Goal: Task Accomplishment & Management: Manage account settings

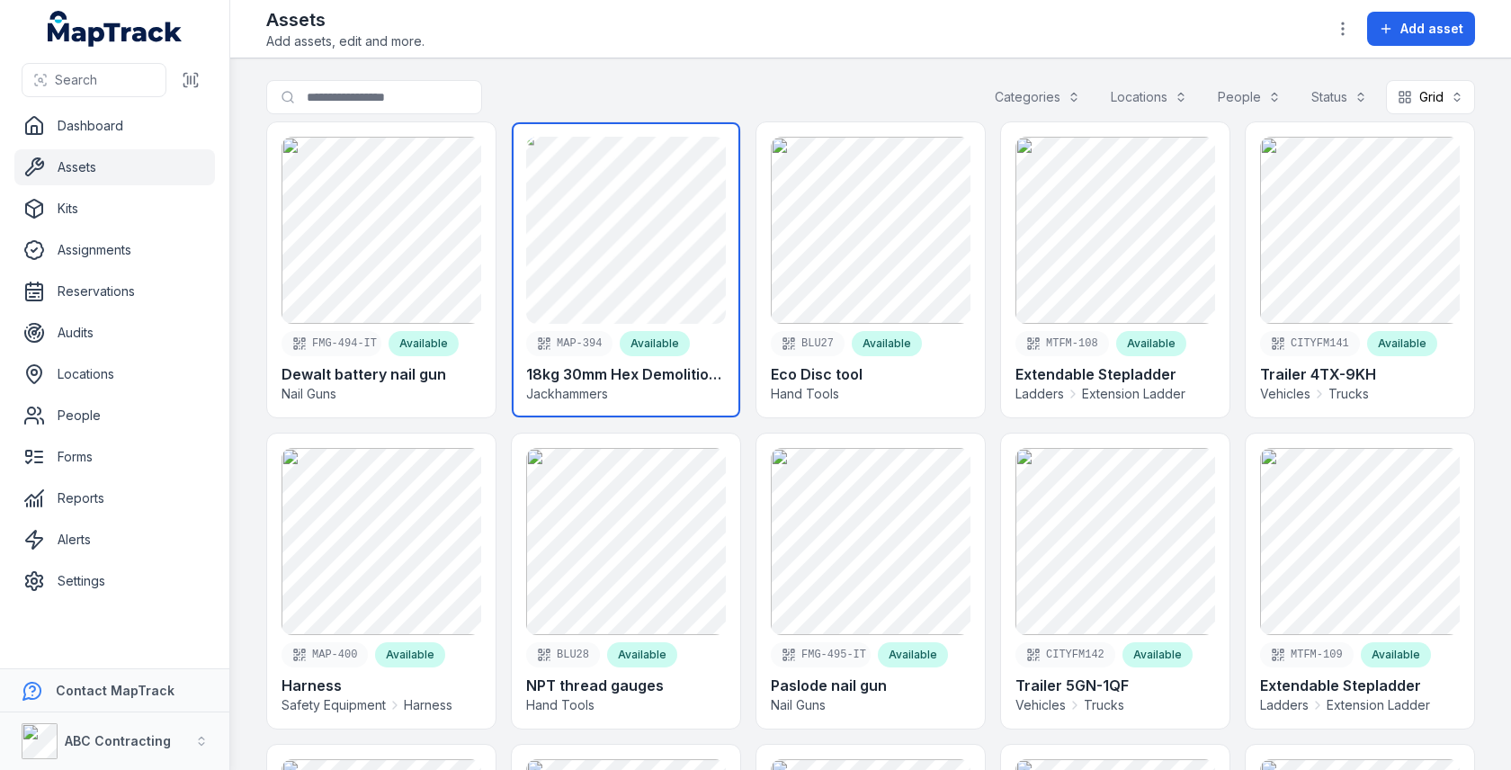
click at [679, 202] on link at bounding box center [626, 269] width 228 height 295
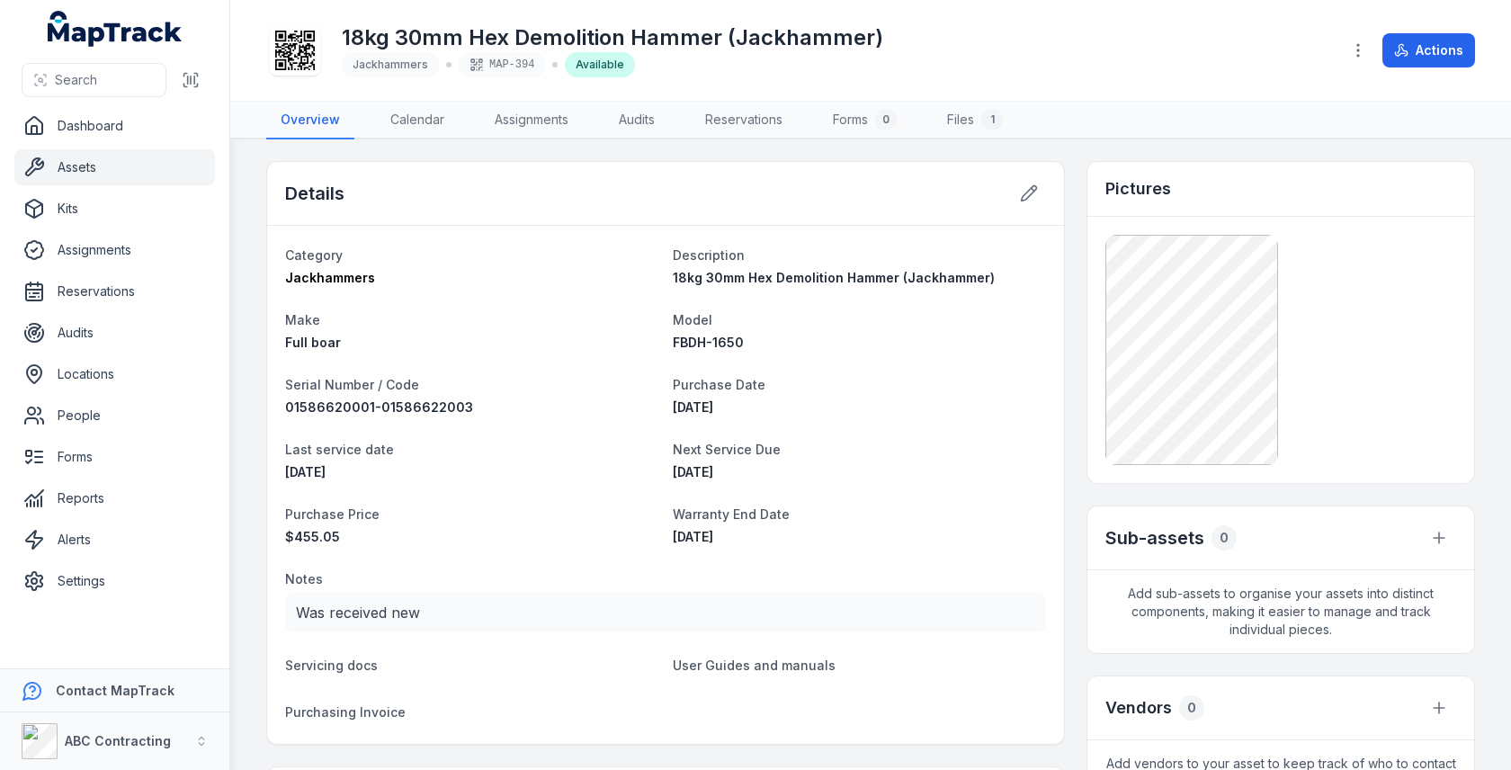
click at [304, 65] on icon at bounding box center [295, 51] width 40 height 40
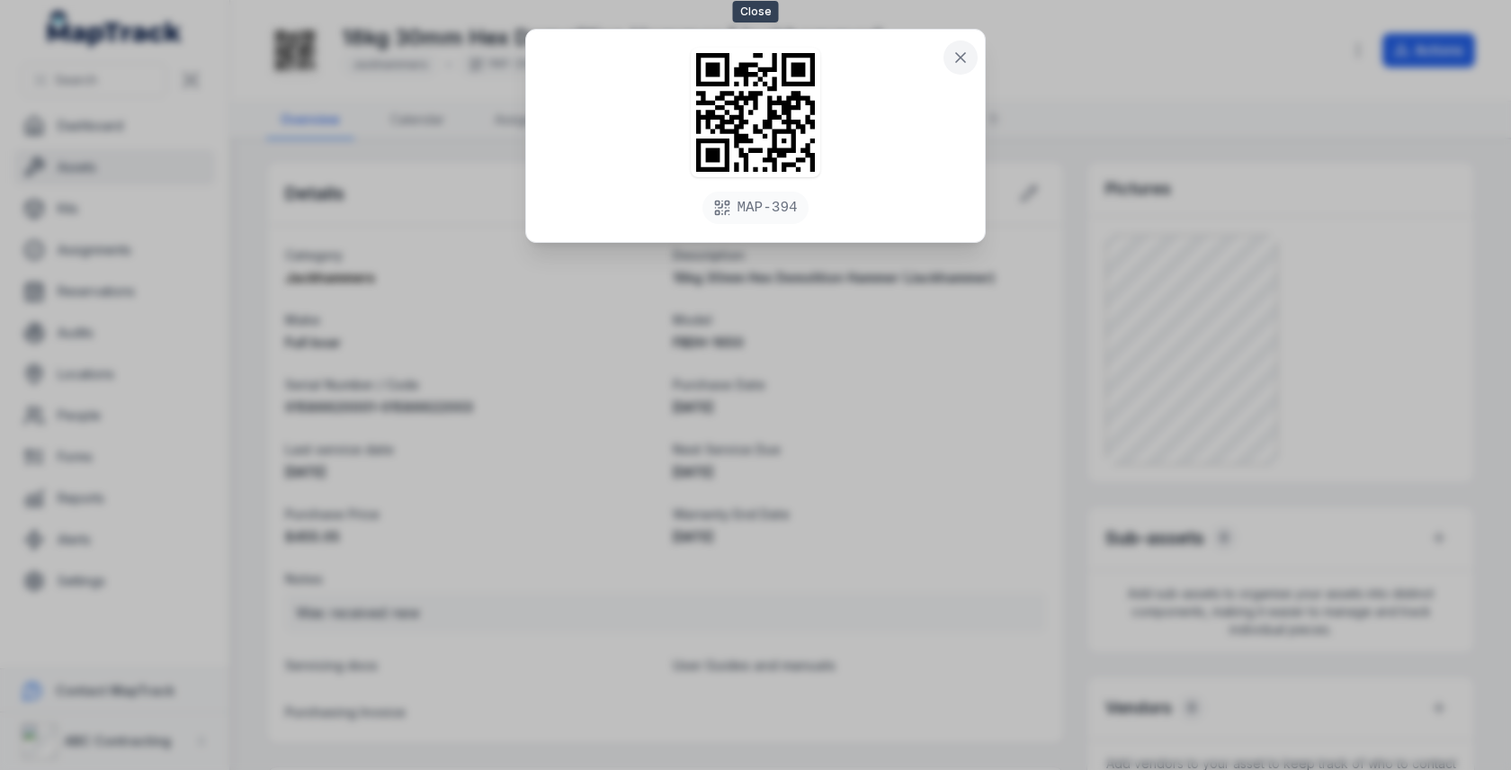
click at [965, 57] on icon at bounding box center [961, 58] width 18 height 18
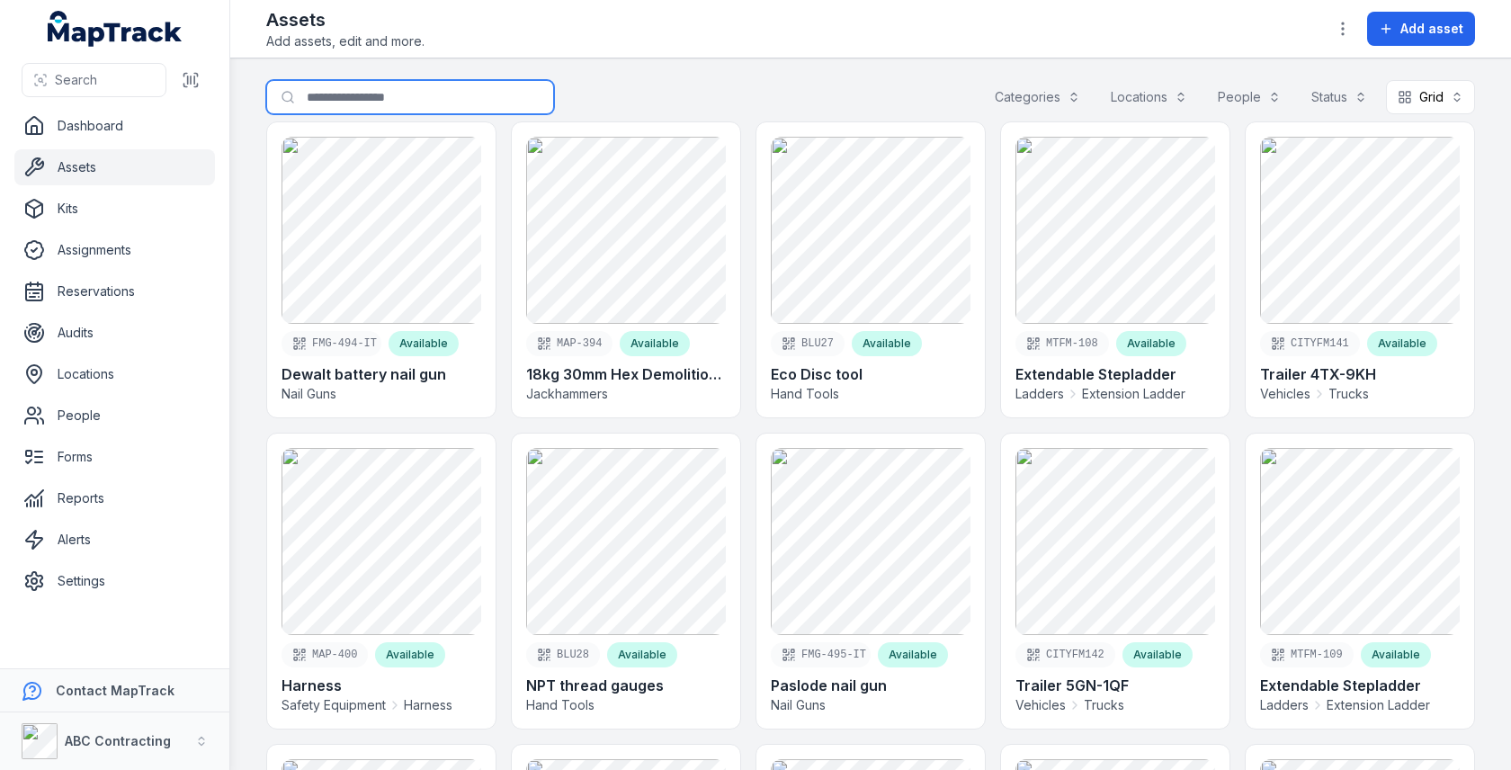
click at [414, 85] on input "Search for assets" at bounding box center [410, 97] width 288 height 34
type input "******"
click at [908, 96] on div "Search for assets ****** Categories Locations People Status Grid ****" at bounding box center [870, 100] width 1209 height 41
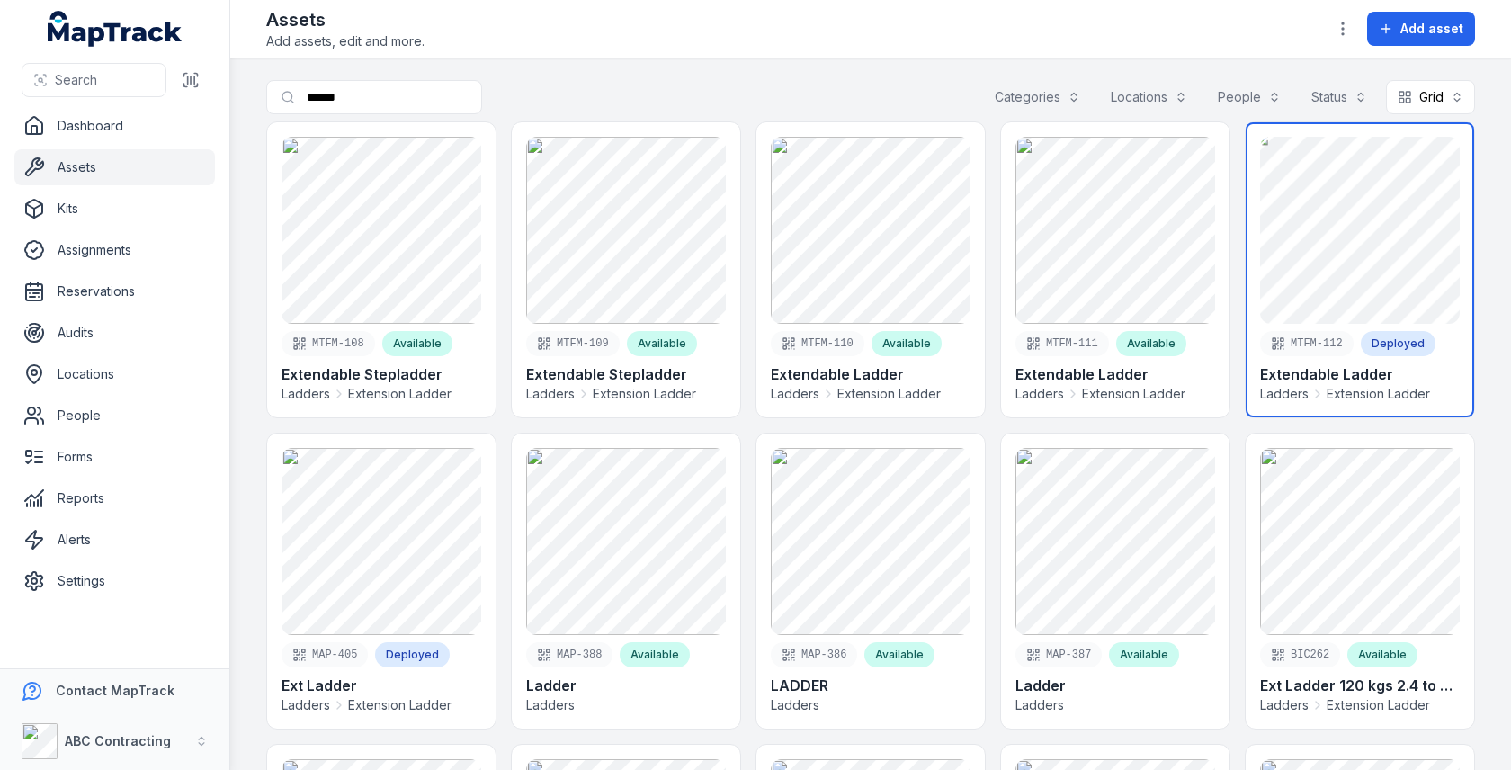
click at [1330, 318] on link at bounding box center [1360, 269] width 228 height 295
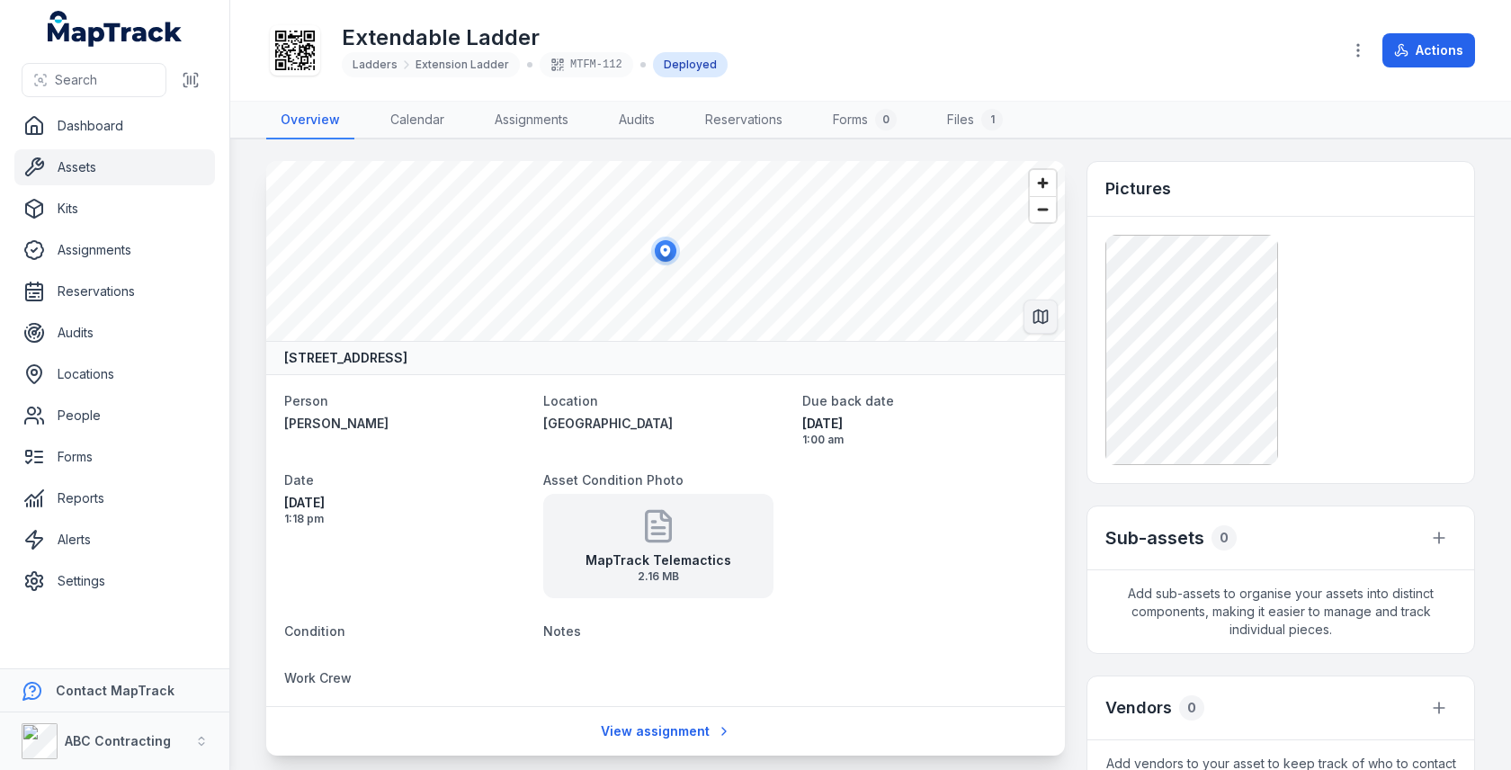
click at [1031, 320] on button "Switch to Map View" at bounding box center [1041, 317] width 34 height 34
click at [1034, 319] on icon "Switch to Satellite View" at bounding box center [1041, 317] width 18 height 18
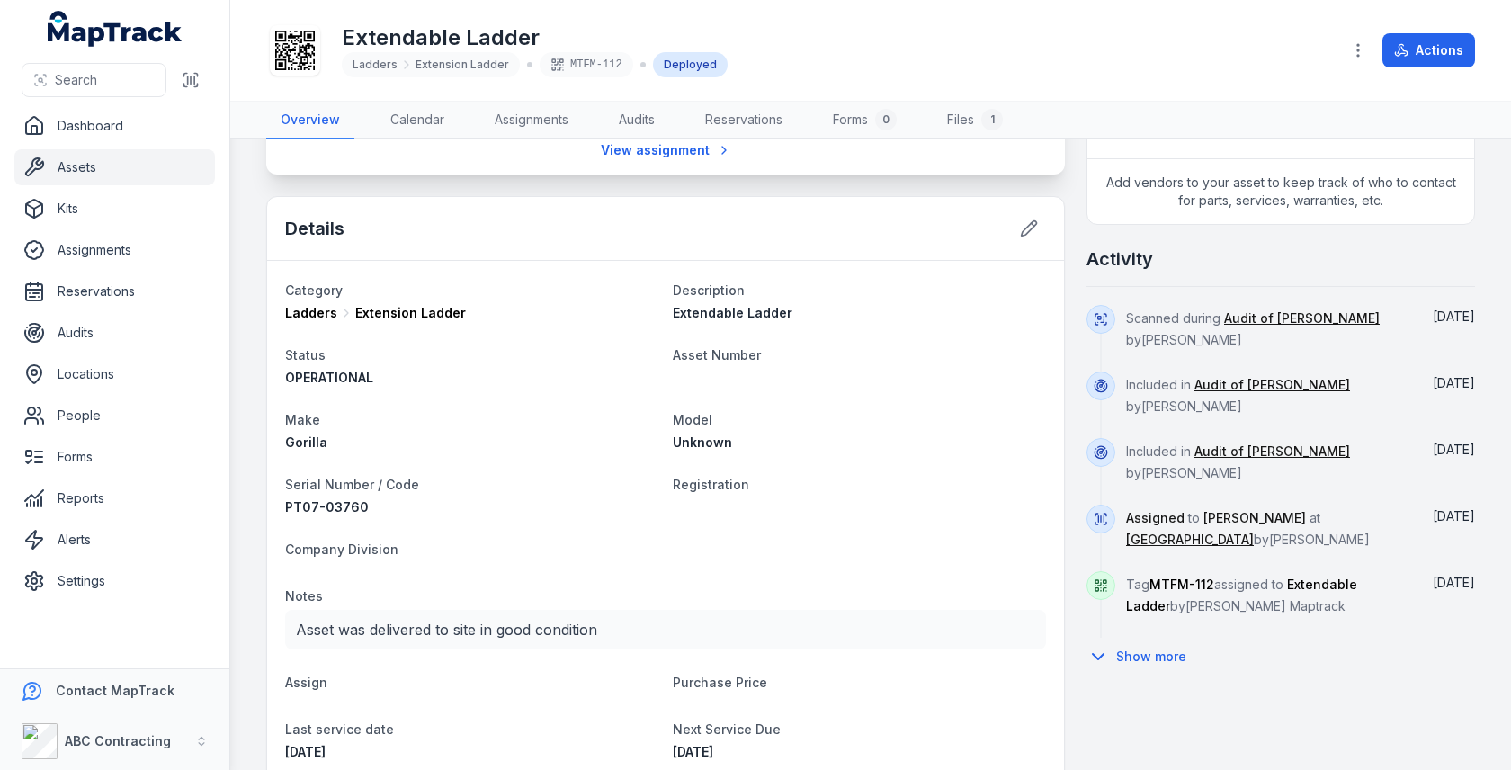
scroll to position [537, 0]
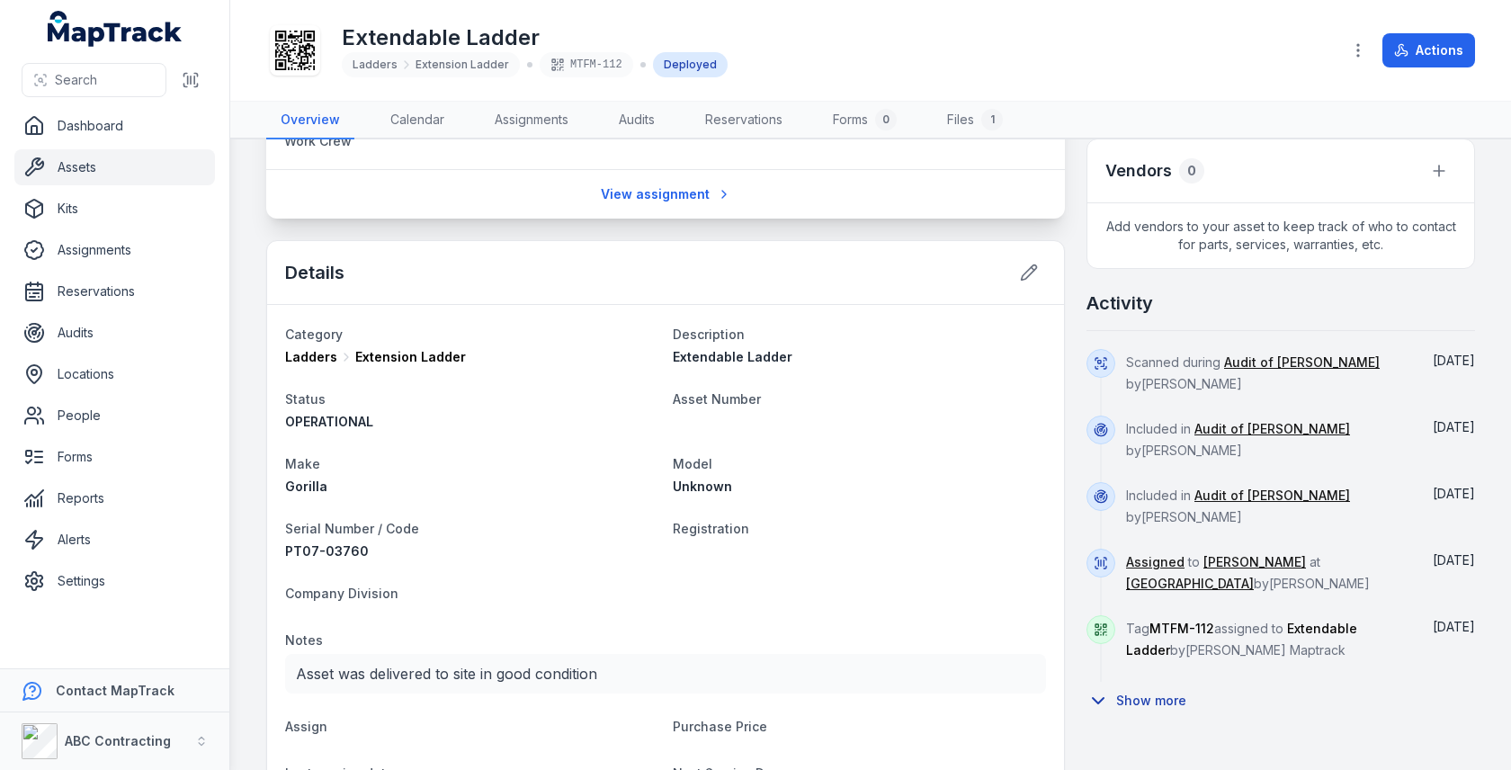
click at [1166, 682] on button "Show more" at bounding box center [1143, 701] width 112 height 38
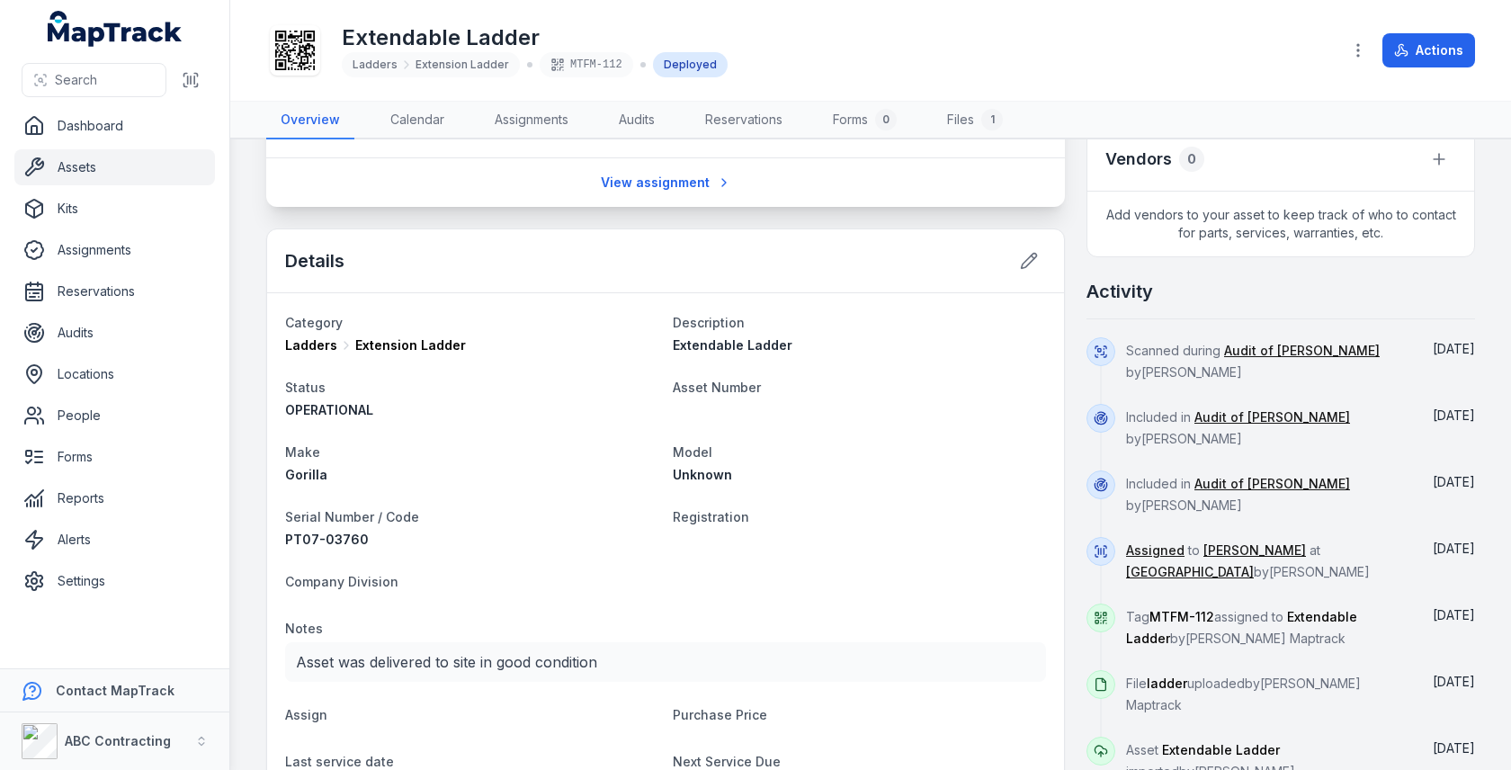
click at [1178, 351] on span "Scanned during Audit of [PERSON_NAME] by [PERSON_NAME]" at bounding box center [1253, 361] width 254 height 37
click at [1445, 537] on div "[DATE]" at bounding box center [1447, 570] width 58 height 67
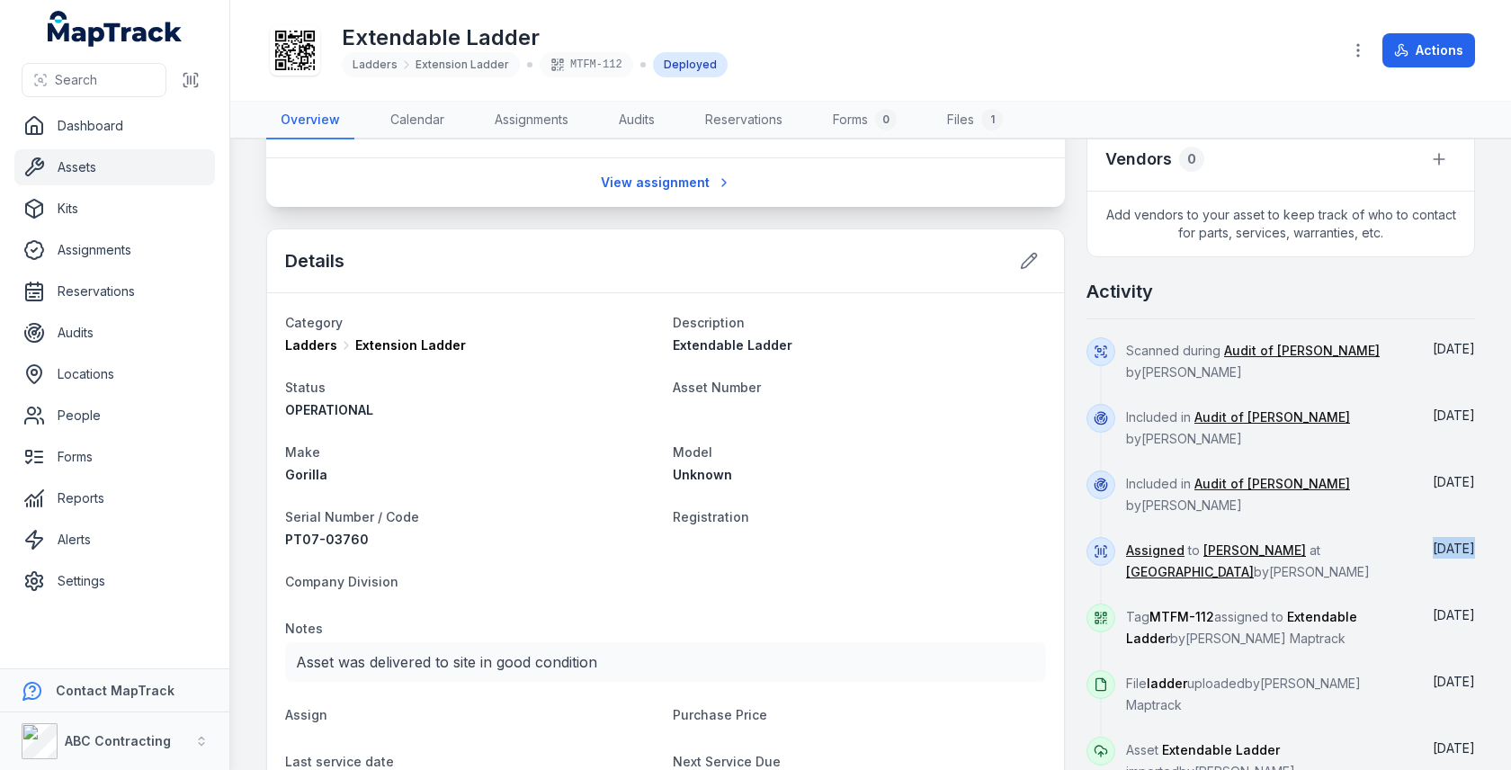
click at [1445, 537] on div "[DATE]" at bounding box center [1447, 570] width 58 height 67
click at [1071, 499] on div "[STREET_ADDRESS] Person [PERSON_NAME] Location [GEOGRAPHIC_DATA] Due back date …" at bounding box center [870, 601] width 1209 height 1979
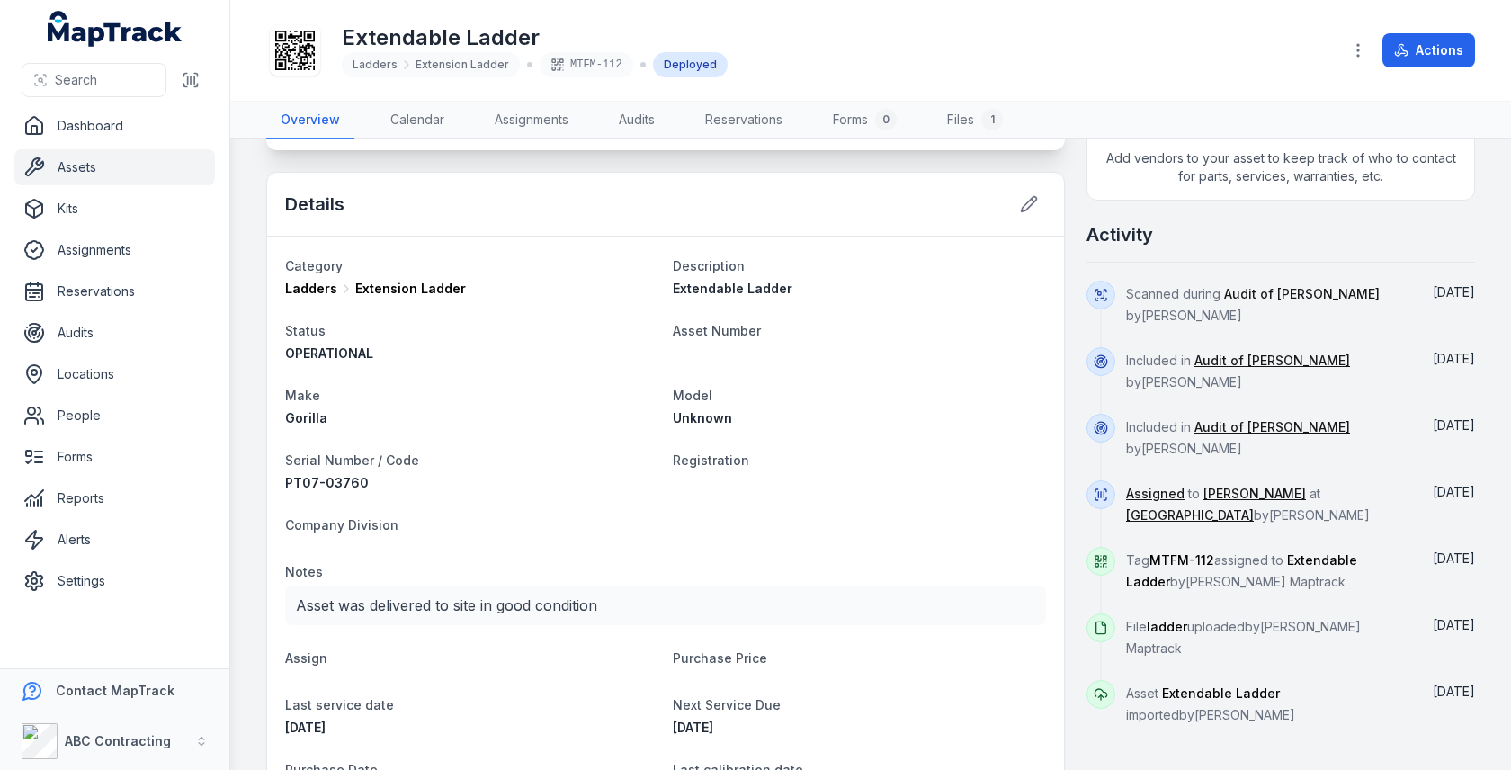
scroll to position [703, 0]
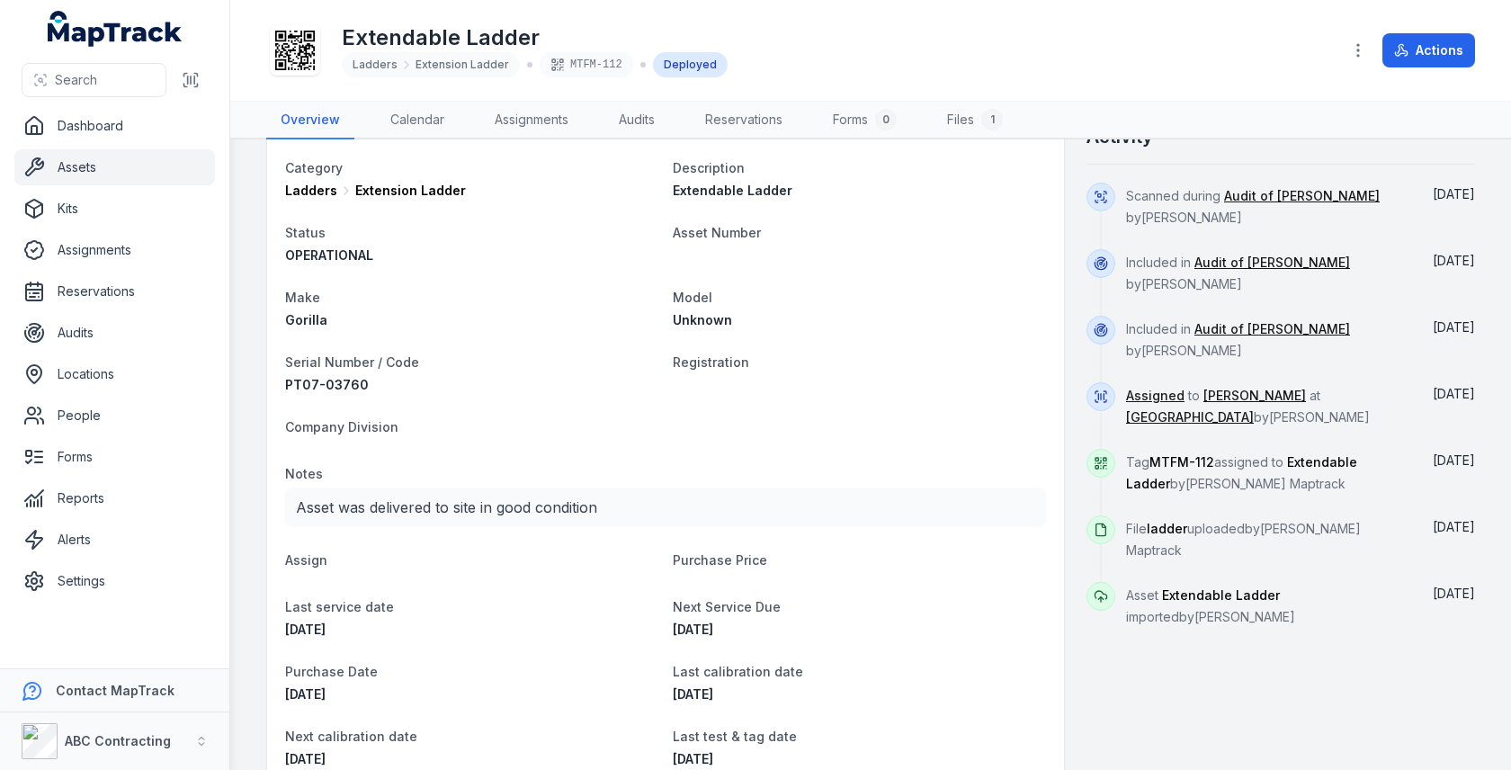
click at [1244, 521] on span "File ladder uploaded by [PERSON_NAME] Maptrack" at bounding box center [1243, 539] width 235 height 37
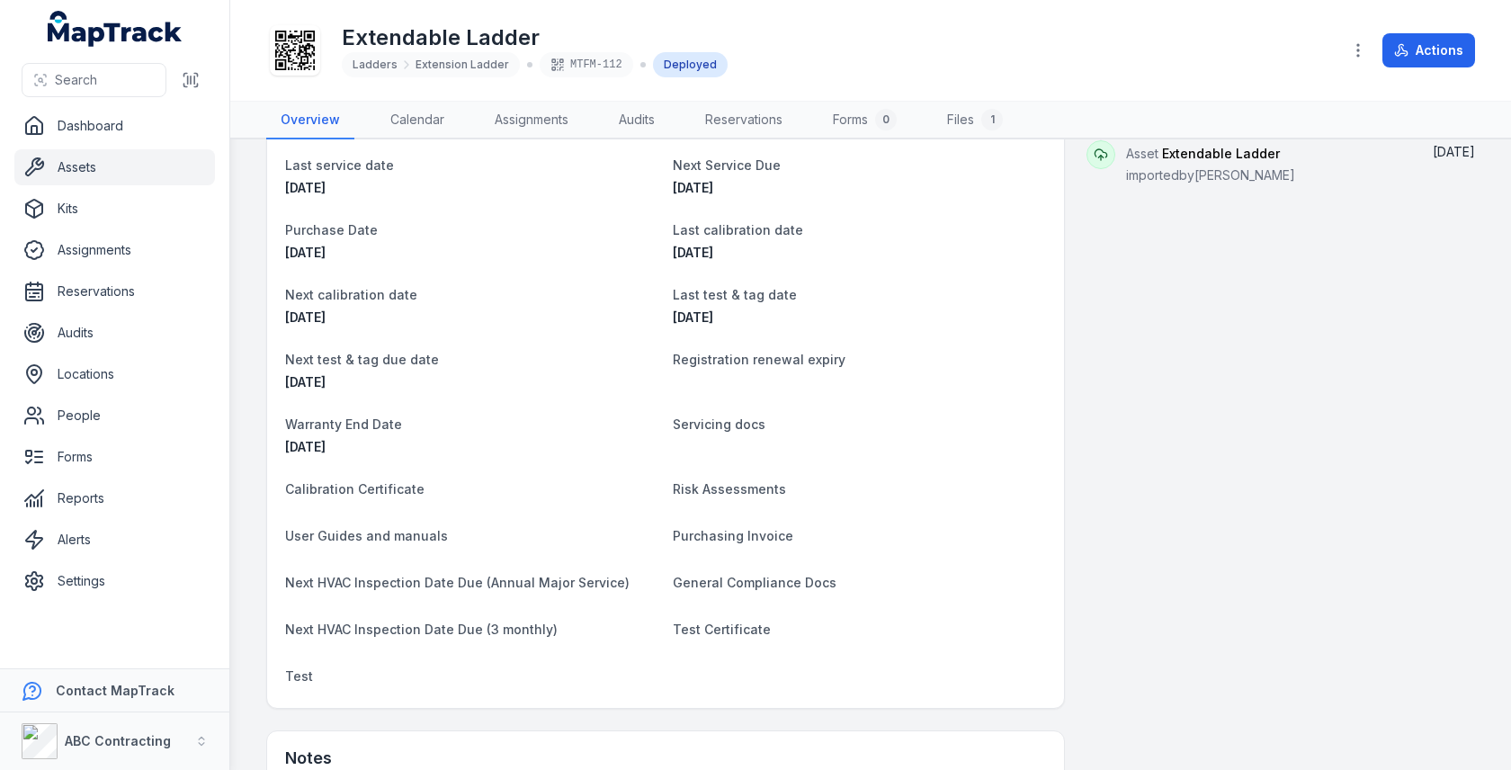
scroll to position [1381, 0]
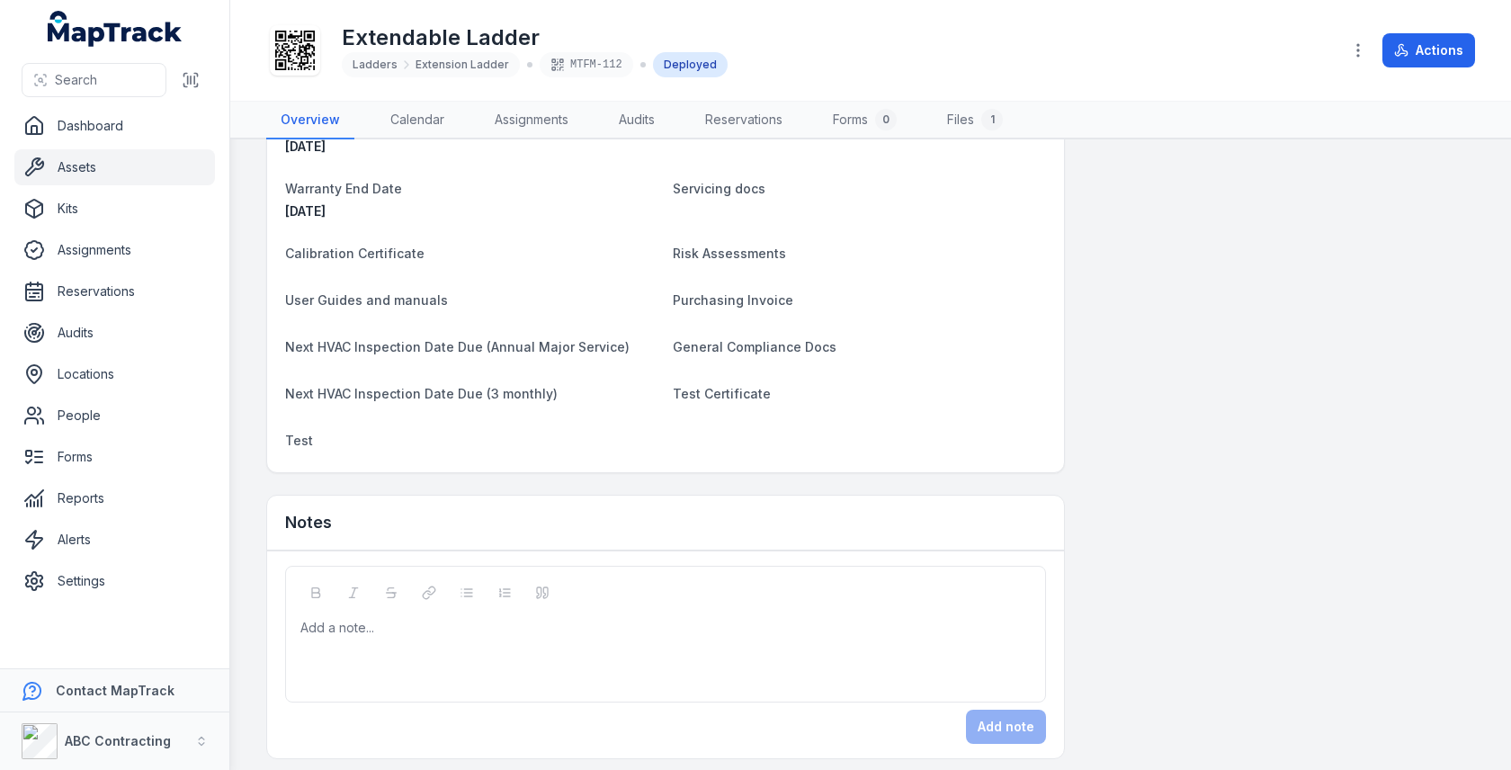
click at [595, 640] on div "Add a note..." at bounding box center [665, 655] width 730 height 72
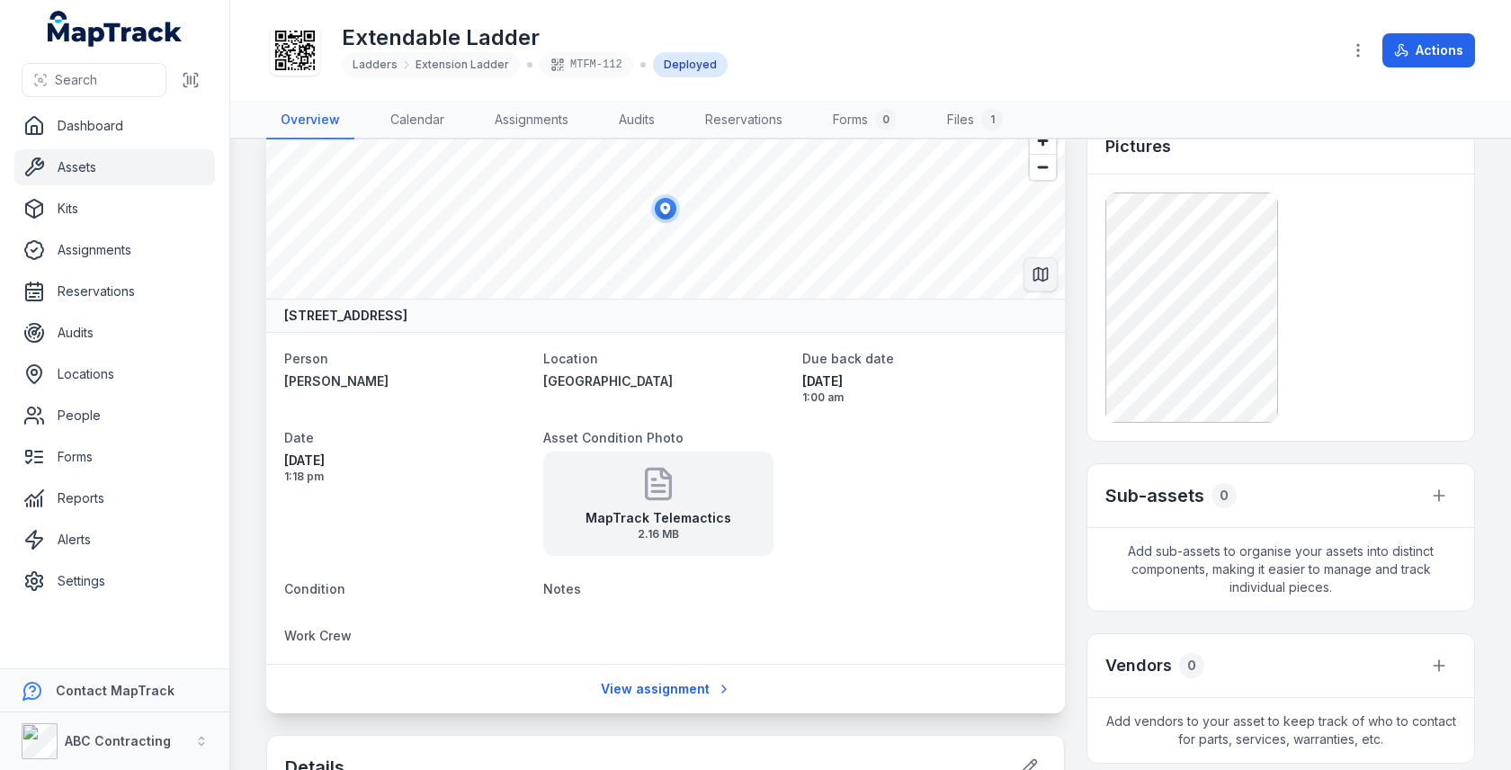
scroll to position [41, 0]
click at [1418, 47] on button "Actions" at bounding box center [1429, 50] width 93 height 34
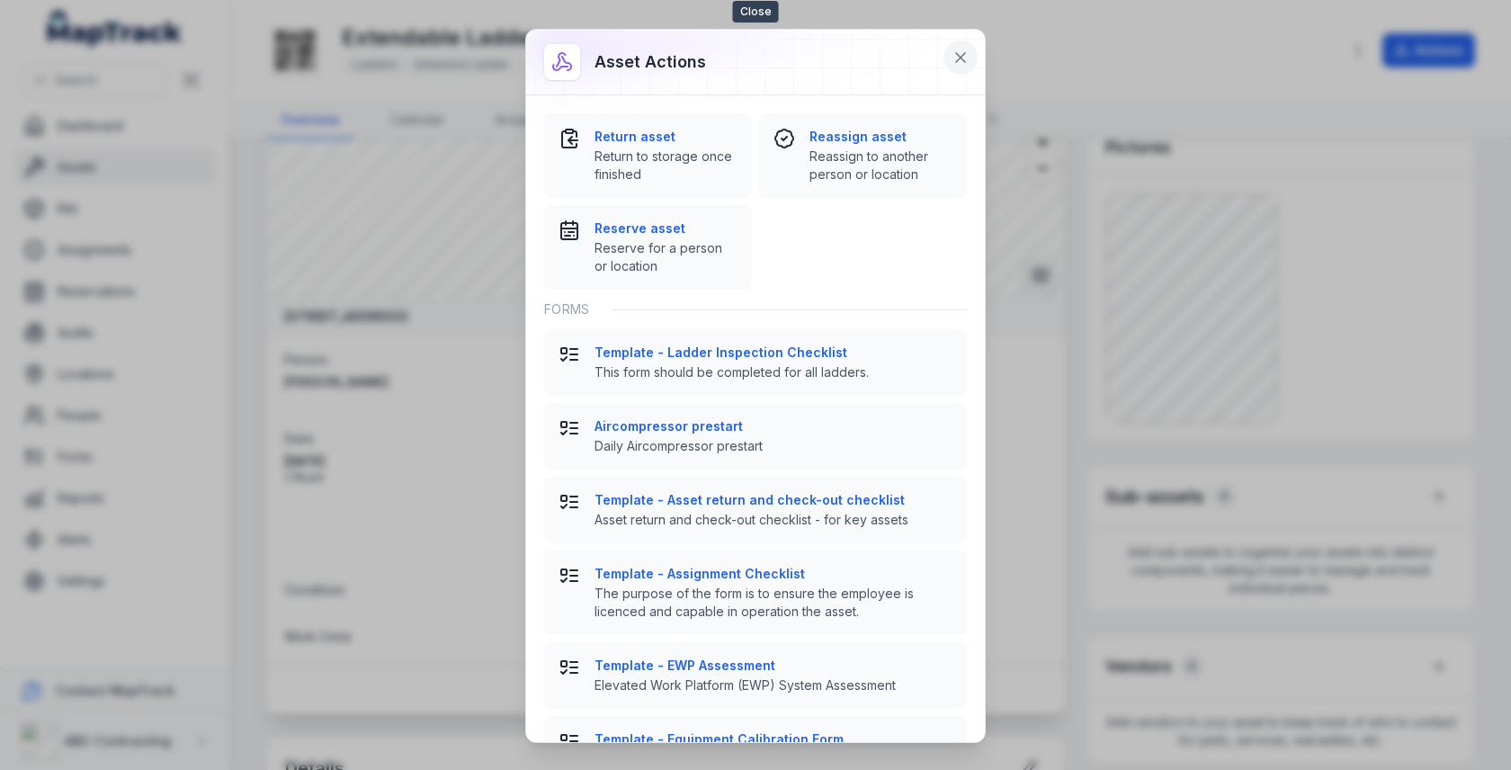
click at [973, 58] on button at bounding box center [961, 57] width 34 height 34
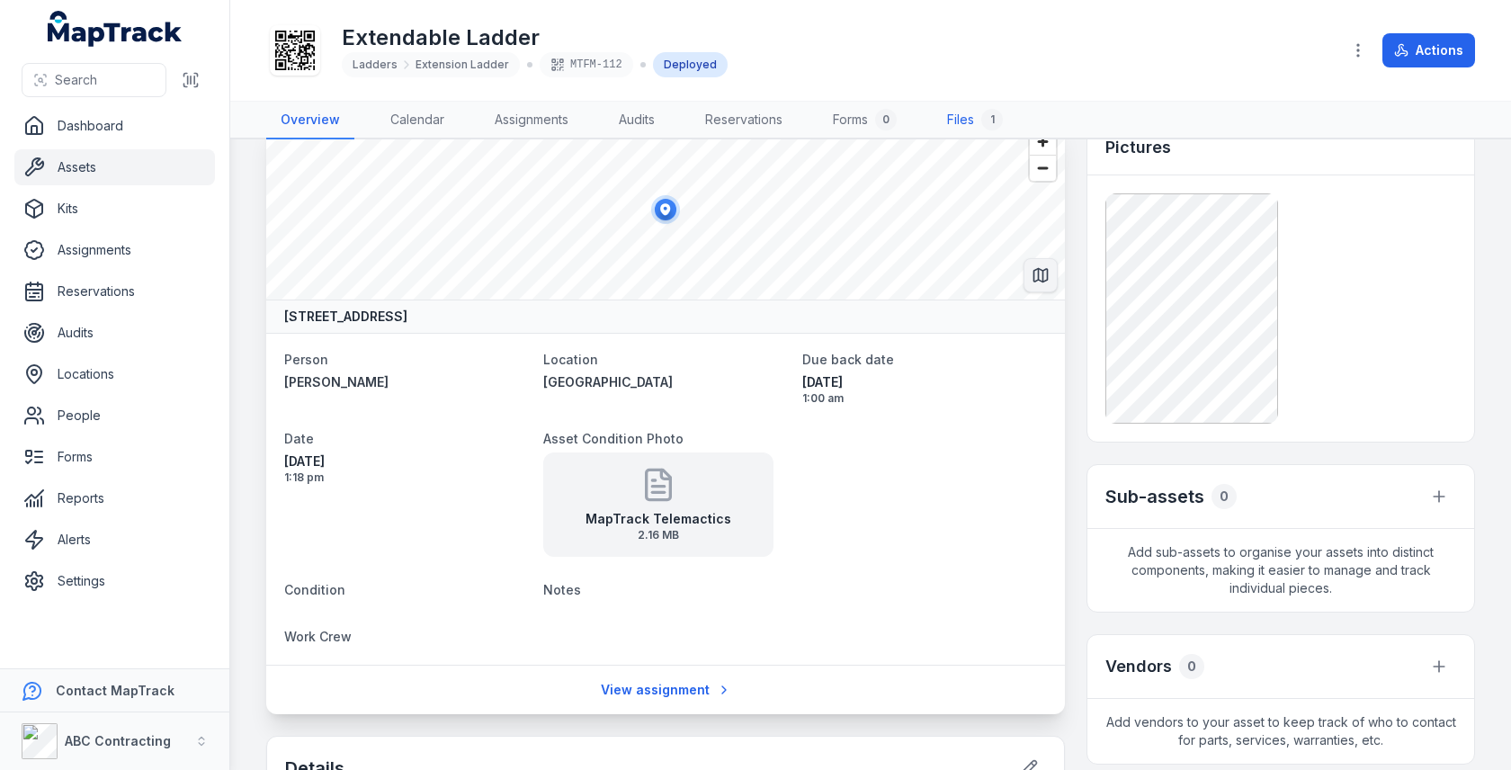
scroll to position [0, 0]
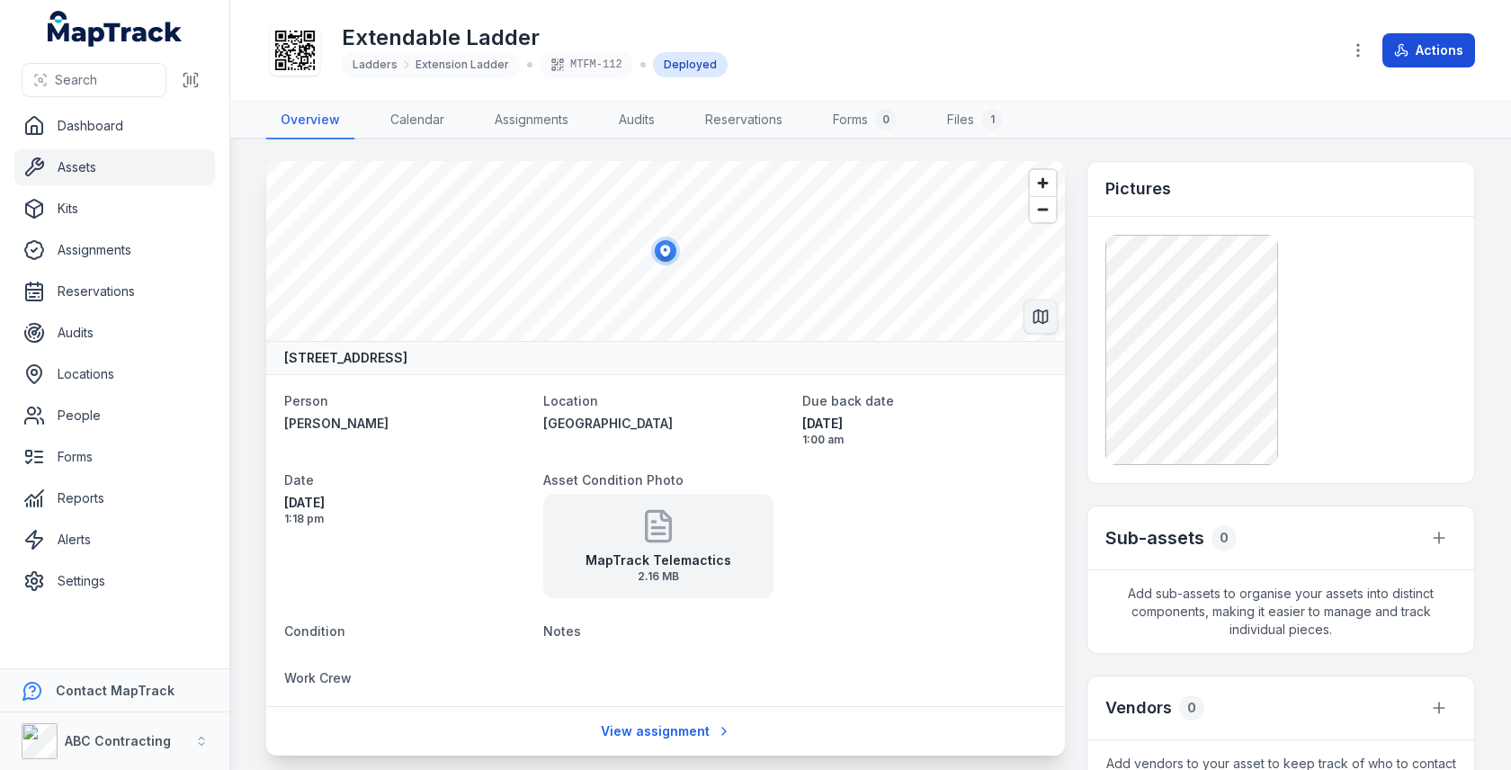
click at [1407, 59] on button "Actions" at bounding box center [1429, 50] width 93 height 34
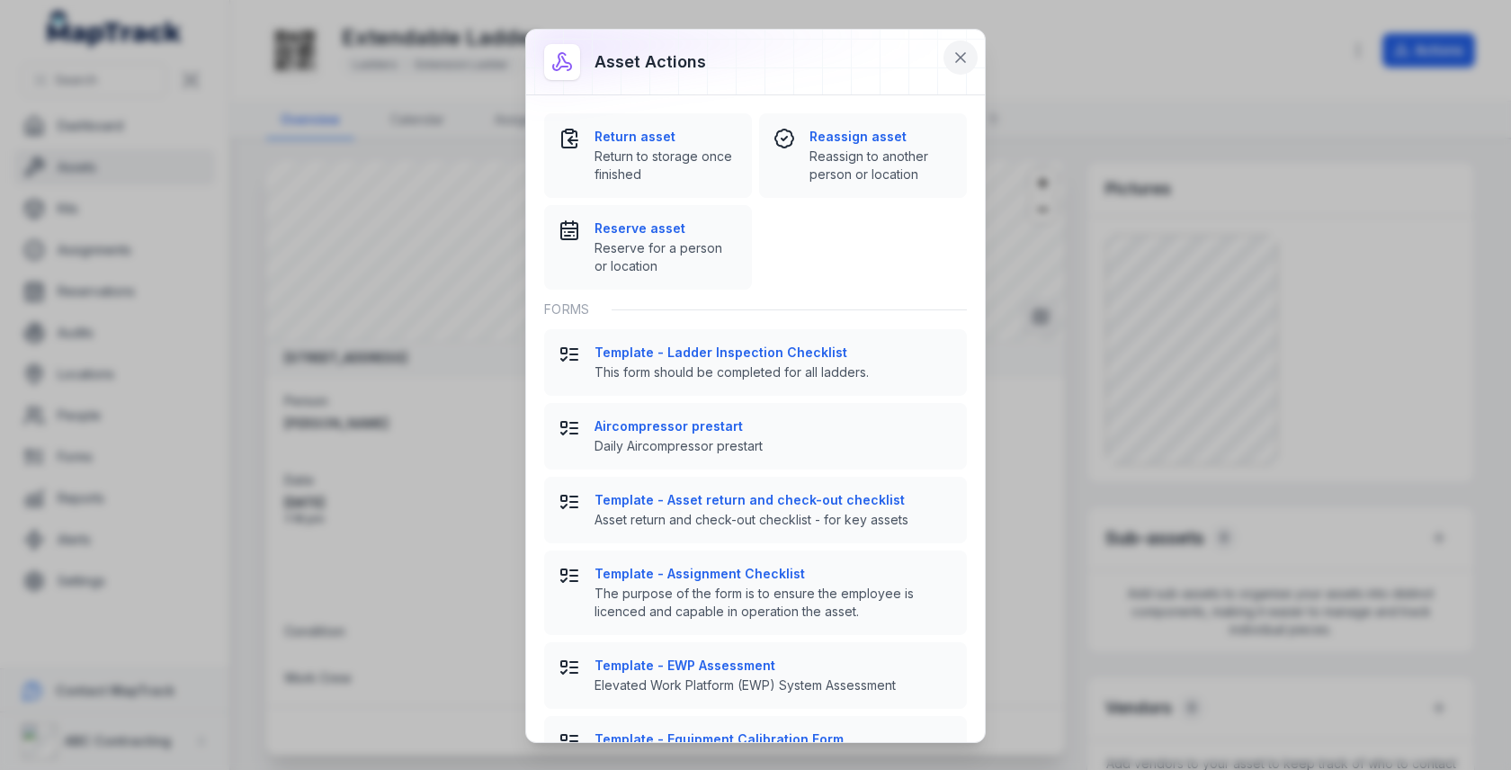
click at [963, 64] on icon at bounding box center [961, 58] width 18 height 18
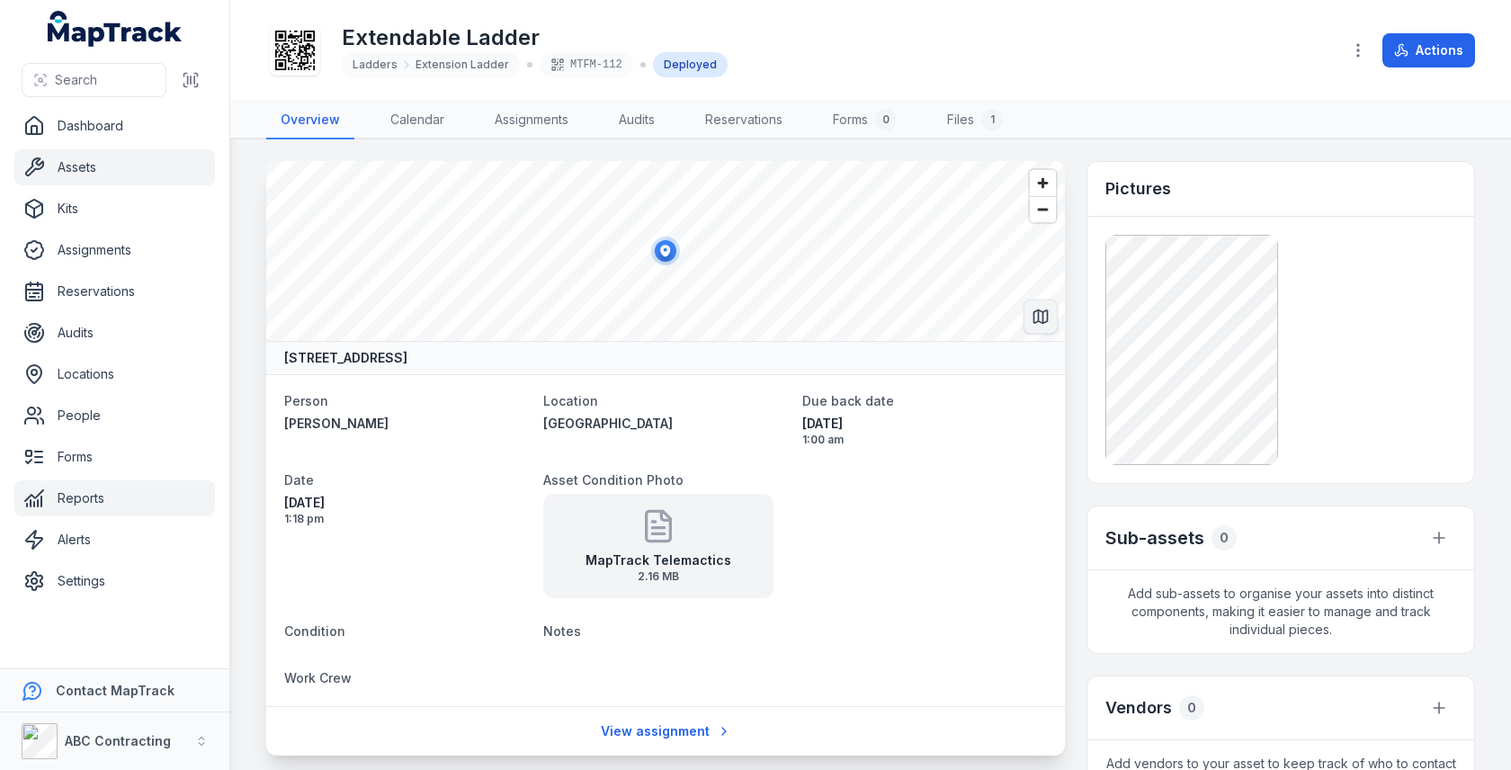
click at [75, 571] on link "Settings" at bounding box center [114, 581] width 201 height 36
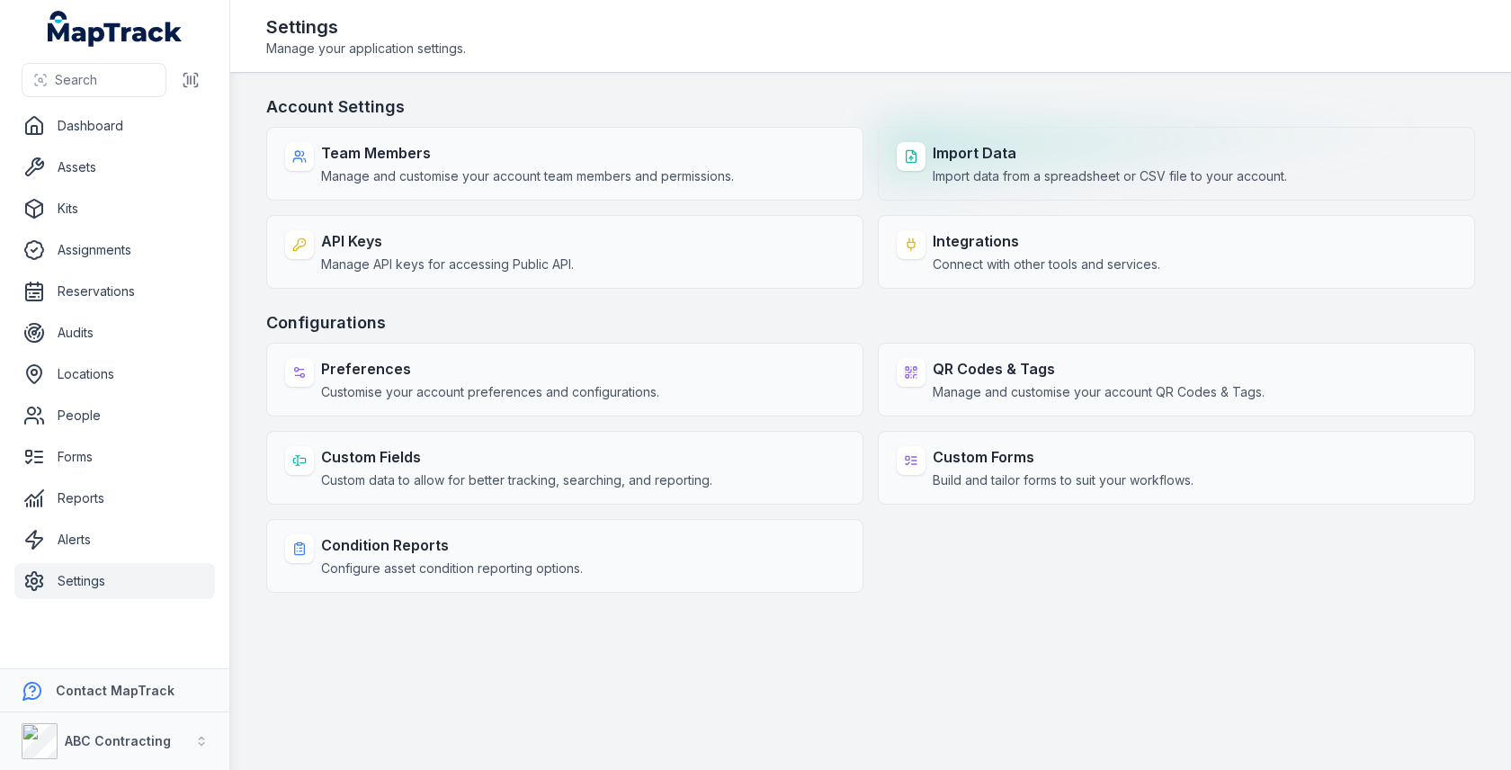
click at [930, 150] on div "Import Data Import data from a spreadsheet or CSV file to your account." at bounding box center [1176, 164] width 597 height 74
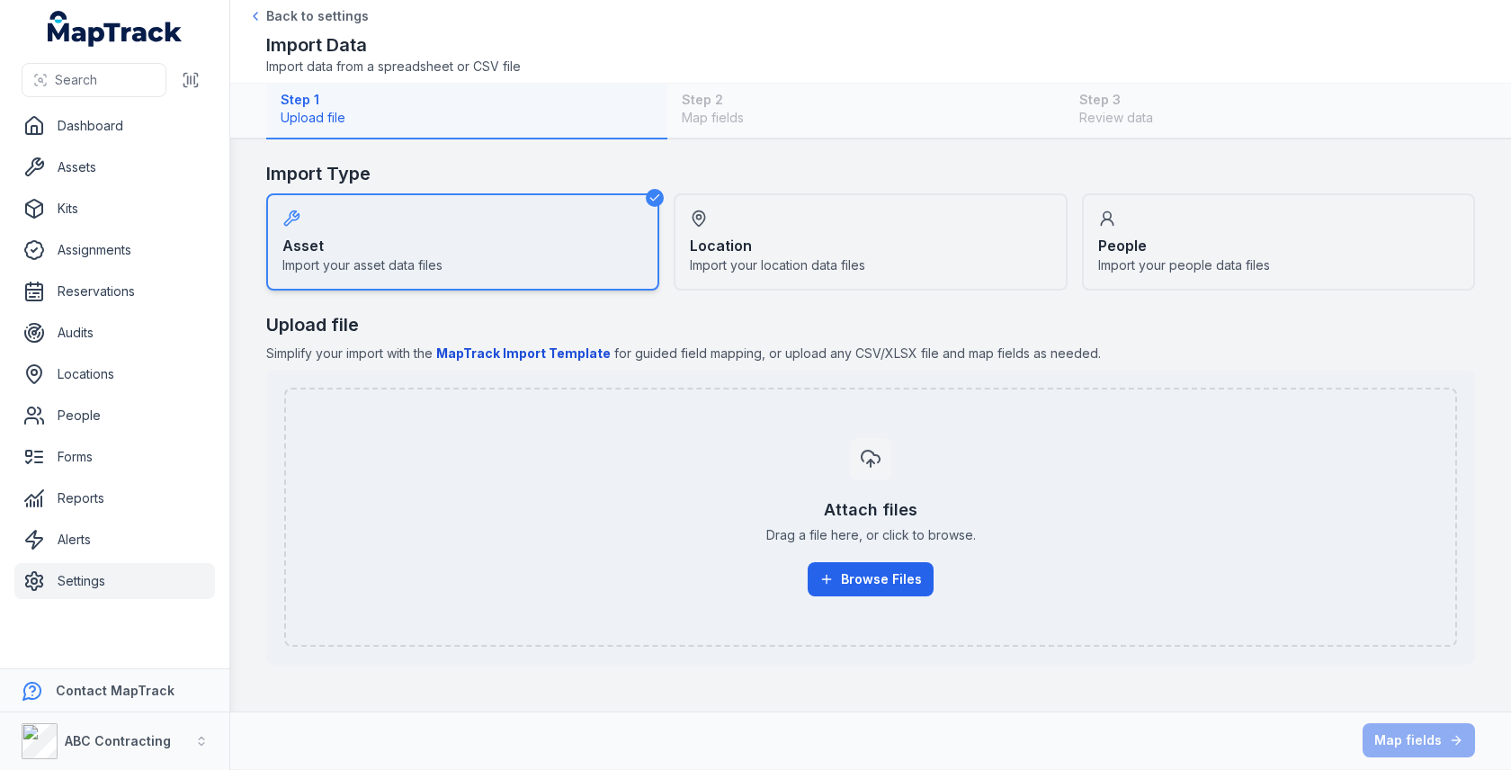
click at [781, 237] on div "Location Import your location data files" at bounding box center [870, 241] width 393 height 97
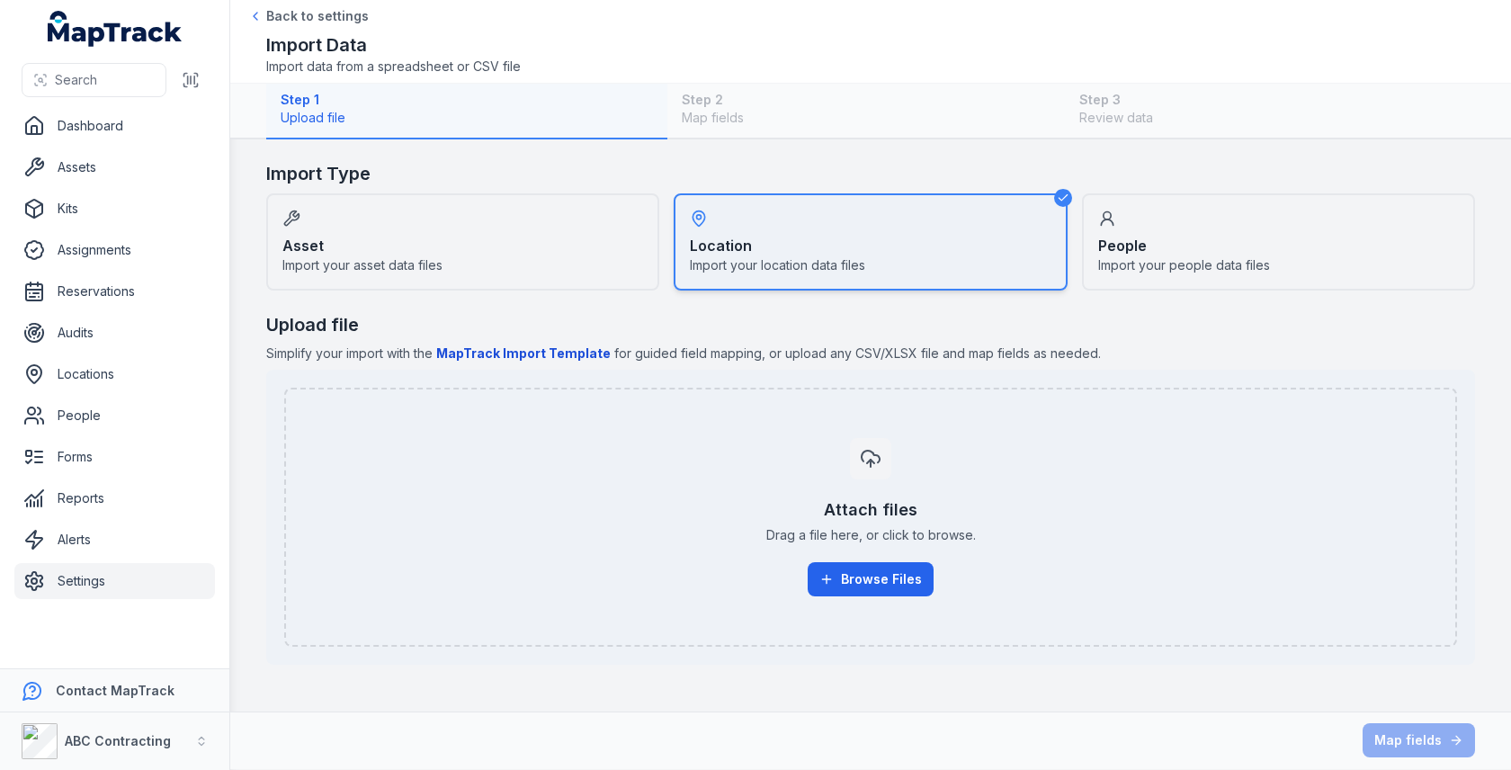
click at [1159, 246] on div "People Import your people data files" at bounding box center [1278, 241] width 393 height 97
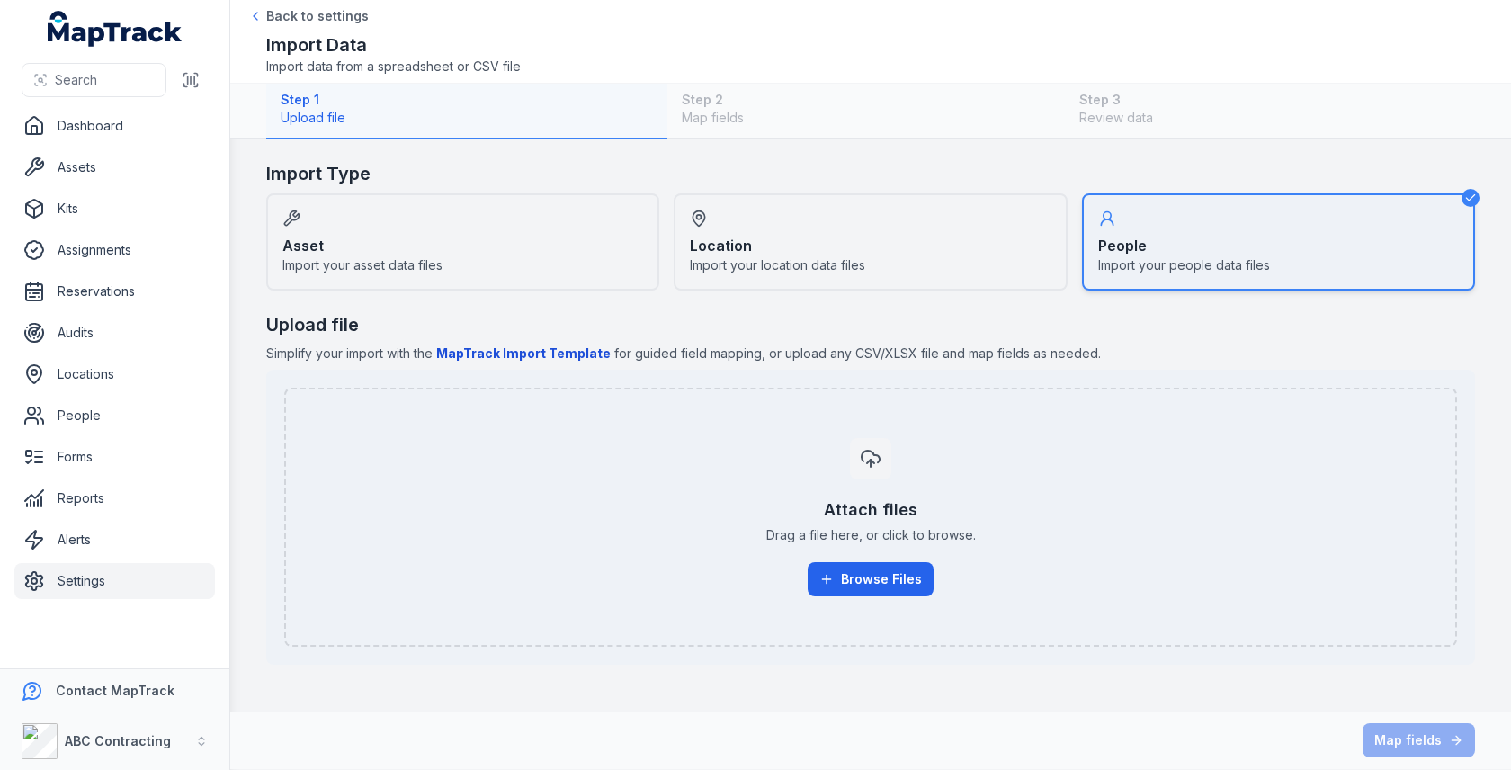
click at [506, 275] on div "Asset Import your asset data files" at bounding box center [462, 241] width 393 height 97
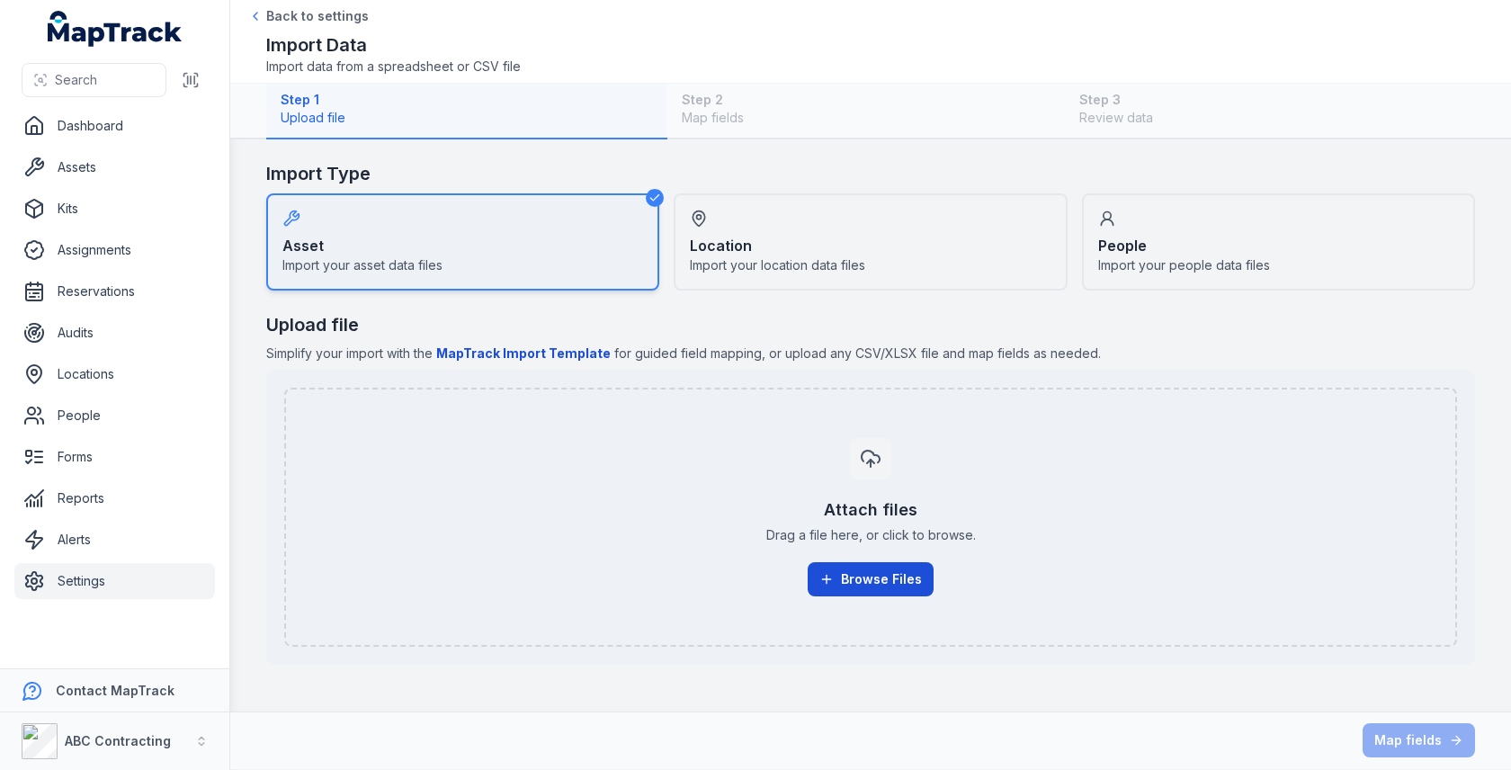
click at [847, 566] on button "Browse Files" at bounding box center [871, 579] width 126 height 34
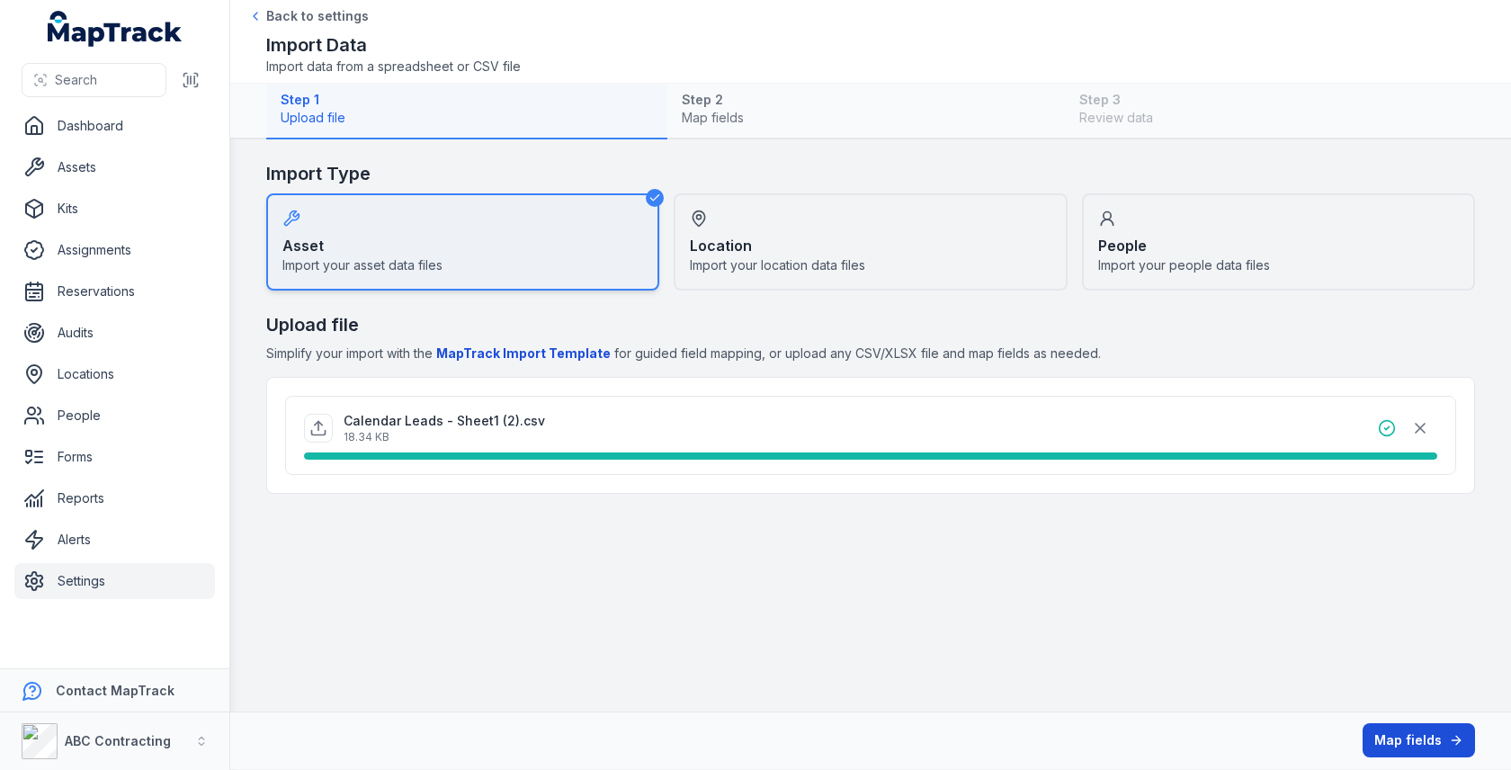
click at [1417, 739] on button "Map fields" at bounding box center [1419, 740] width 112 height 34
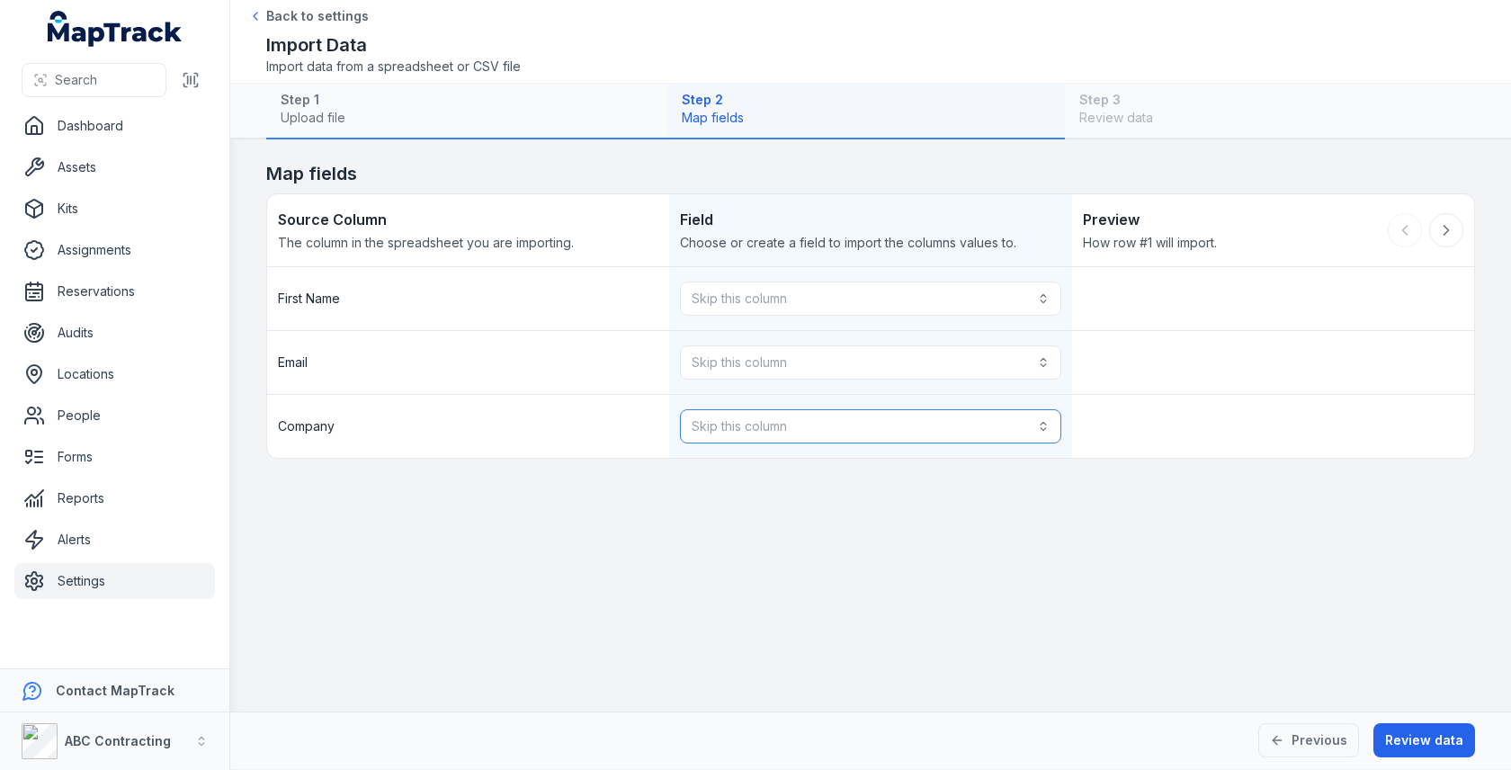
click at [887, 417] on button "Skip this column" at bounding box center [870, 426] width 381 height 34
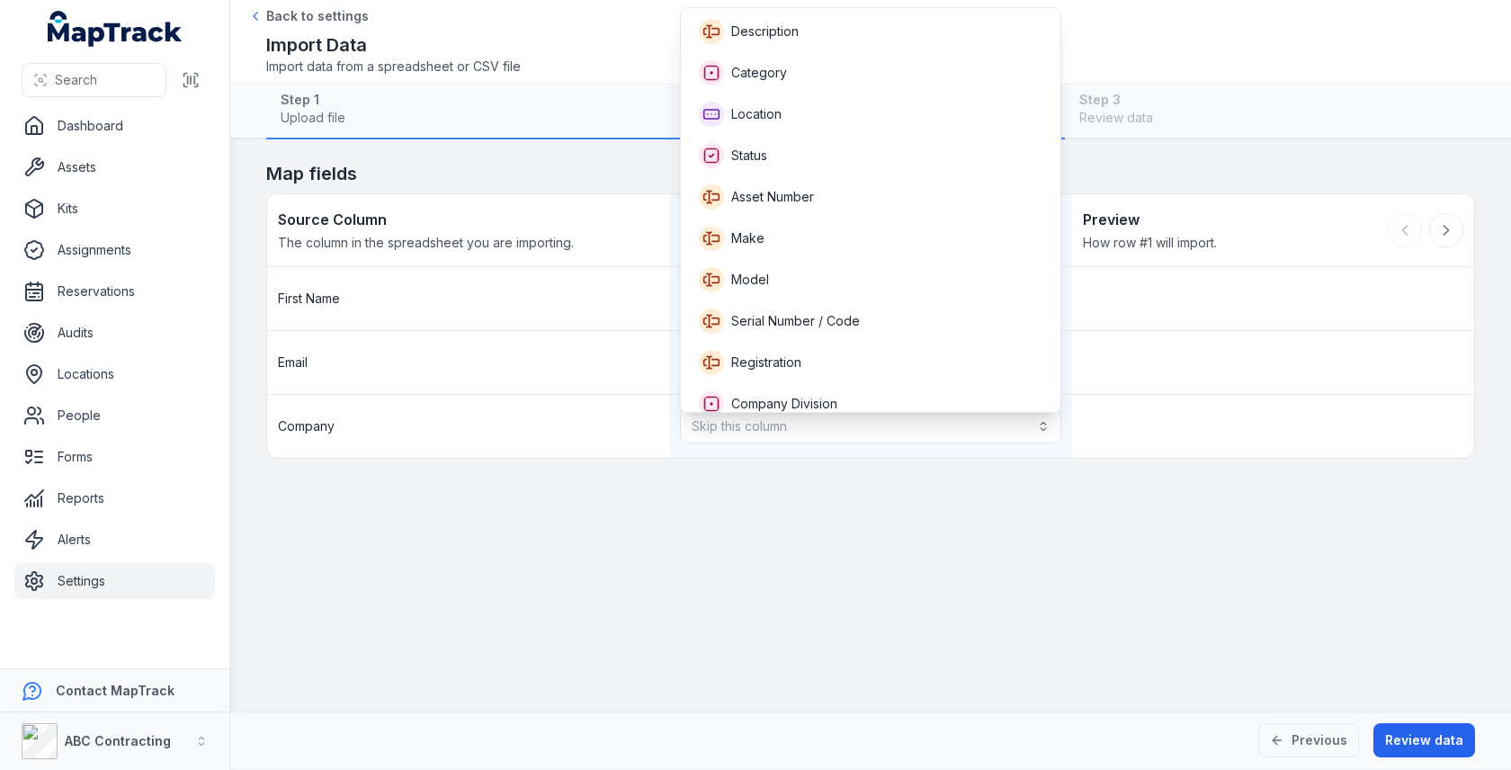
click at [568, 222] on div "Source Column The column in the spreadsheet you are importing. Field Choose or …" at bounding box center [870, 325] width 1209 height 265
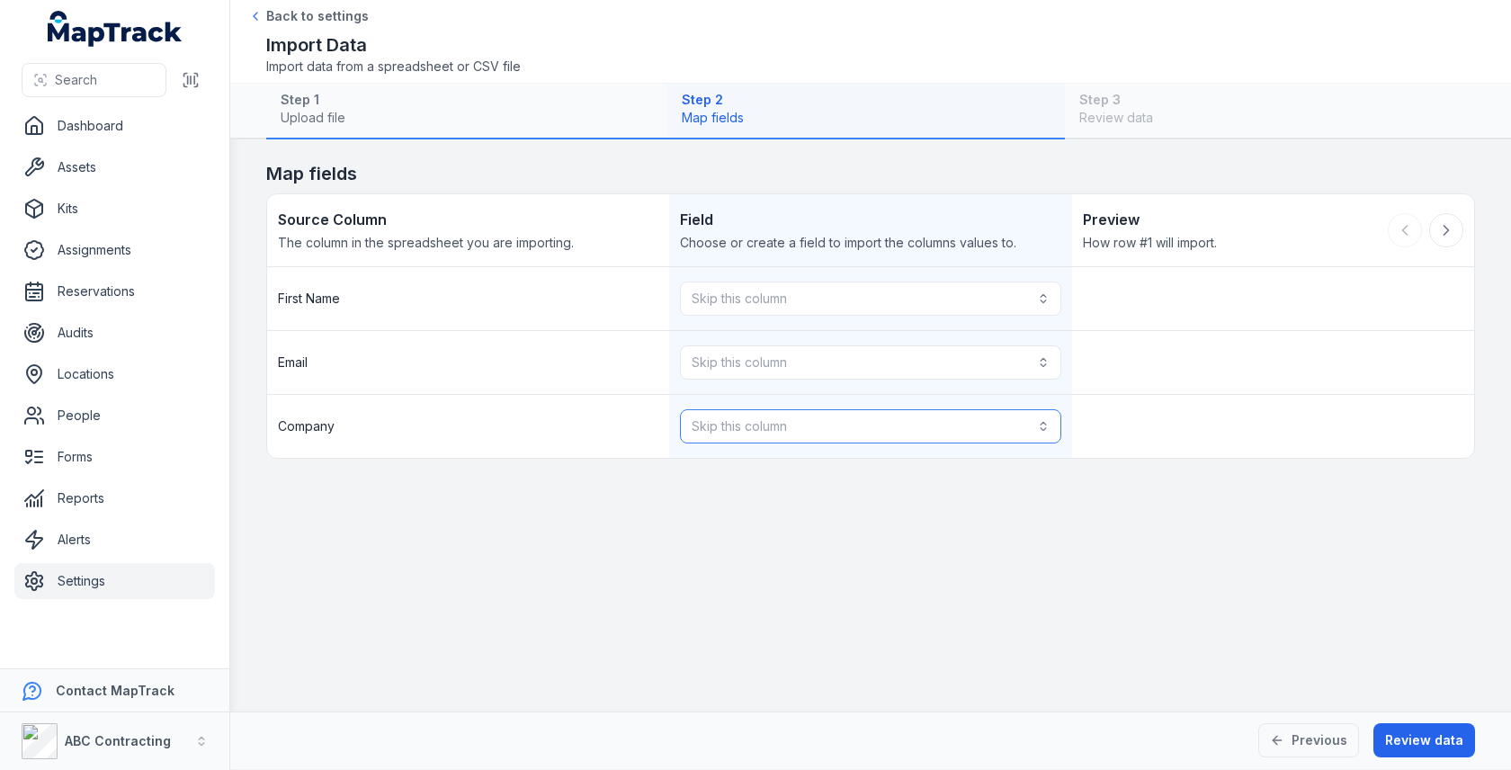
click at [782, 435] on button "Skip this column" at bounding box center [870, 426] width 381 height 34
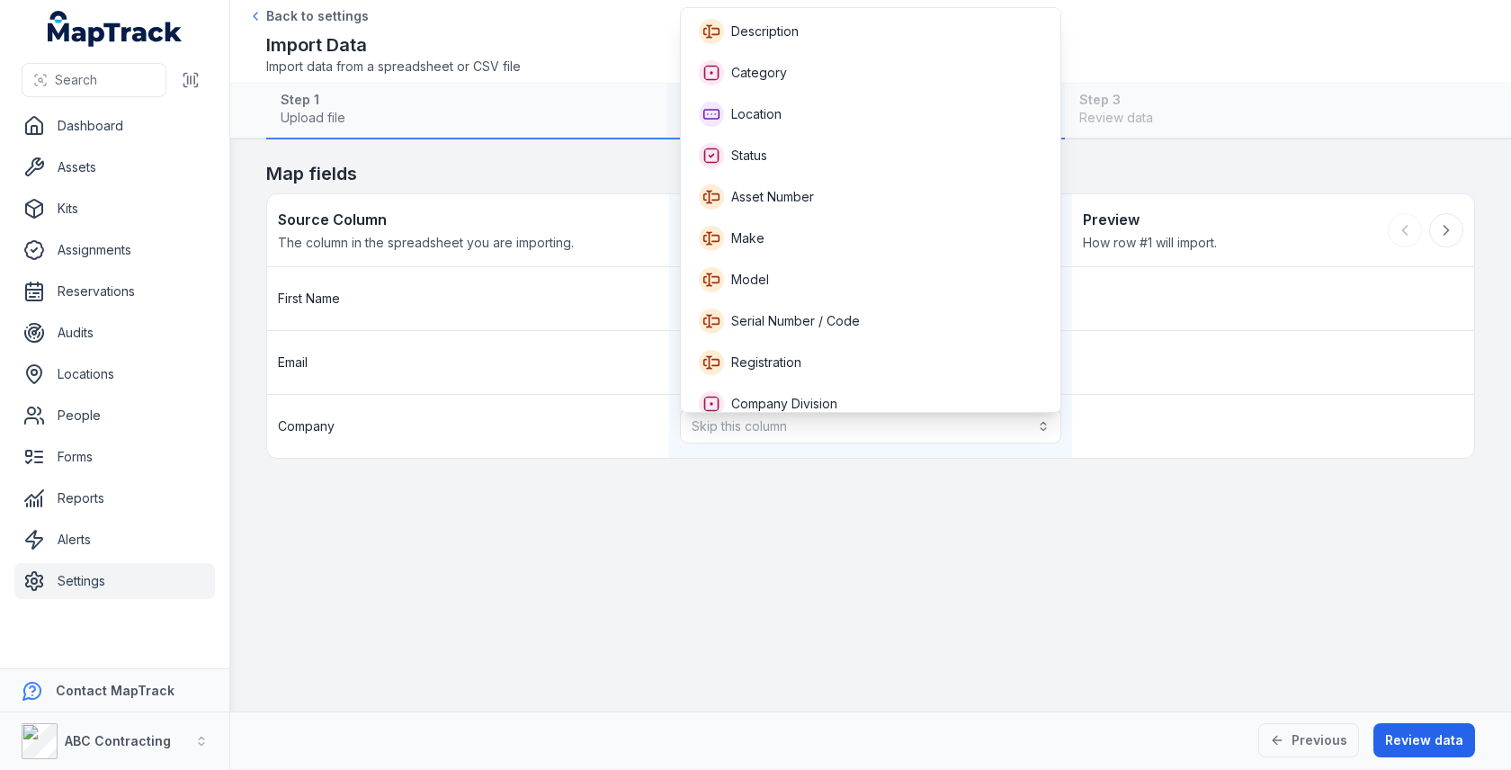
click at [581, 149] on main "Map fields Source Column The column in the spreadsheet you are importing. Field…" at bounding box center [870, 425] width 1281 height 572
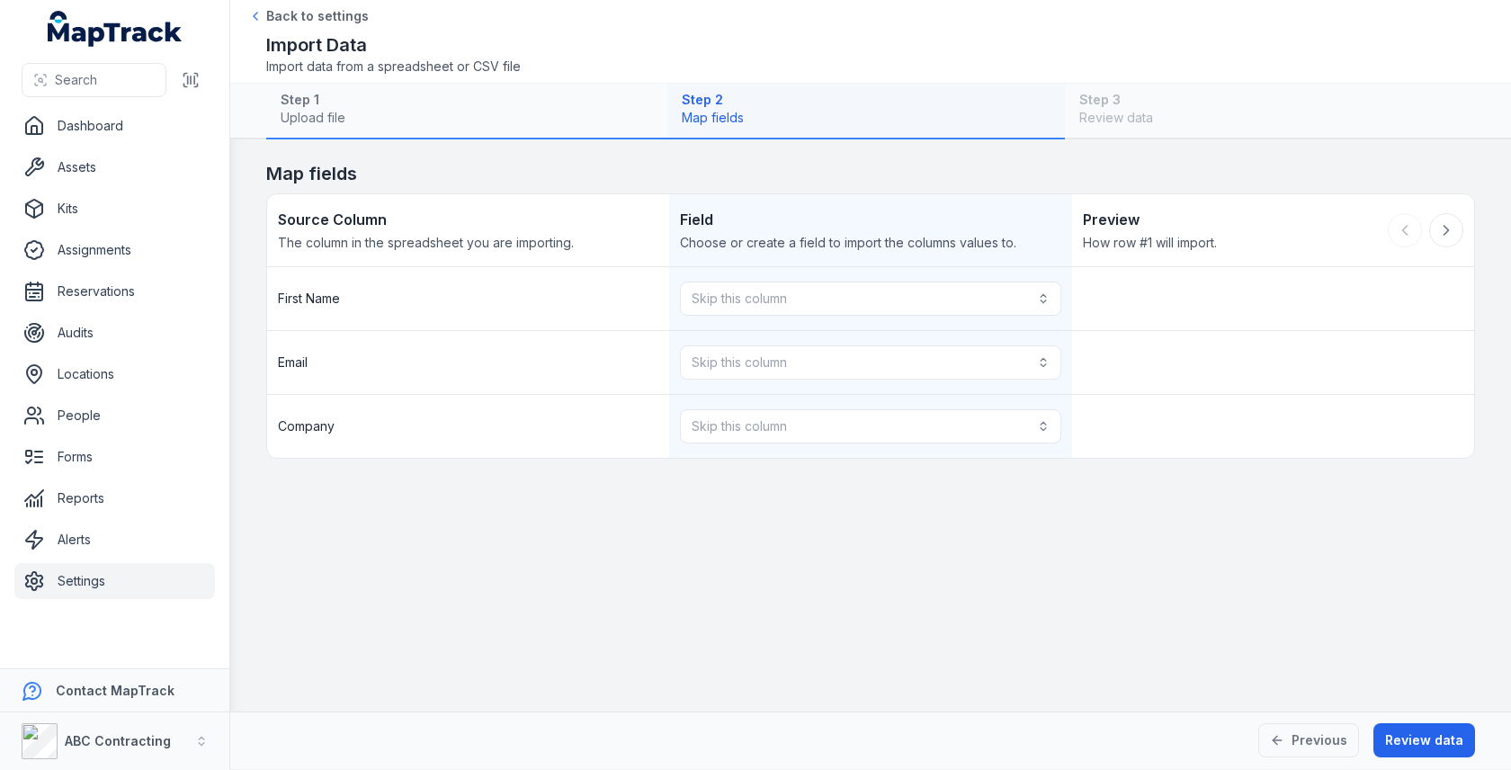
click at [283, 286] on div "First Name" at bounding box center [468, 298] width 402 height 63
click at [283, 290] on span "First Name" at bounding box center [309, 299] width 62 height 18
click at [296, 362] on span "Email" at bounding box center [293, 363] width 30 height 18
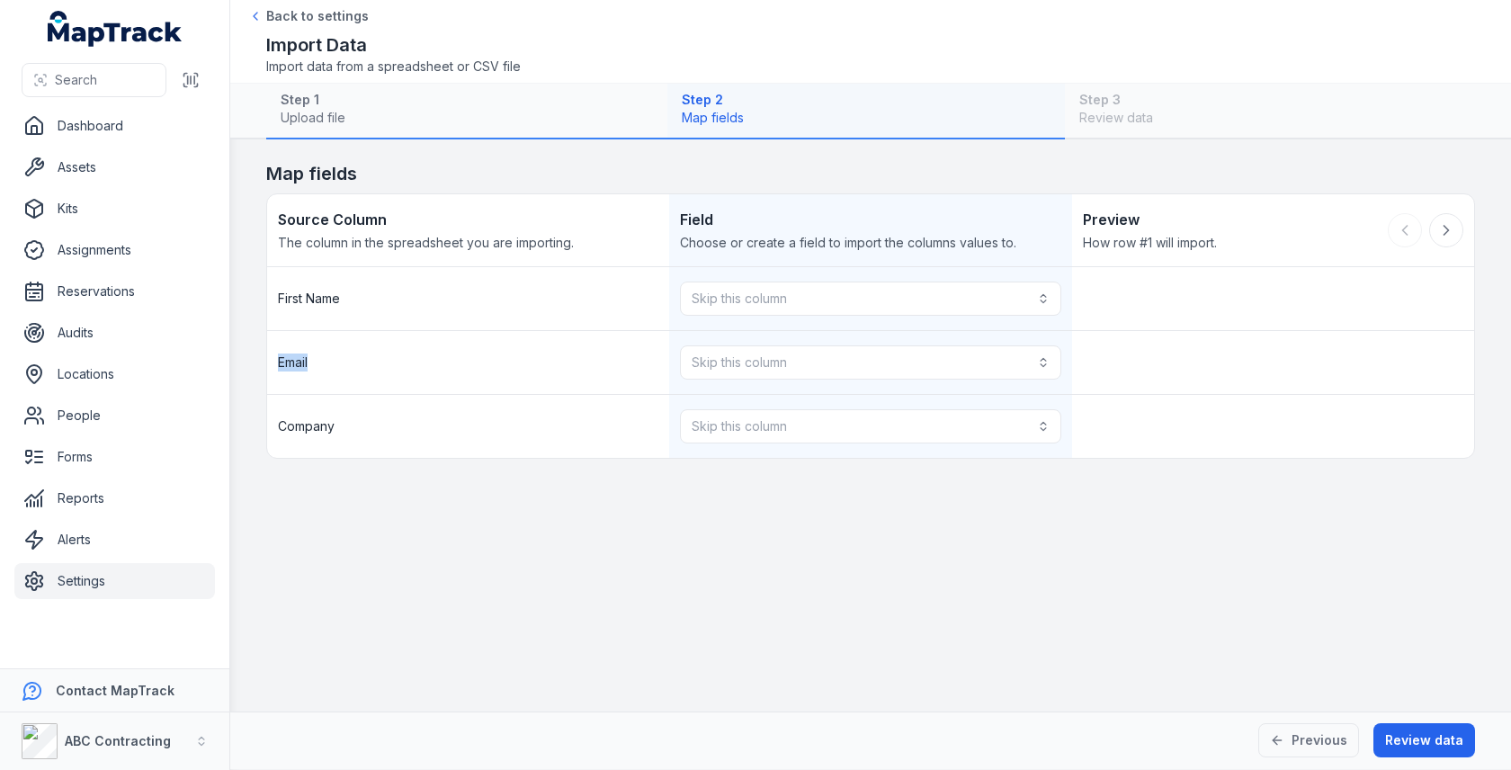
click at [296, 362] on span "Email" at bounding box center [293, 363] width 30 height 18
click at [717, 424] on button "Skip this column" at bounding box center [870, 426] width 381 height 34
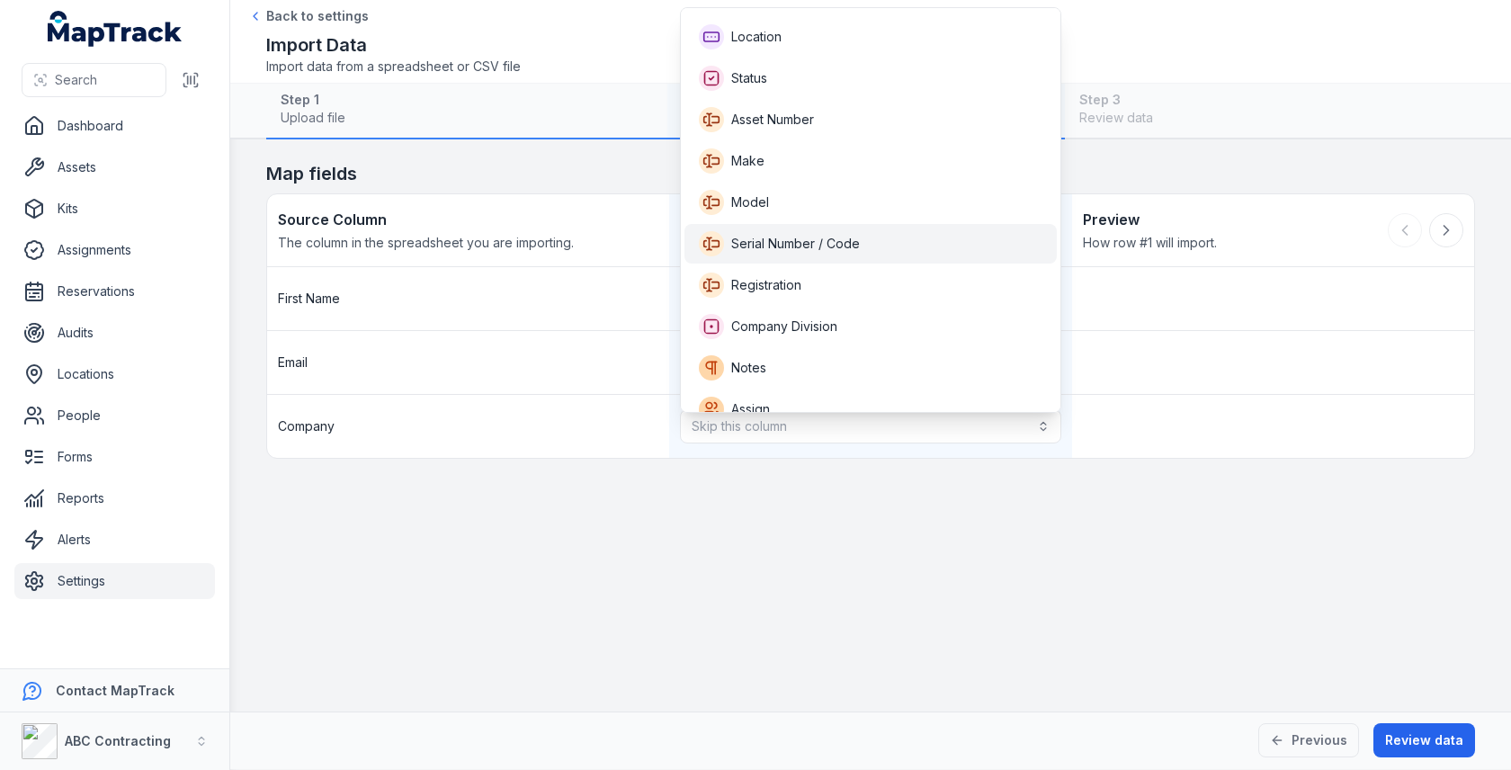
scroll to position [81, 0]
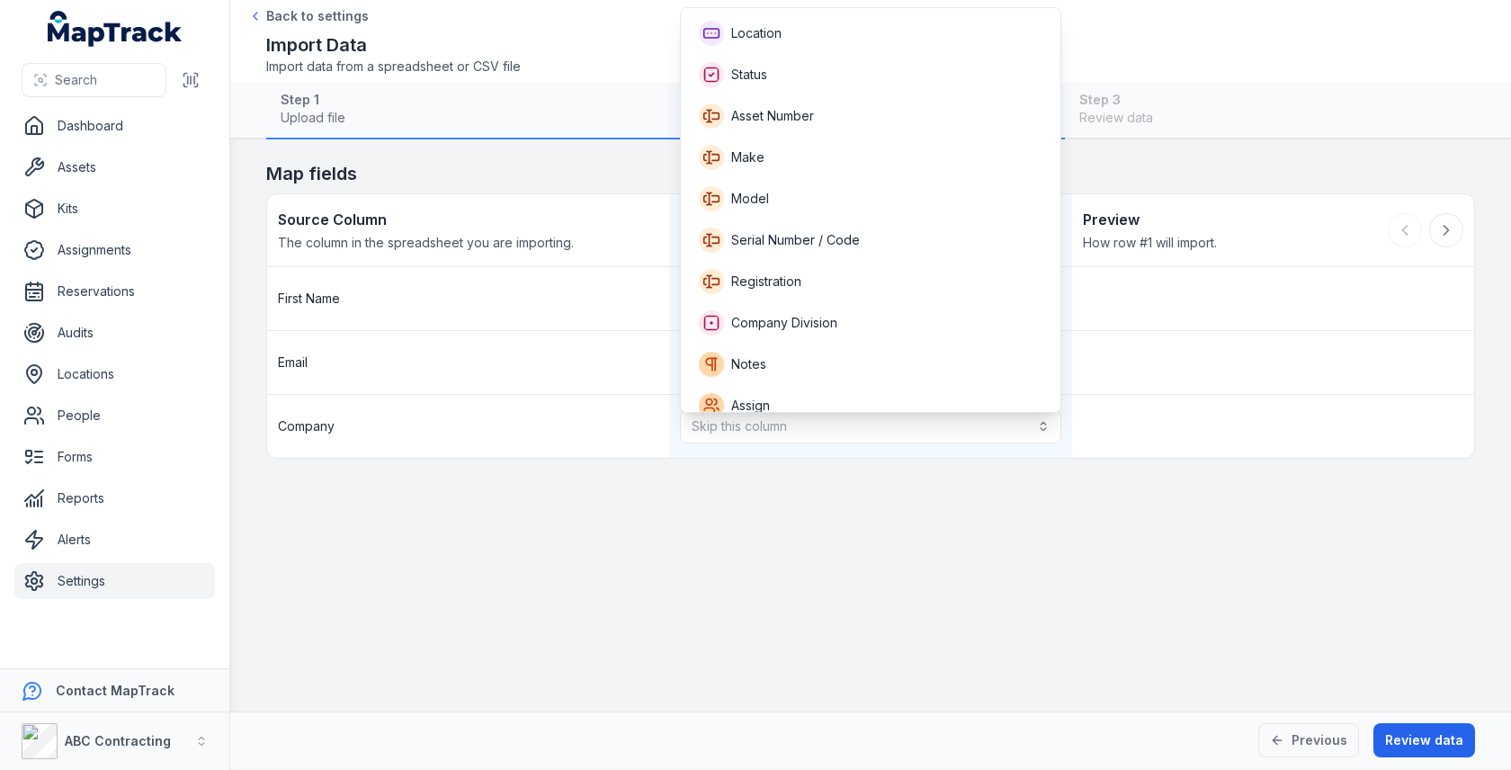
click at [599, 207] on div "Source Column The column in the spreadsheet you are importing. Field Choose or …" at bounding box center [870, 325] width 1209 height 265
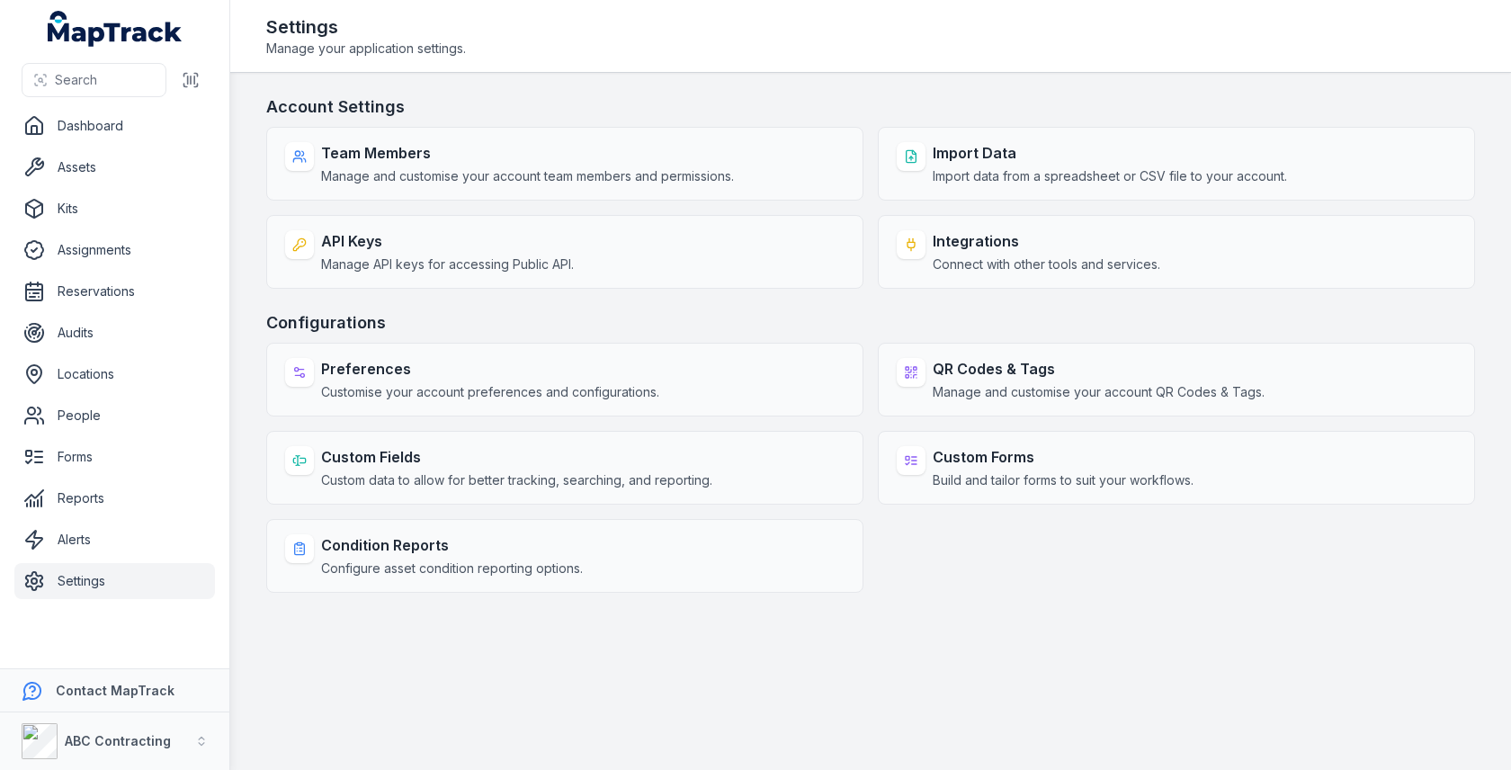
click at [838, 319] on h3 "Configurations" at bounding box center [870, 322] width 1209 height 25
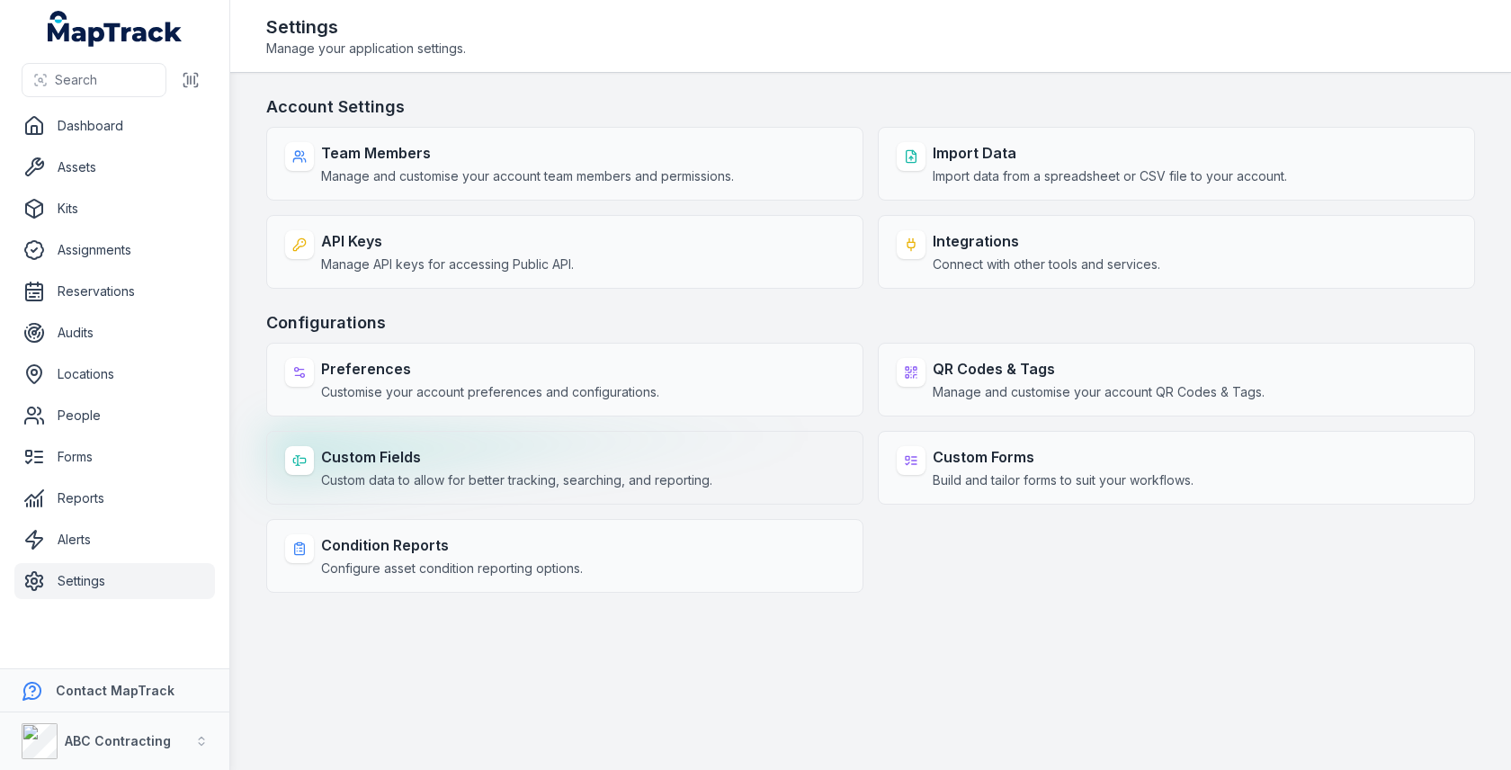
click at [462, 447] on strong "Custom Fields" at bounding box center [516, 457] width 391 height 22
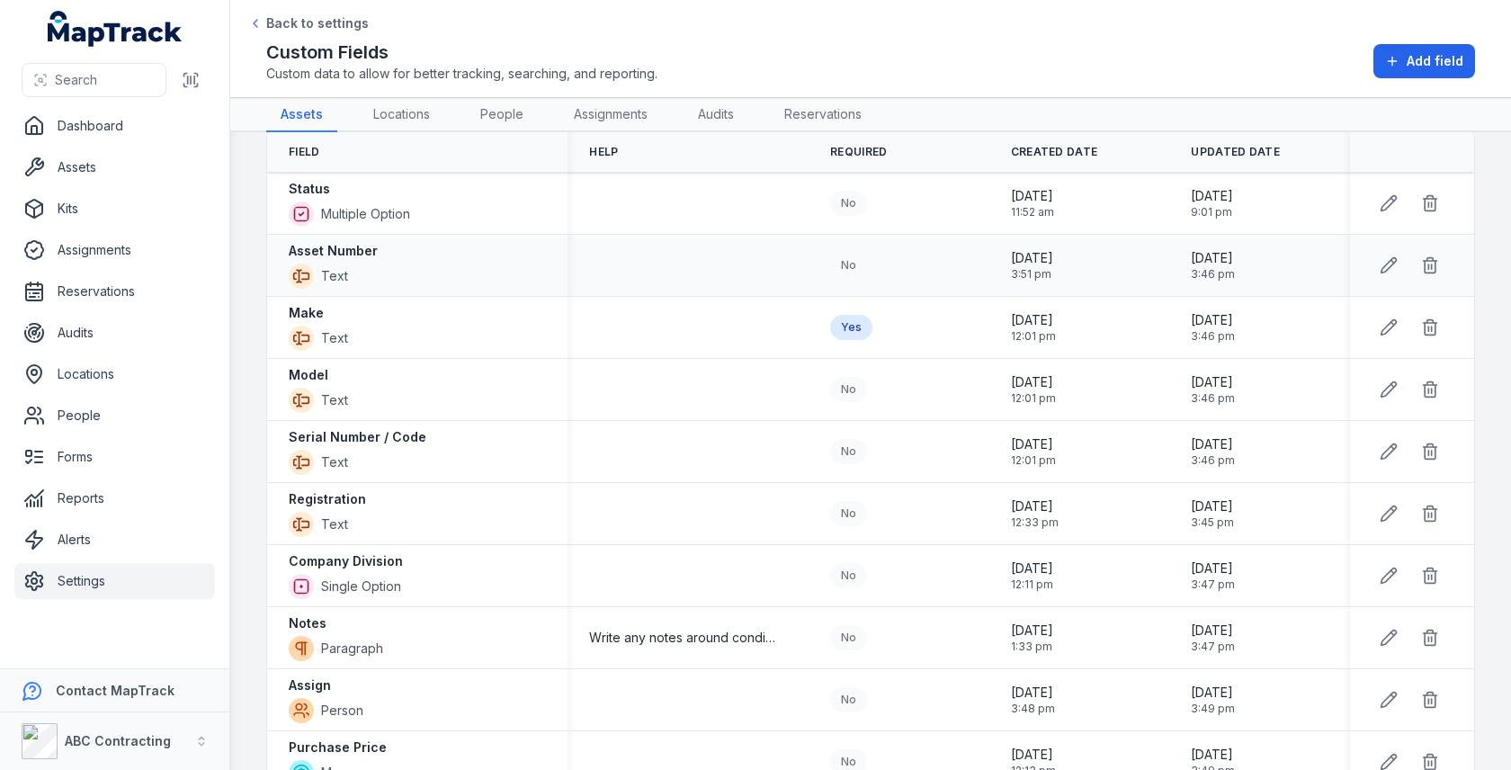
scroll to position [75, 0]
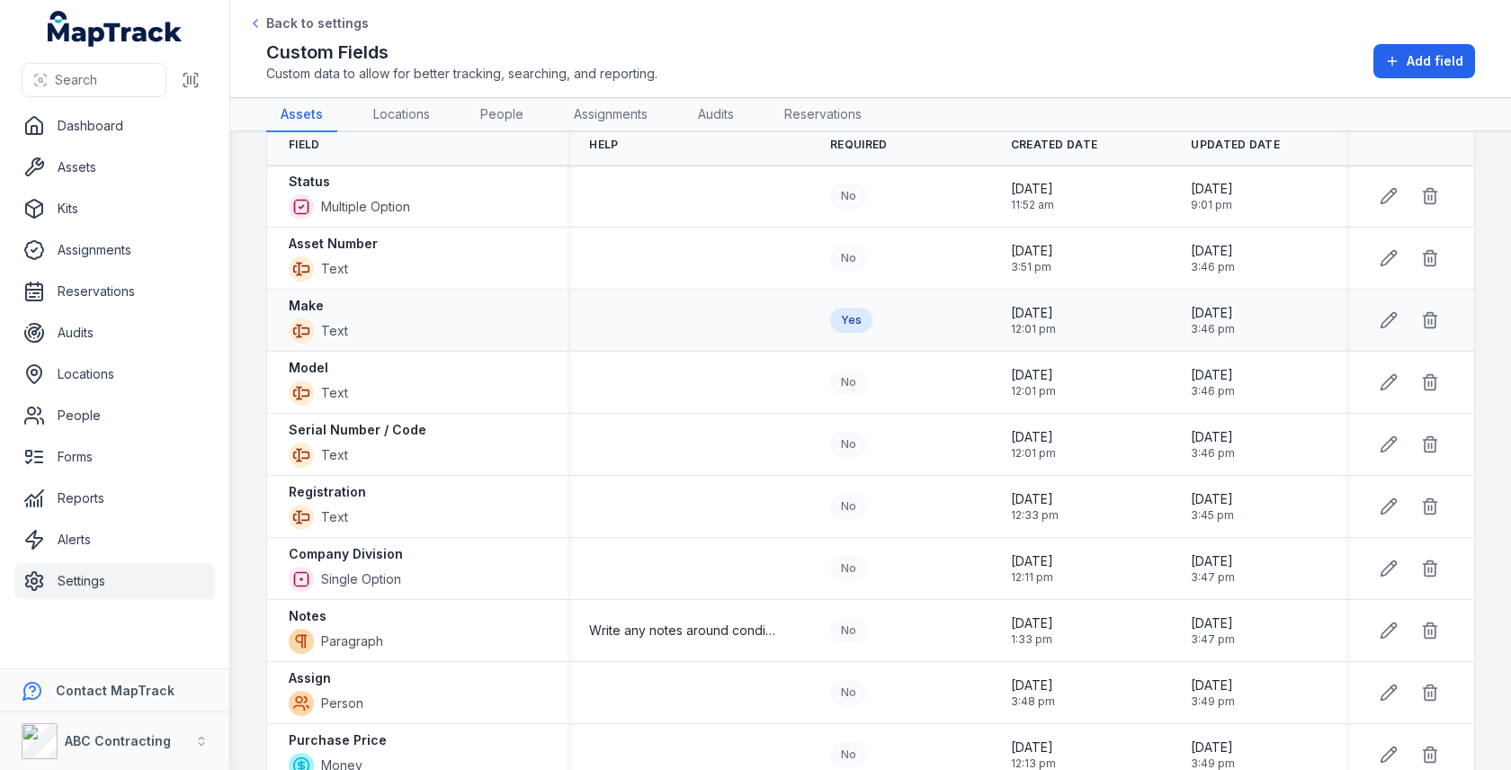
click at [319, 300] on strong "Make" at bounding box center [306, 306] width 35 height 18
click at [637, 354] on td at bounding box center [688, 383] width 241 height 62
click at [344, 483] on strong "Registration" at bounding box center [327, 492] width 77 height 18
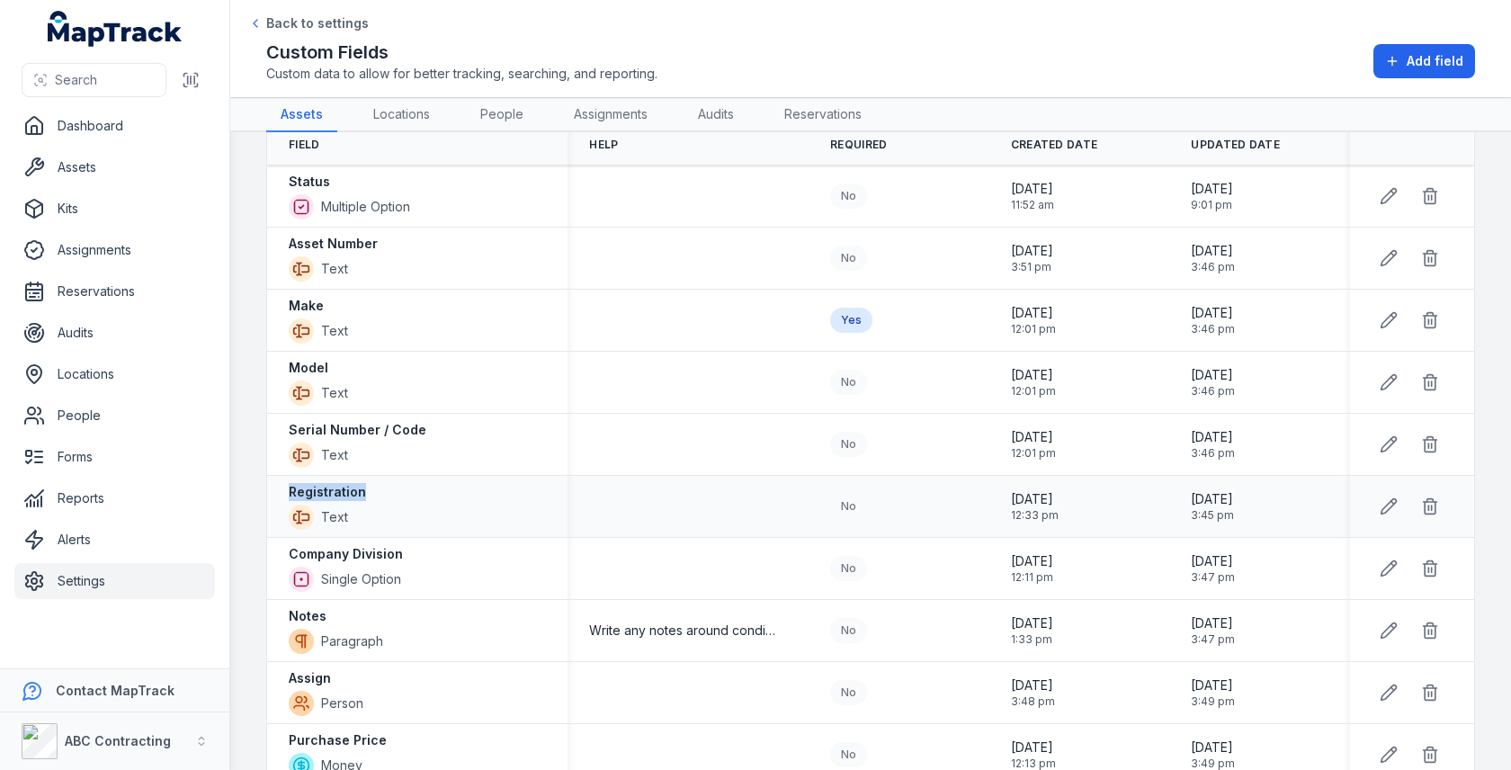
click at [344, 483] on strong "Registration" at bounding box center [327, 492] width 77 height 18
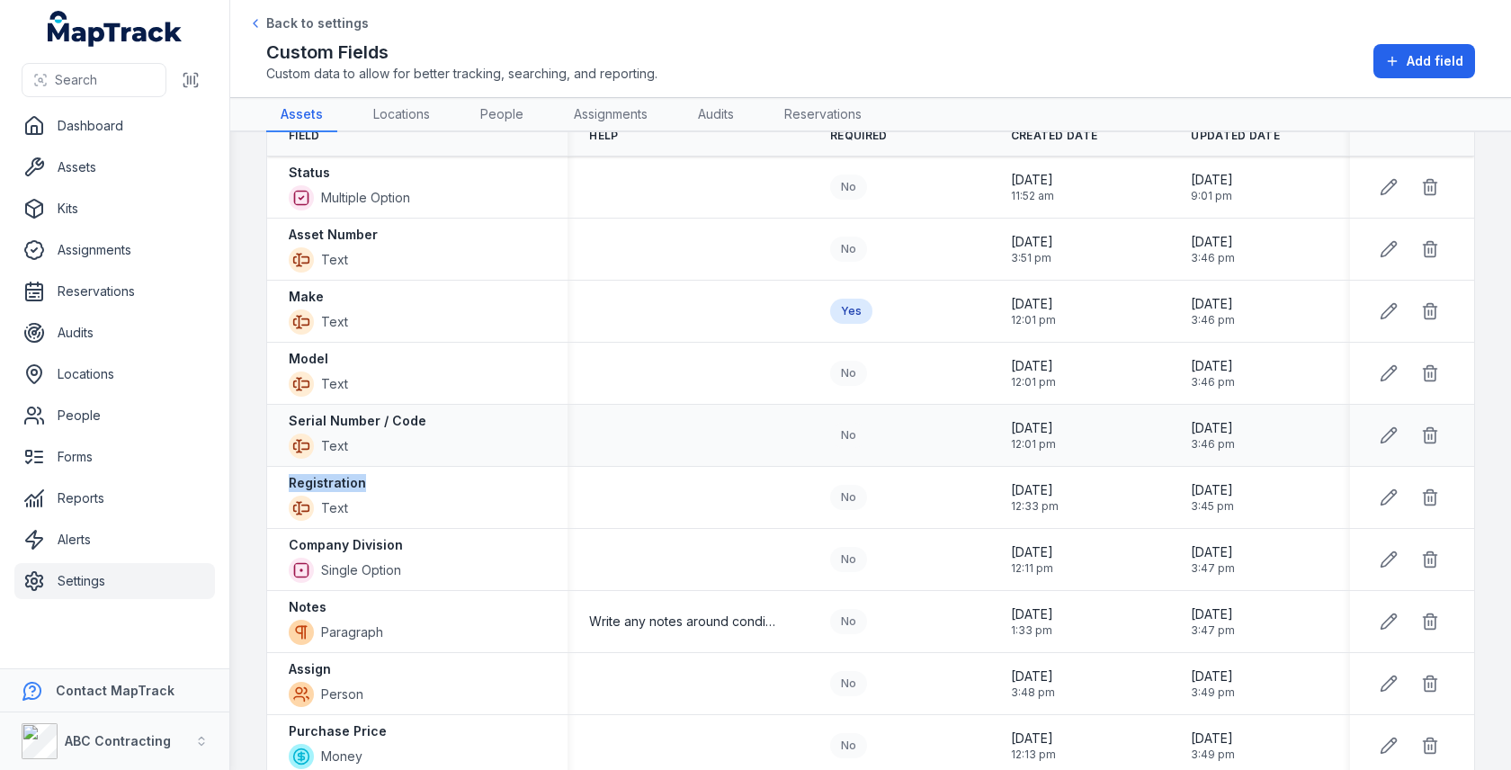
scroll to position [61, 0]
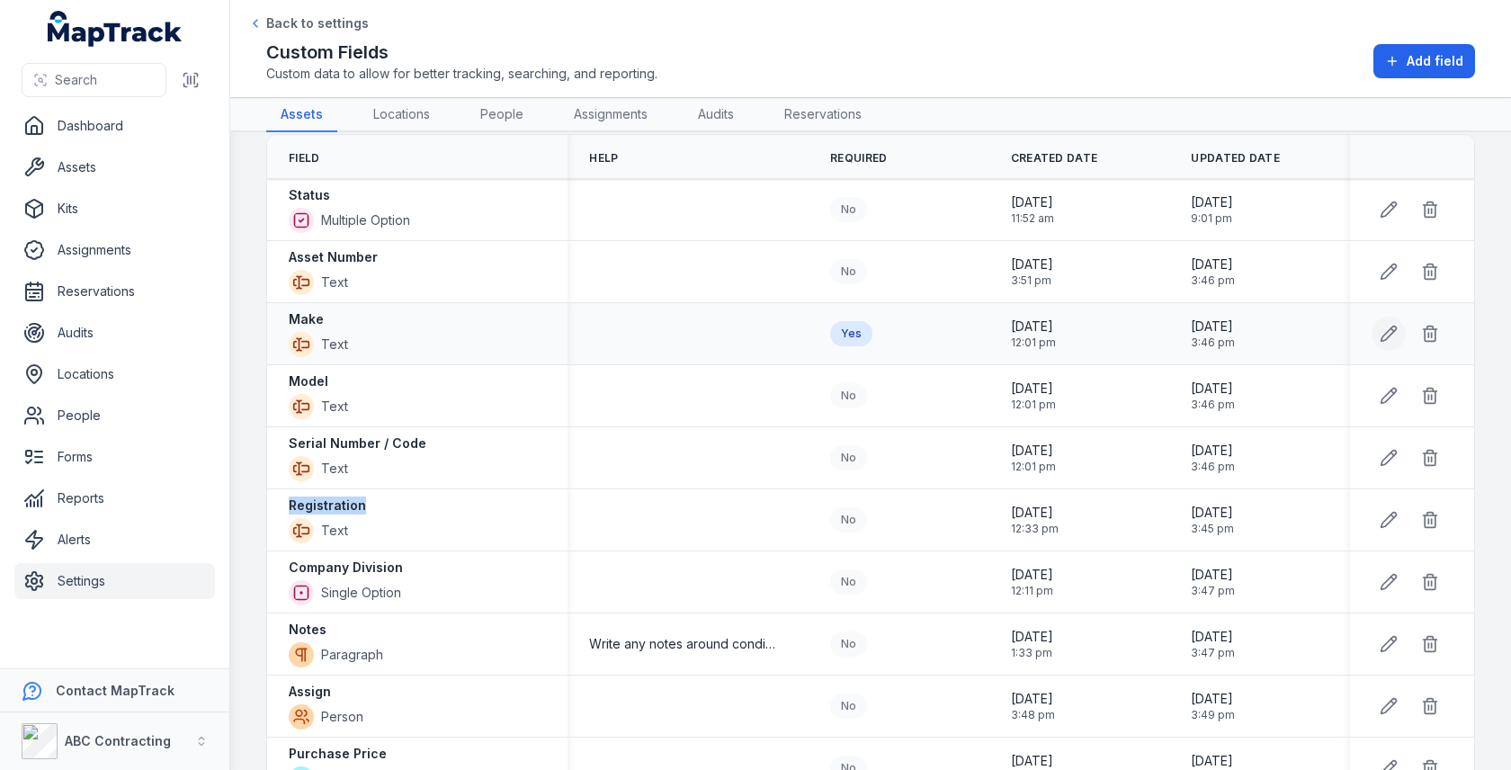
click at [1377, 327] on button at bounding box center [1389, 334] width 34 height 34
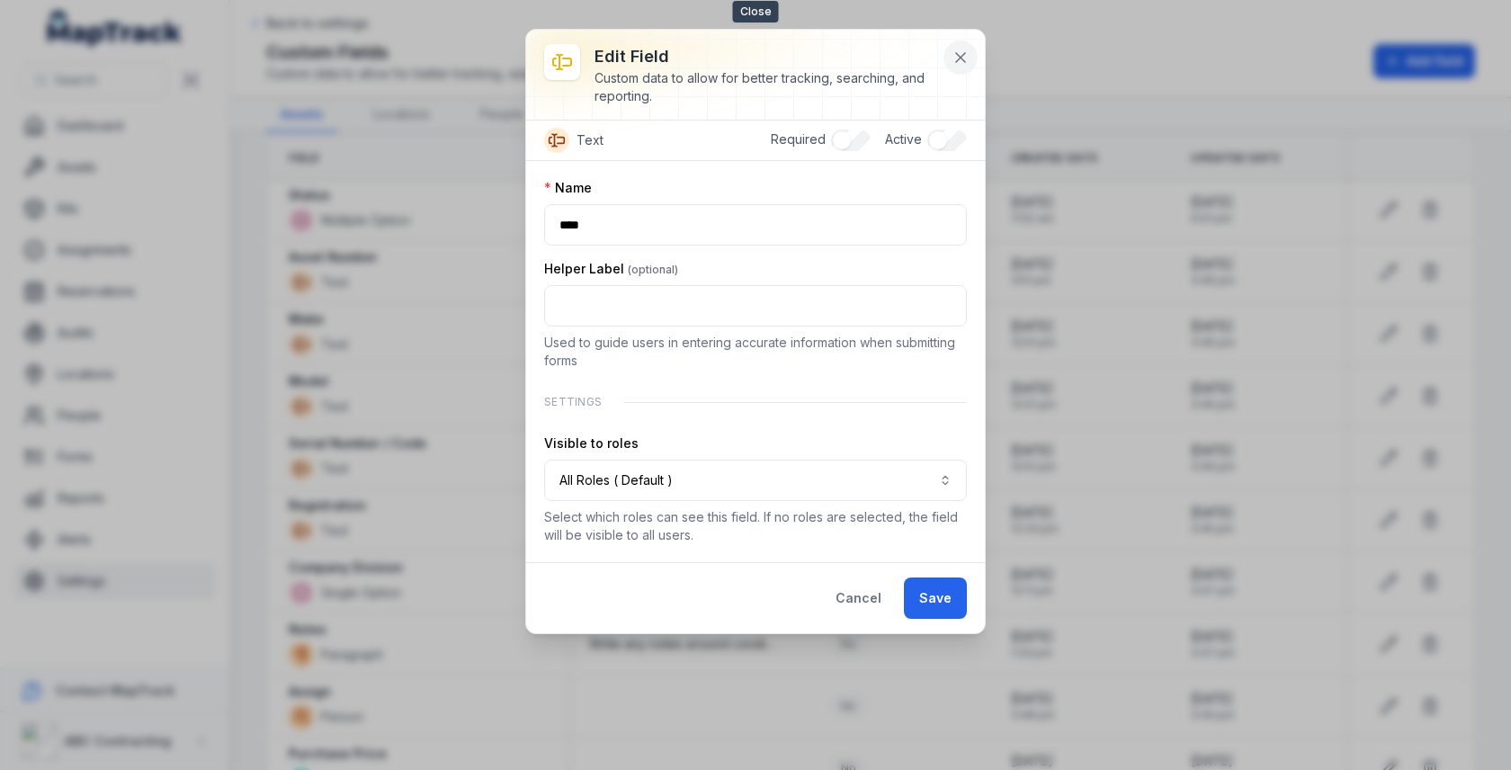
click at [954, 66] on button at bounding box center [961, 57] width 34 height 34
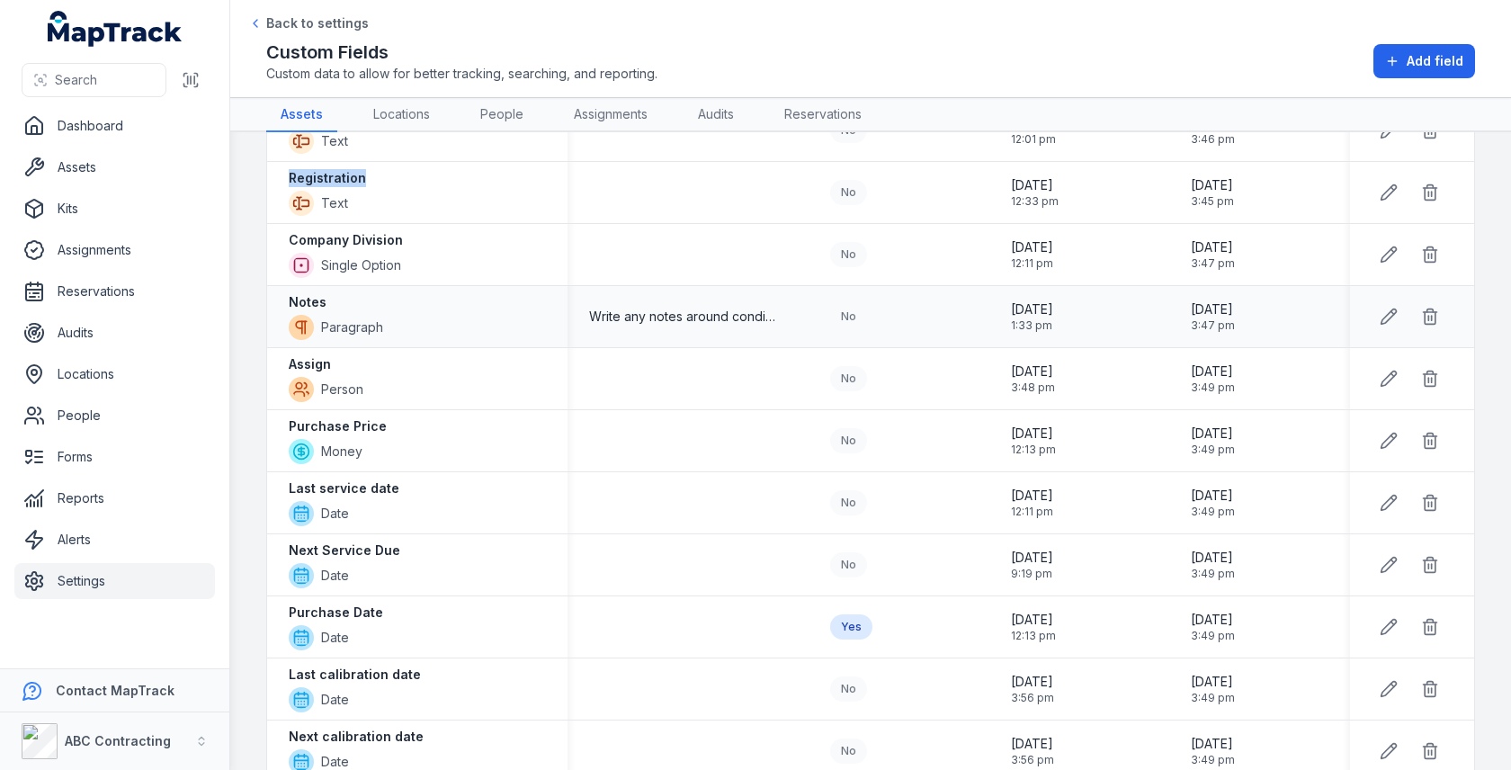
scroll to position [393, 0]
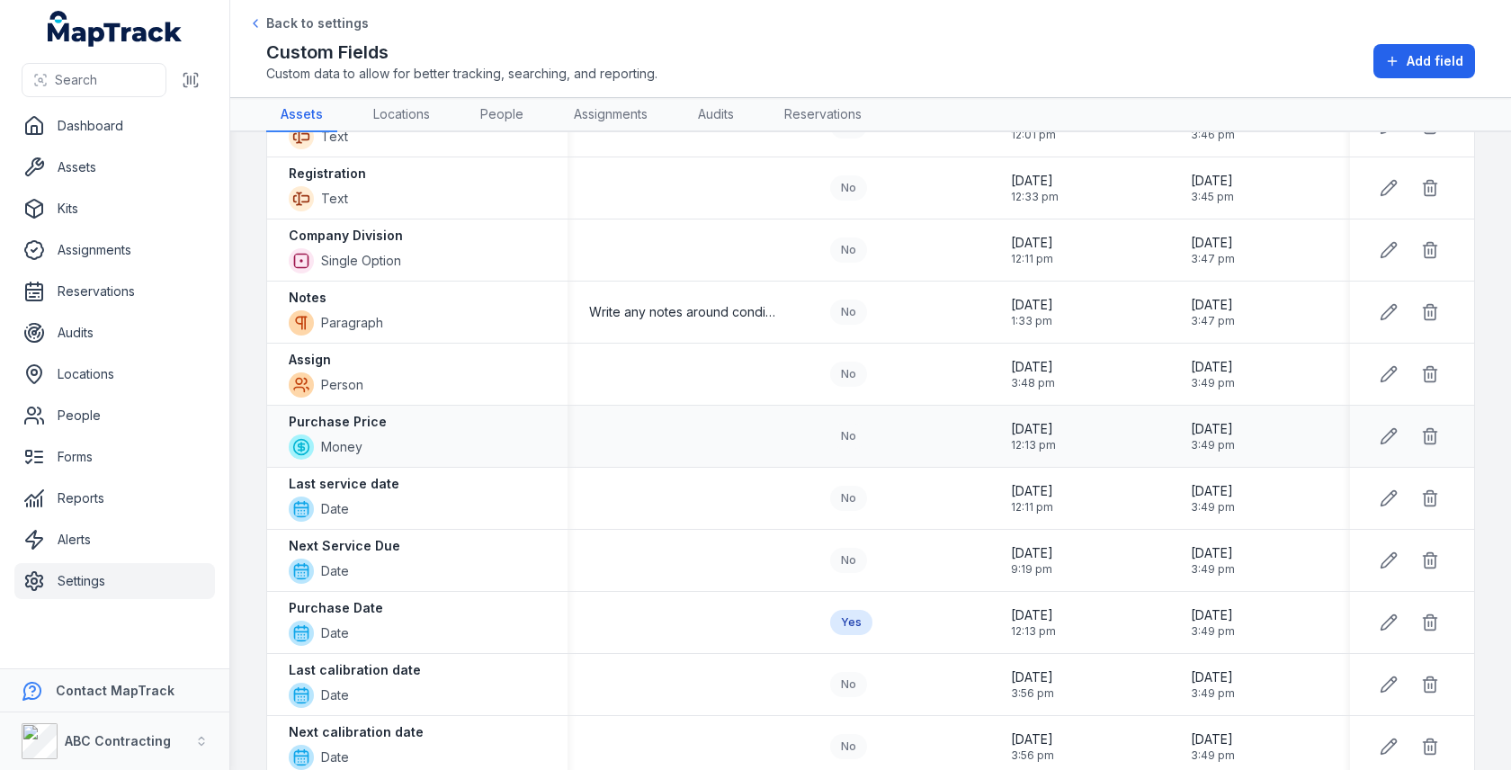
click at [629, 414] on td at bounding box center [688, 437] width 241 height 62
click at [1388, 427] on icon at bounding box center [1389, 436] width 18 height 18
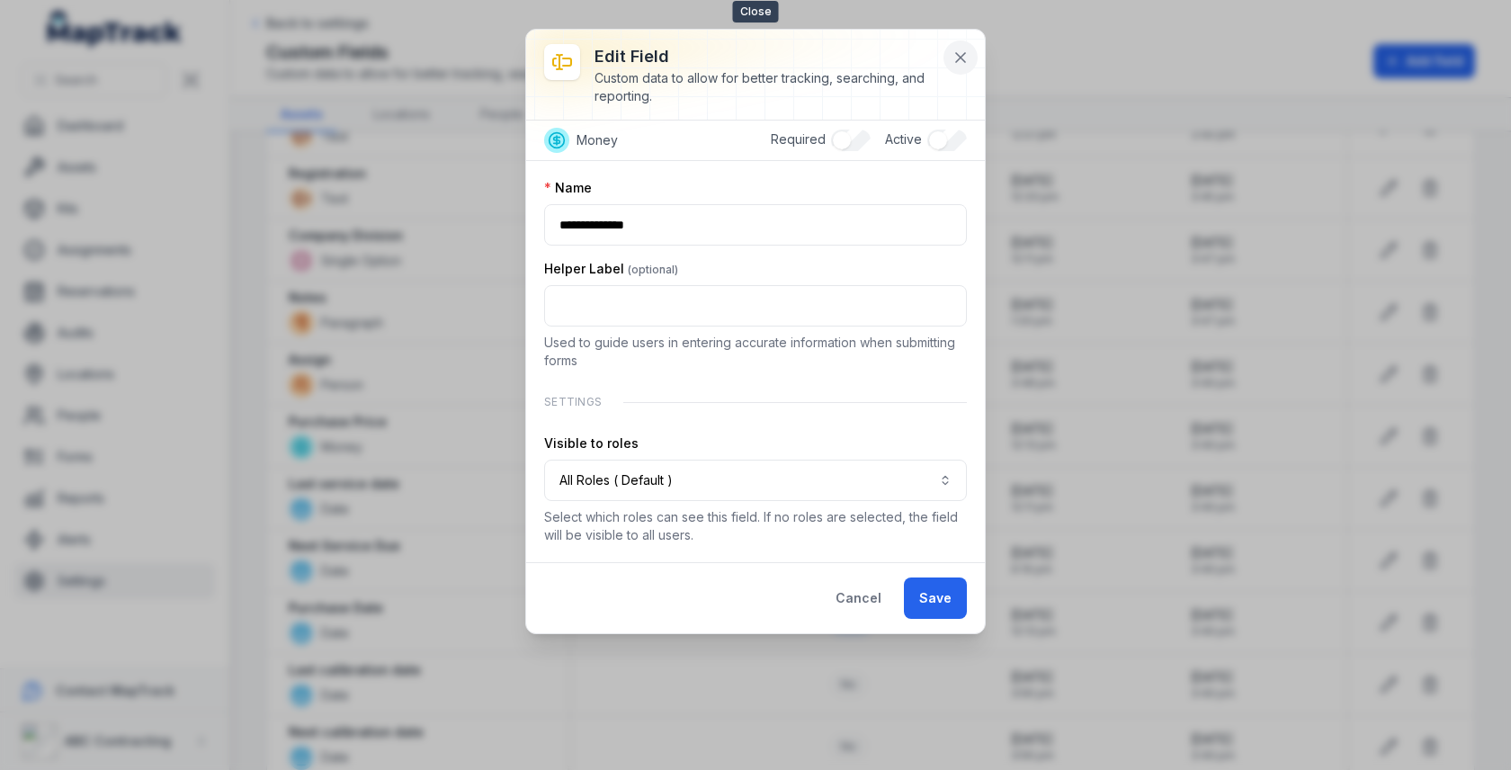
click at [952, 62] on icon at bounding box center [961, 58] width 18 height 18
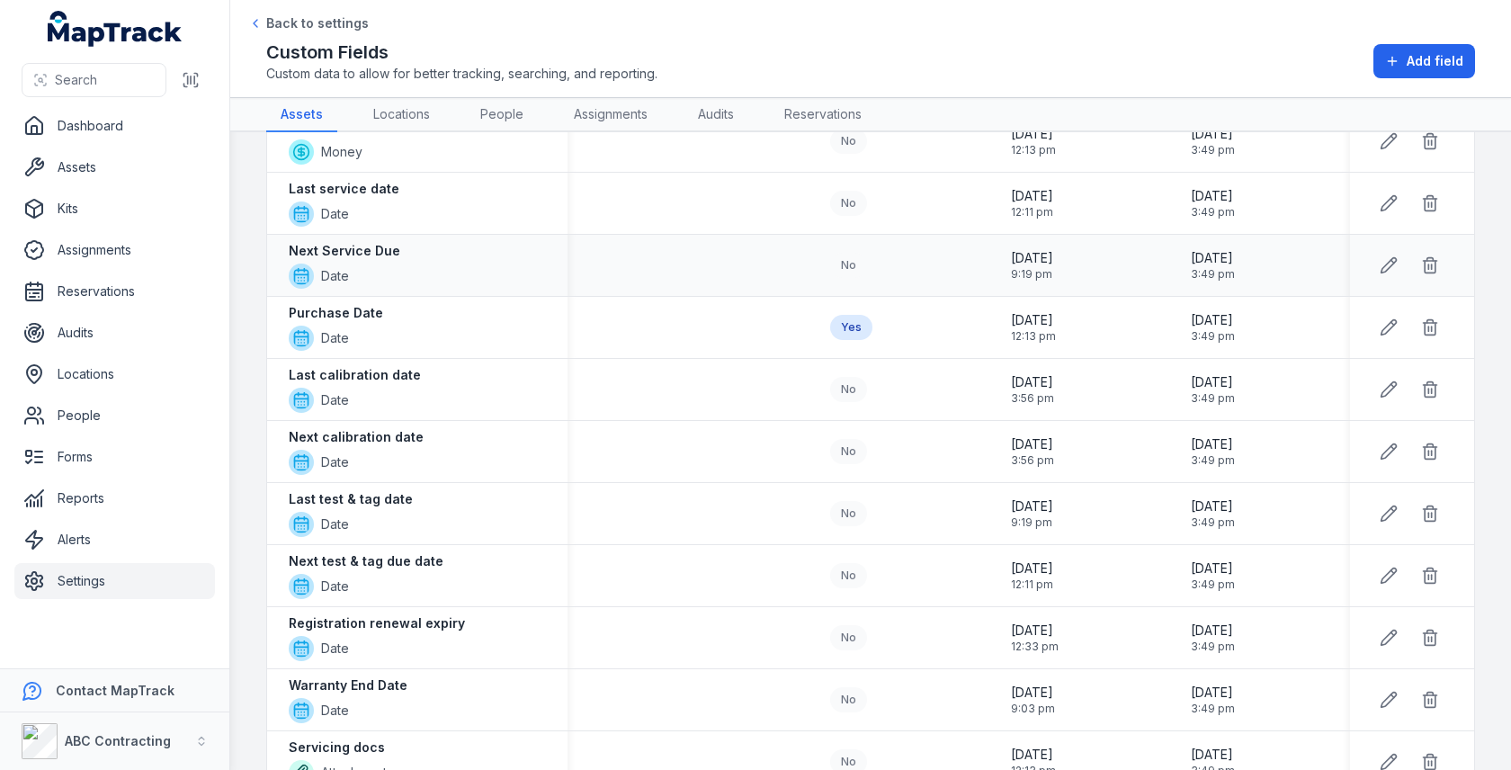
scroll to position [686, 0]
click at [372, 373] on strong "Last calibration date" at bounding box center [355, 377] width 132 height 18
click at [371, 310] on strong "Purchase Date" at bounding box center [336, 315] width 94 height 18
click at [412, 554] on strong "Next test & tag due date" at bounding box center [366, 563] width 155 height 18
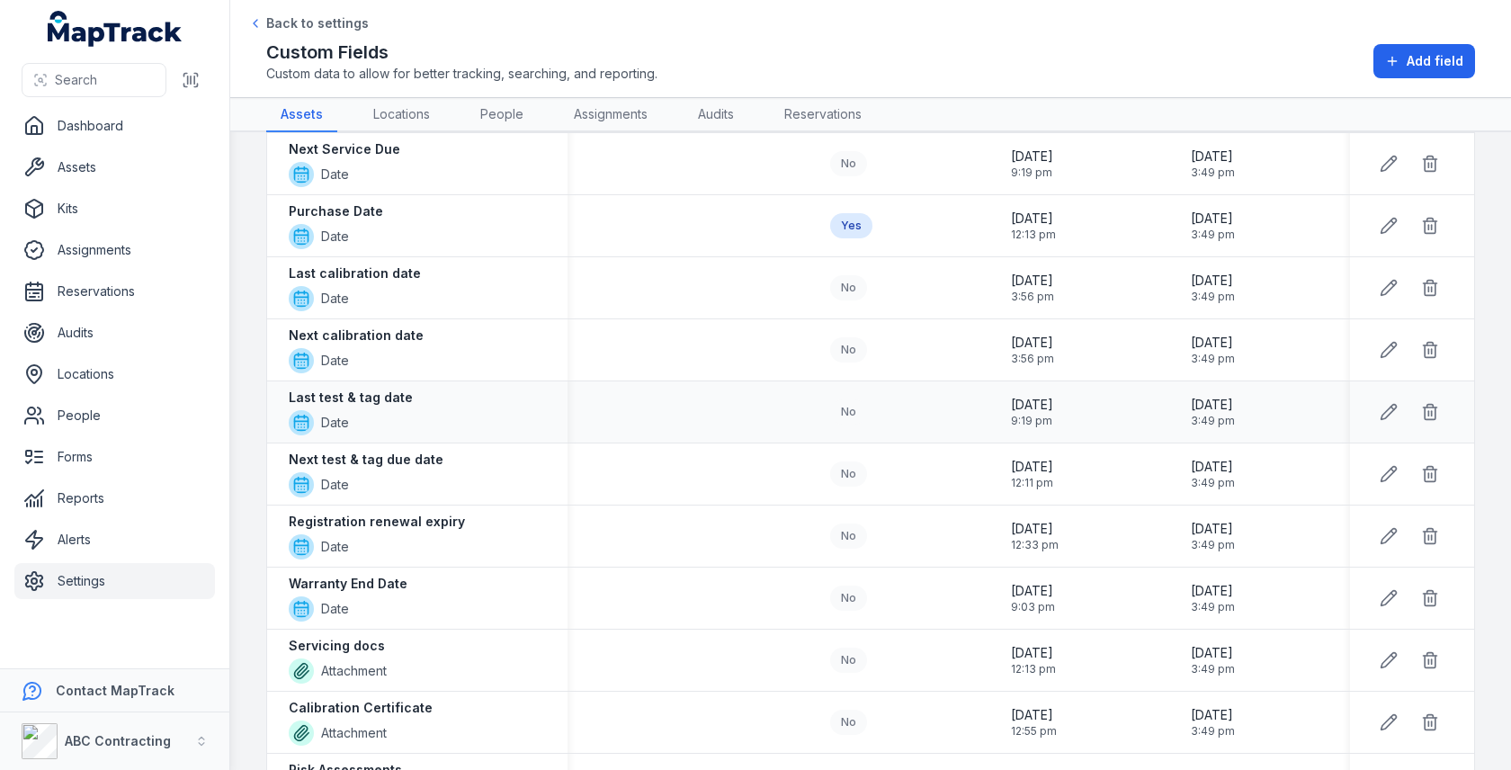
scroll to position [923, 0]
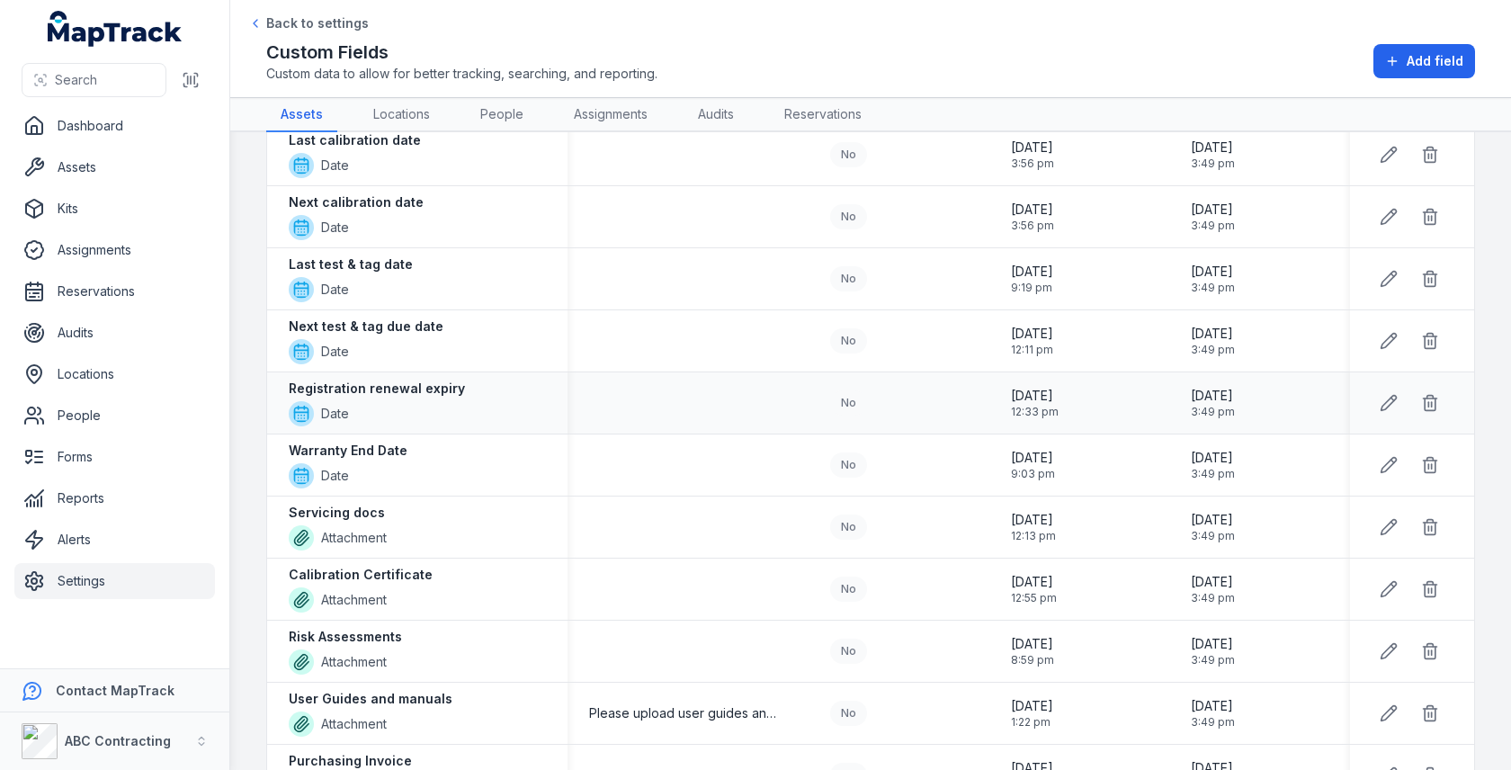
click at [419, 381] on strong "Registration renewal expiry" at bounding box center [377, 389] width 176 height 18
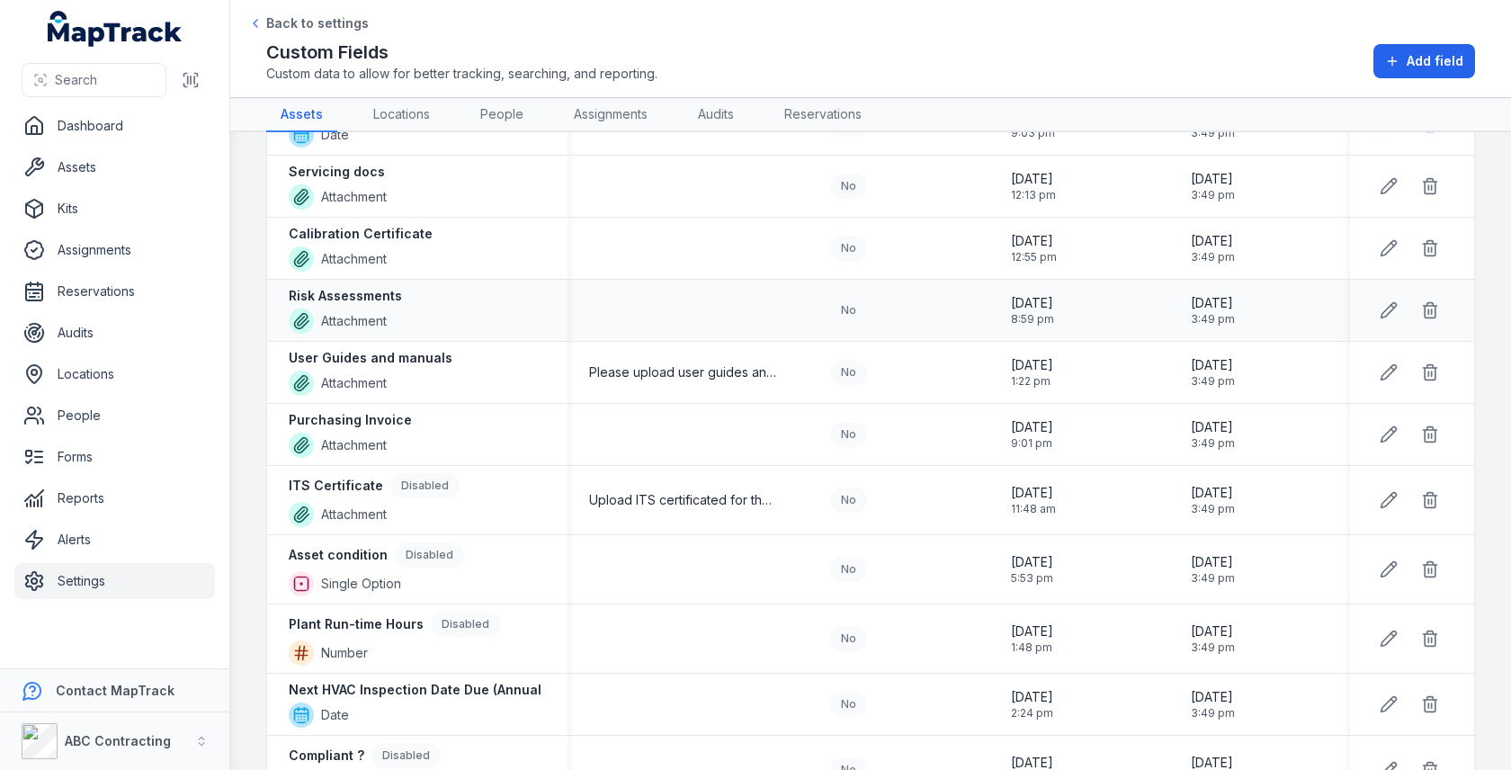
scroll to position [1219, 0]
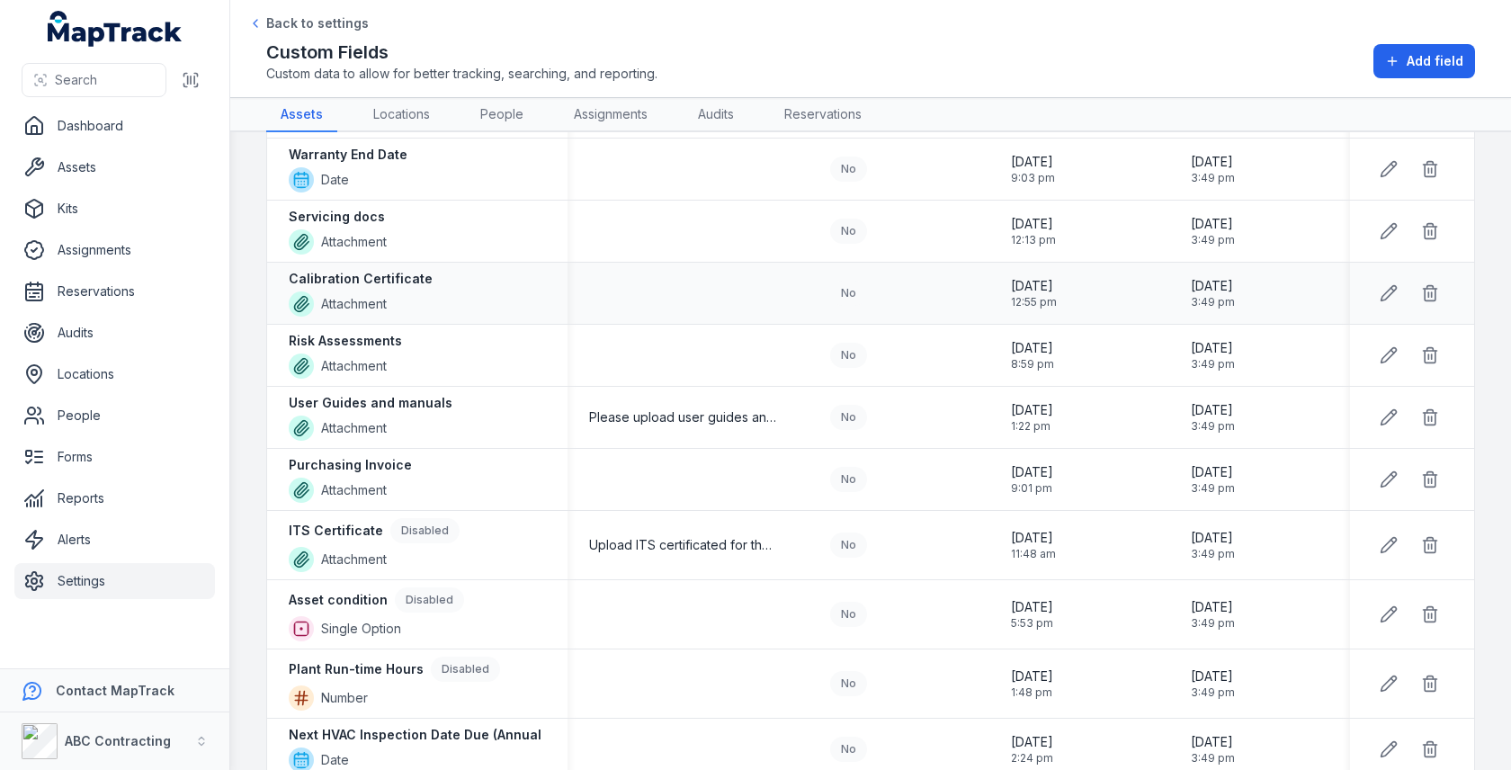
click at [339, 270] on strong "Calibration Certificate" at bounding box center [361, 279] width 144 height 18
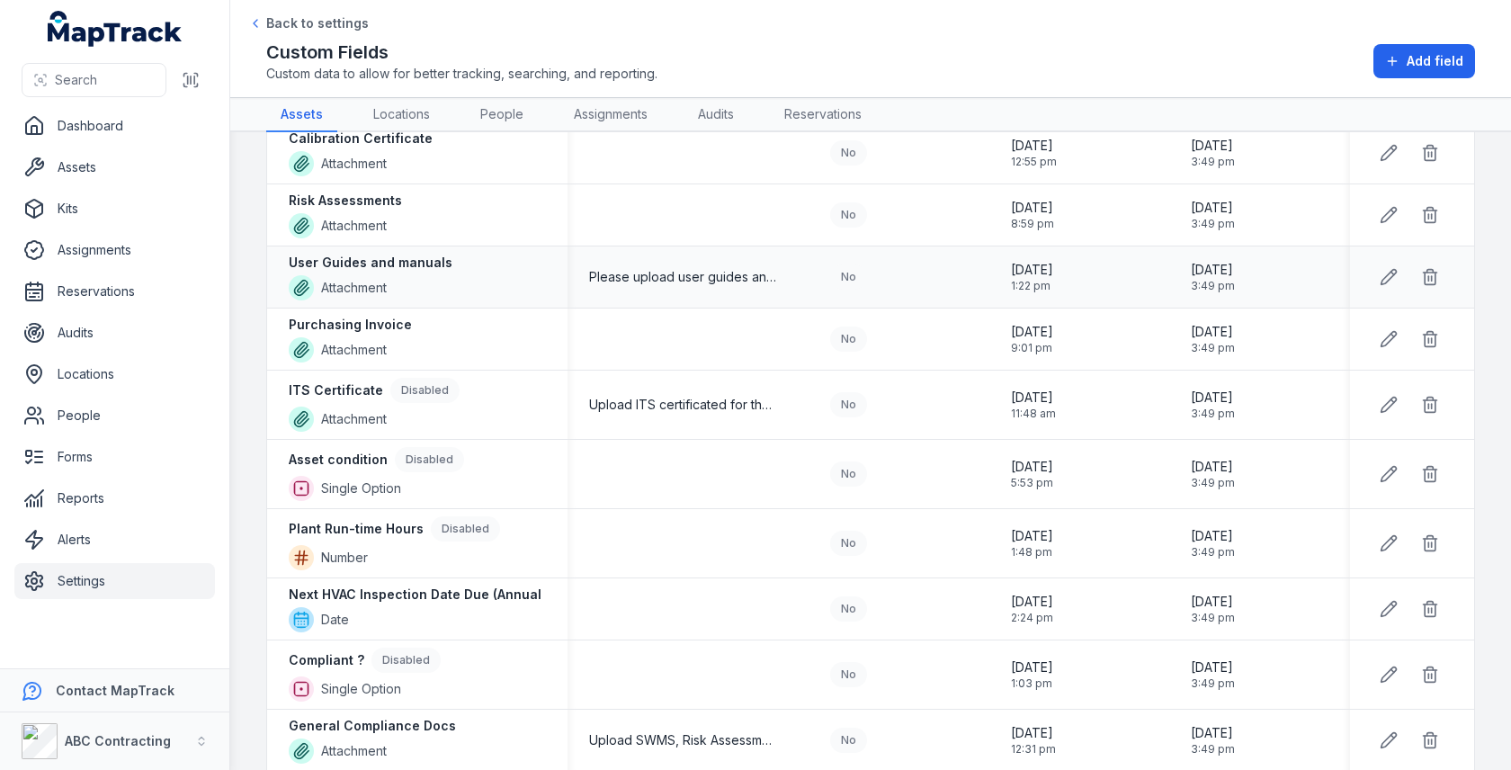
scroll to position [1372, 0]
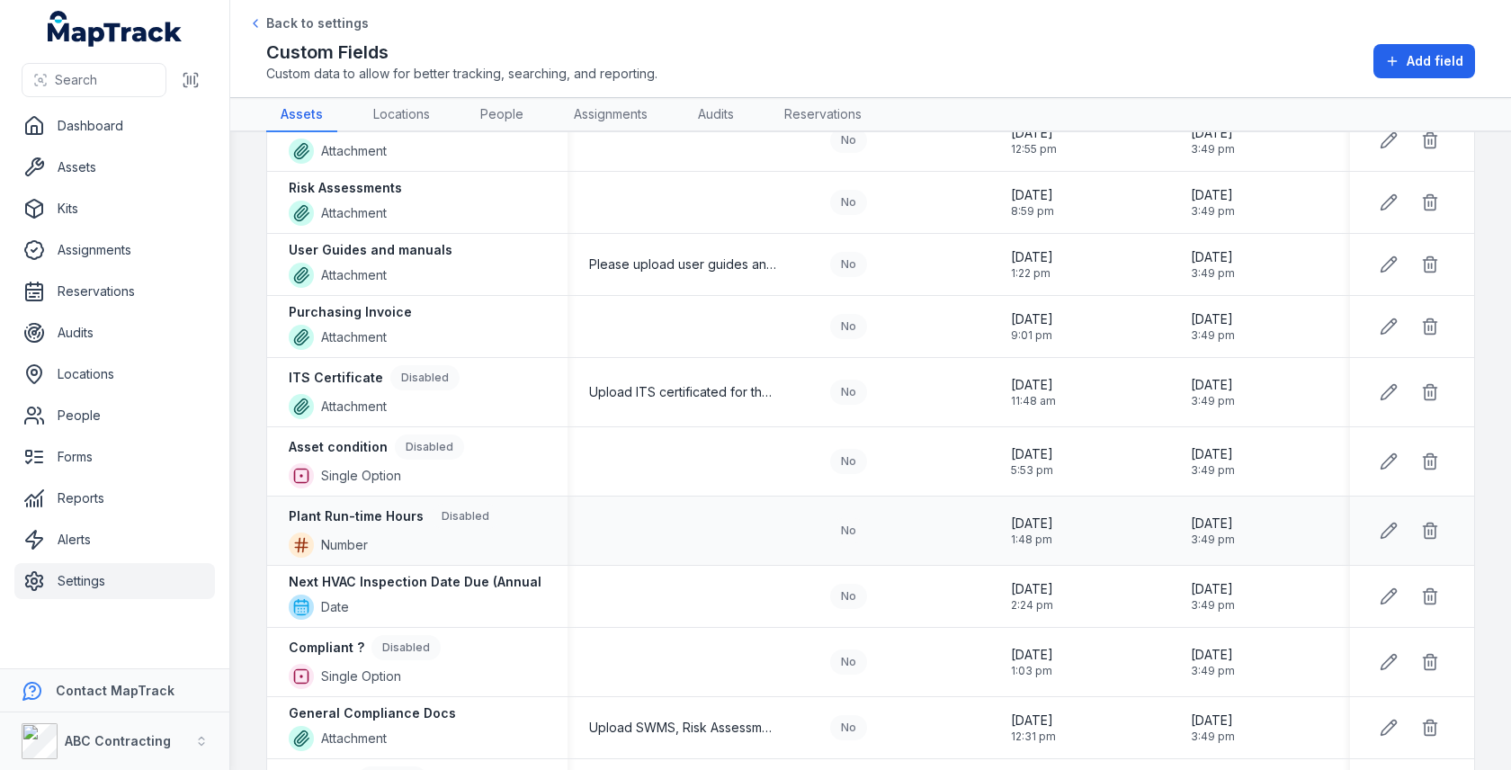
click at [371, 504] on div "Plant Run-time Hours Disabled" at bounding box center [394, 516] width 211 height 25
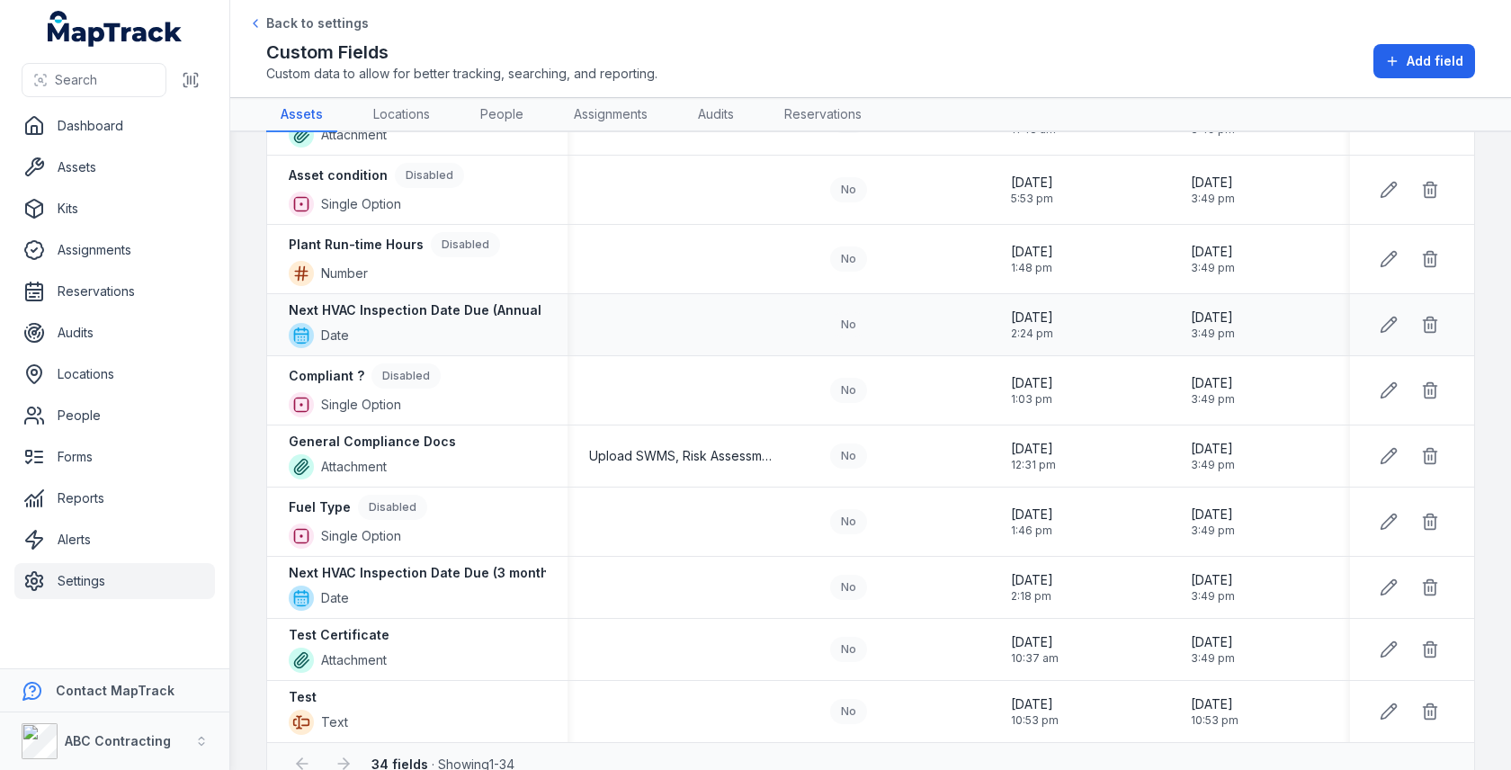
scroll to position [1662, 0]
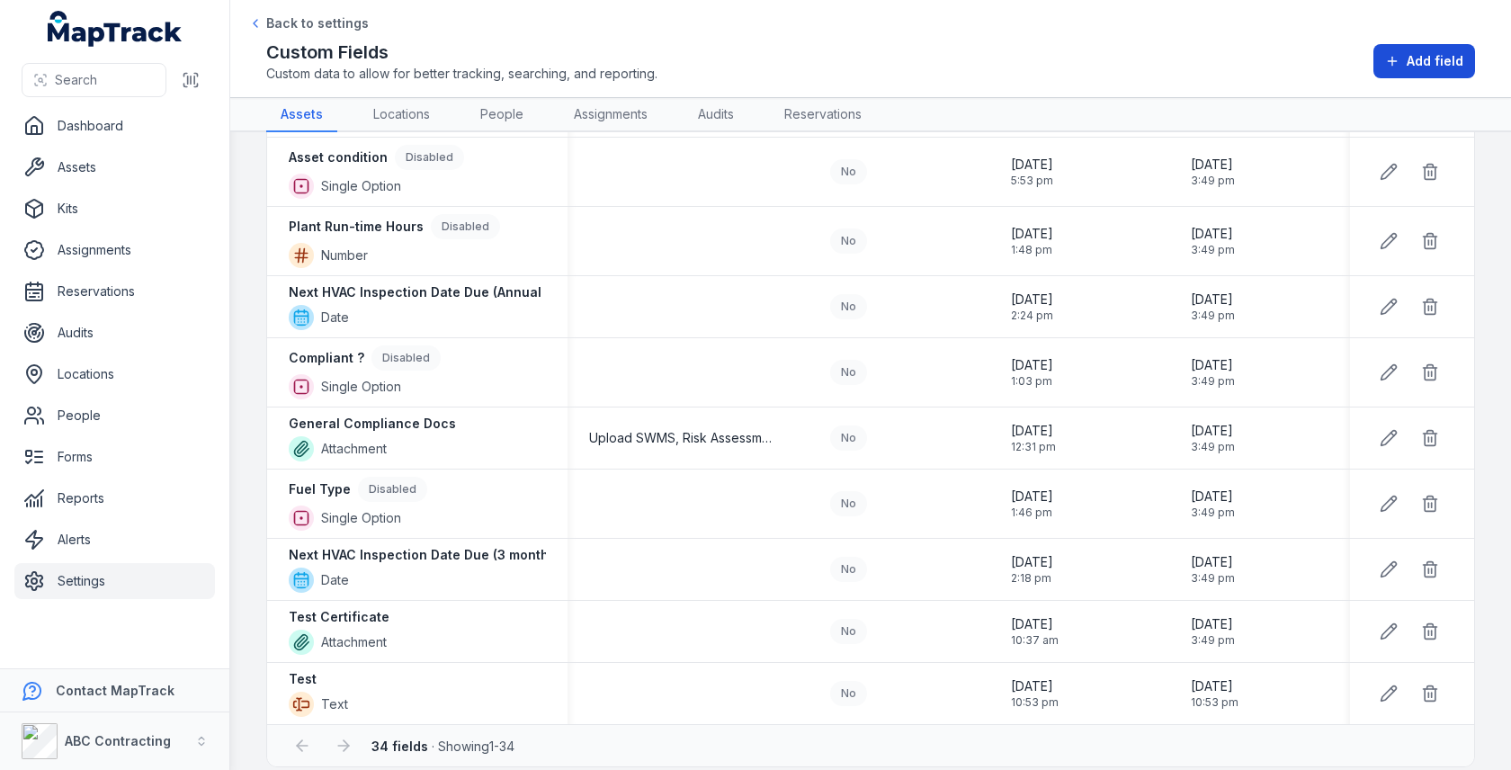
click at [1463, 52] on span "Add field" at bounding box center [1435, 61] width 57 height 18
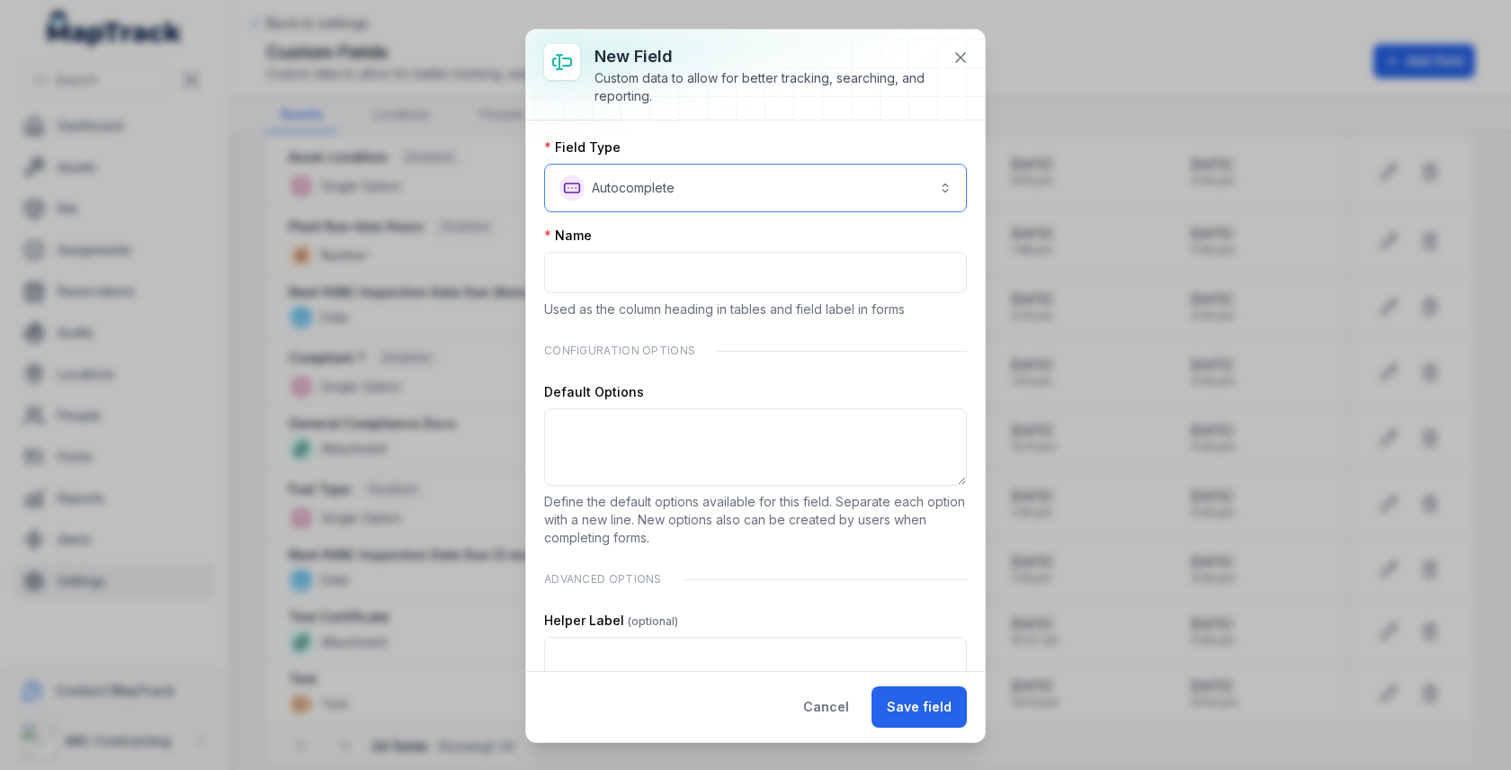
click at [748, 203] on button "**********" at bounding box center [755, 188] width 423 height 49
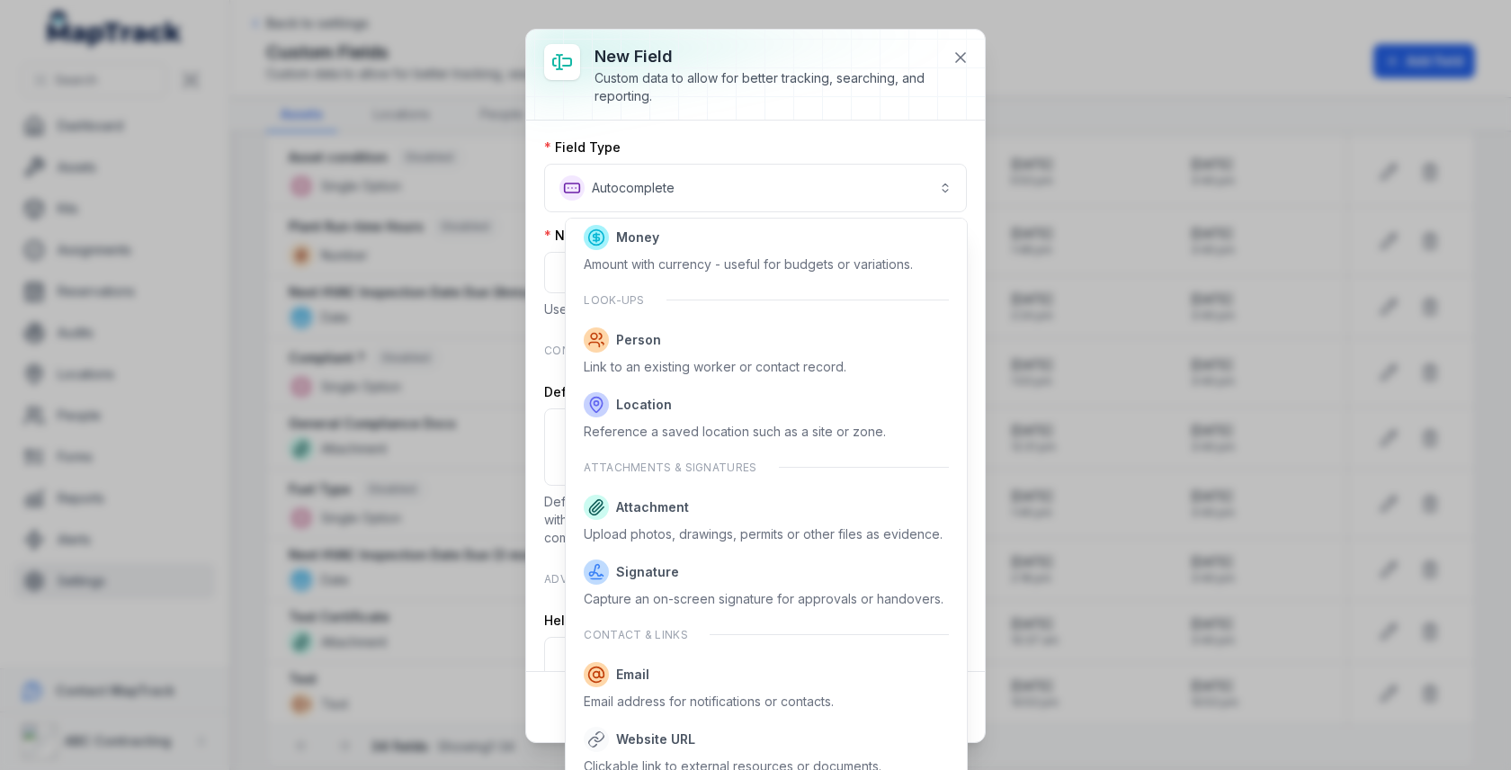
scroll to position [911, 0]
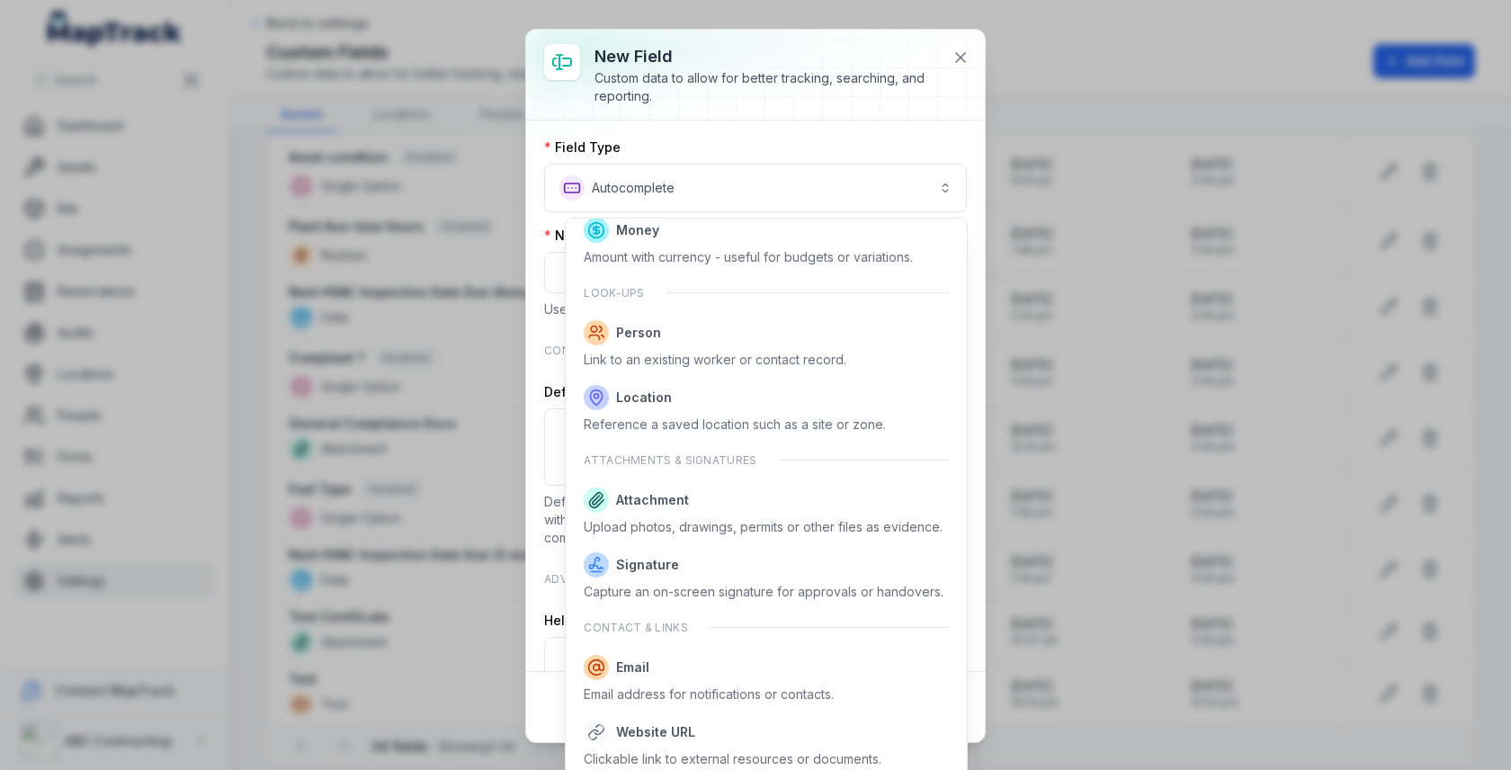
click at [956, 57] on div "**********" at bounding box center [755, 386] width 459 height 712
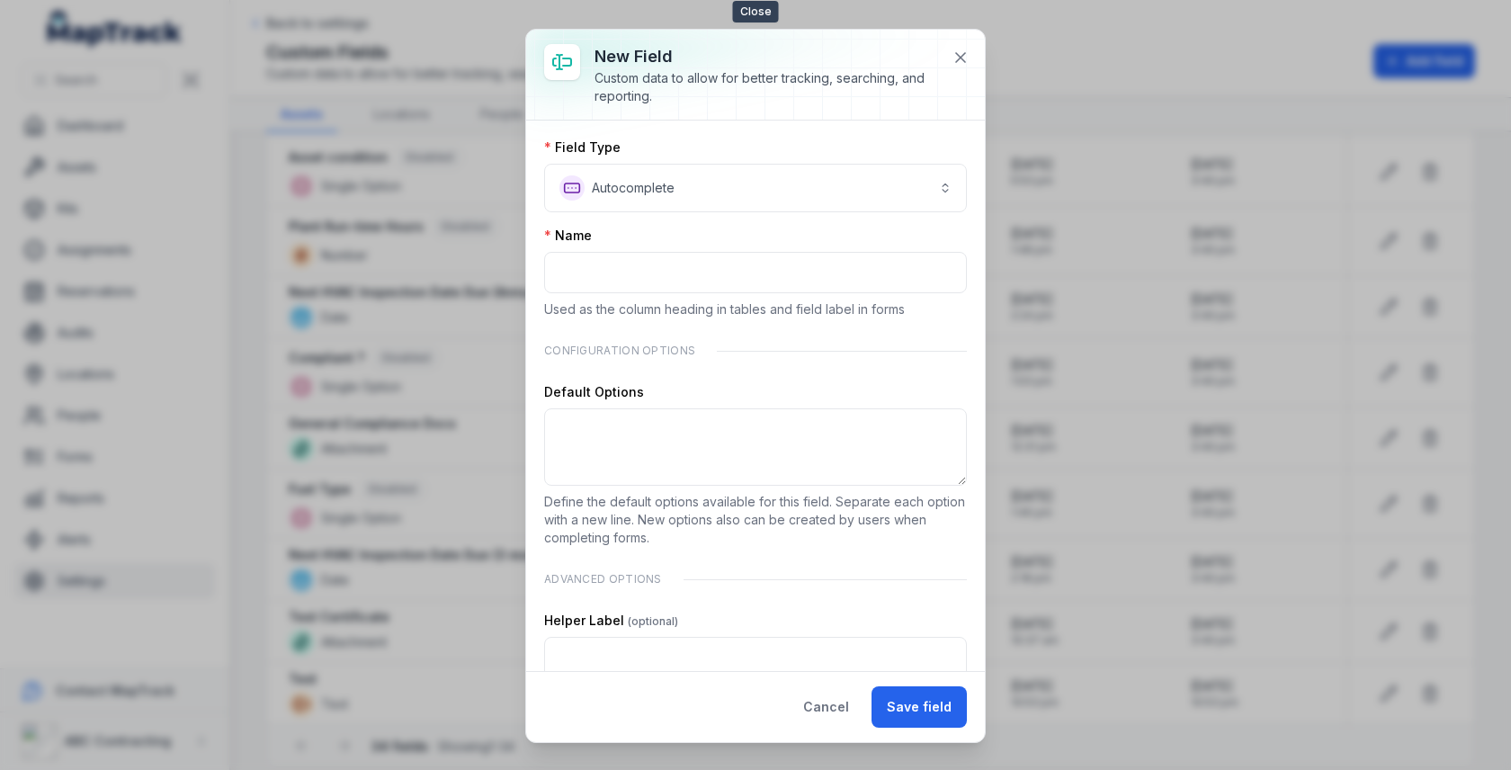
click at [956, 57] on icon at bounding box center [961, 58] width 18 height 18
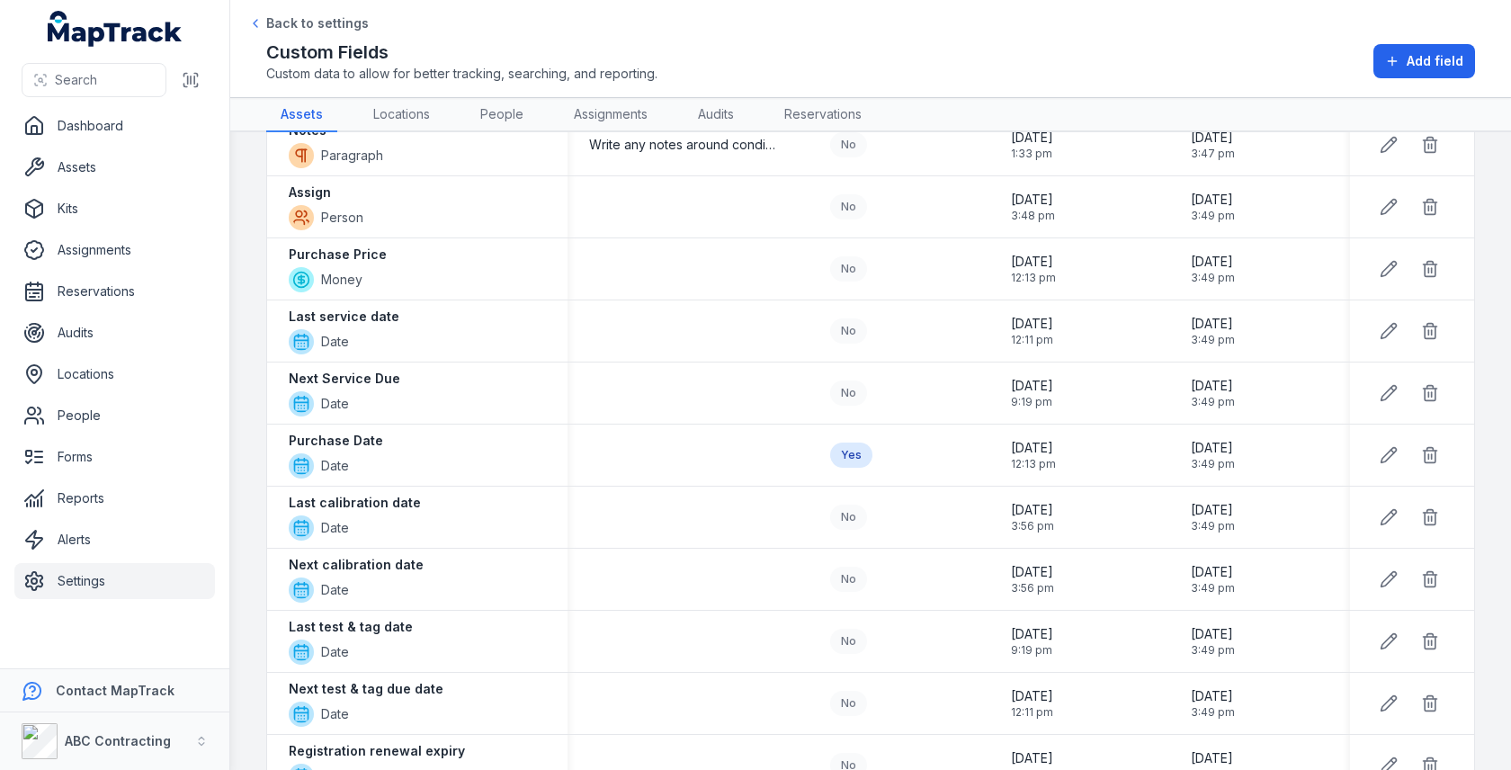
scroll to position [21, 0]
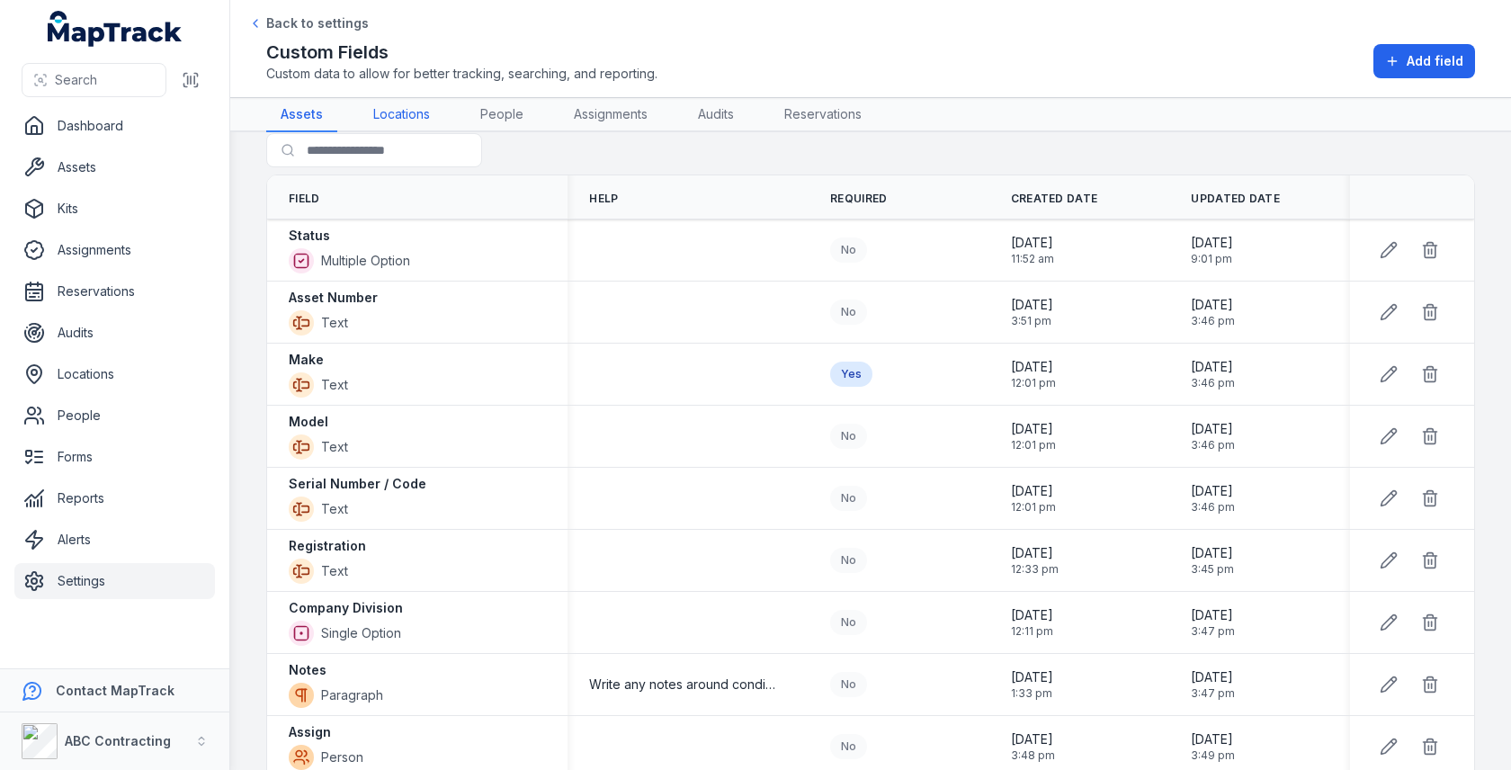
click at [409, 116] on link "Locations" at bounding box center [401, 115] width 85 height 34
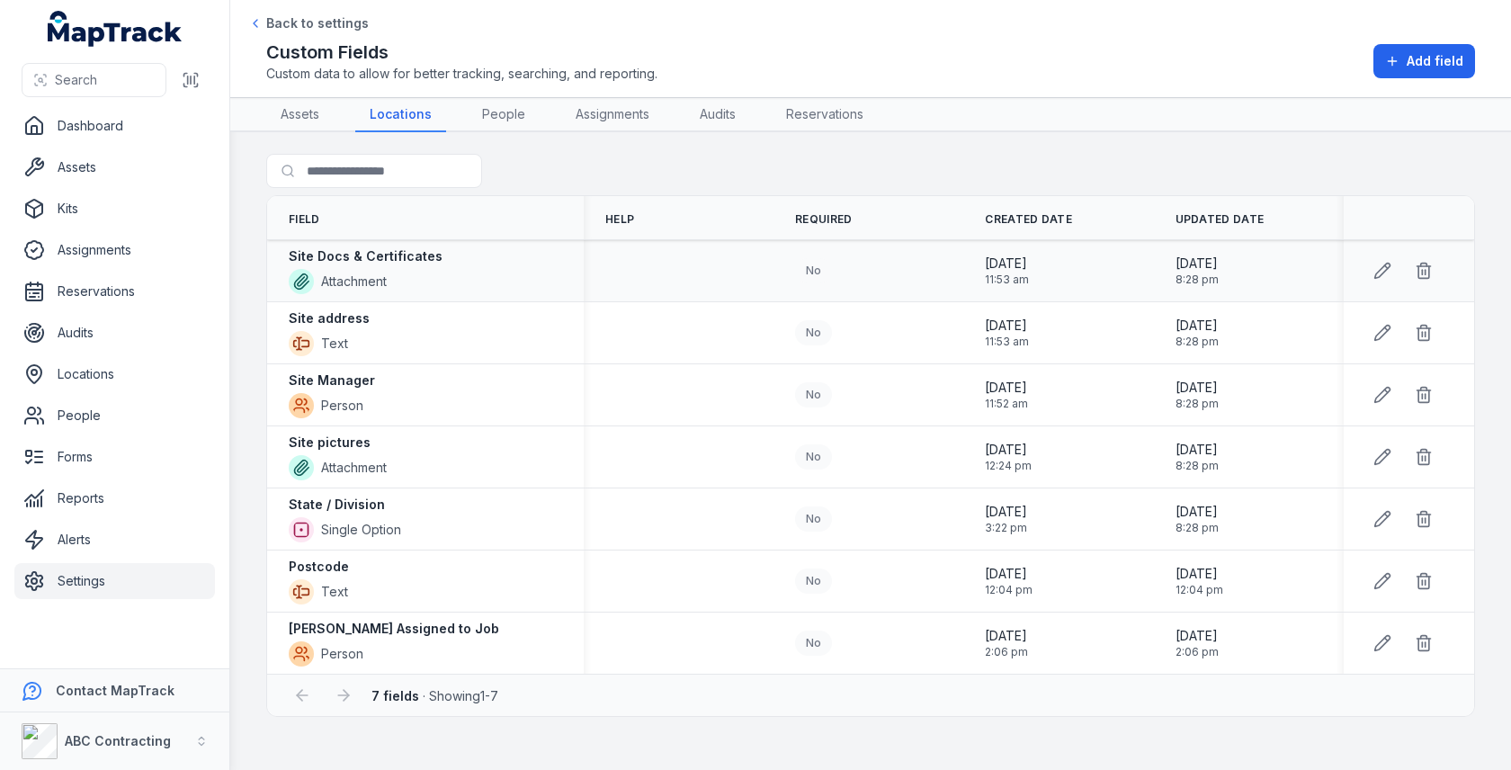
click at [434, 248] on div "Site Docs & Certificates Attachment" at bounding box center [425, 270] width 273 height 47
click at [432, 248] on div "Site Docs & Certificates Attachment" at bounding box center [425, 270] width 273 height 47
click at [475, 273] on div "Site Docs & Certificates Attachment" at bounding box center [425, 270] width 273 height 47
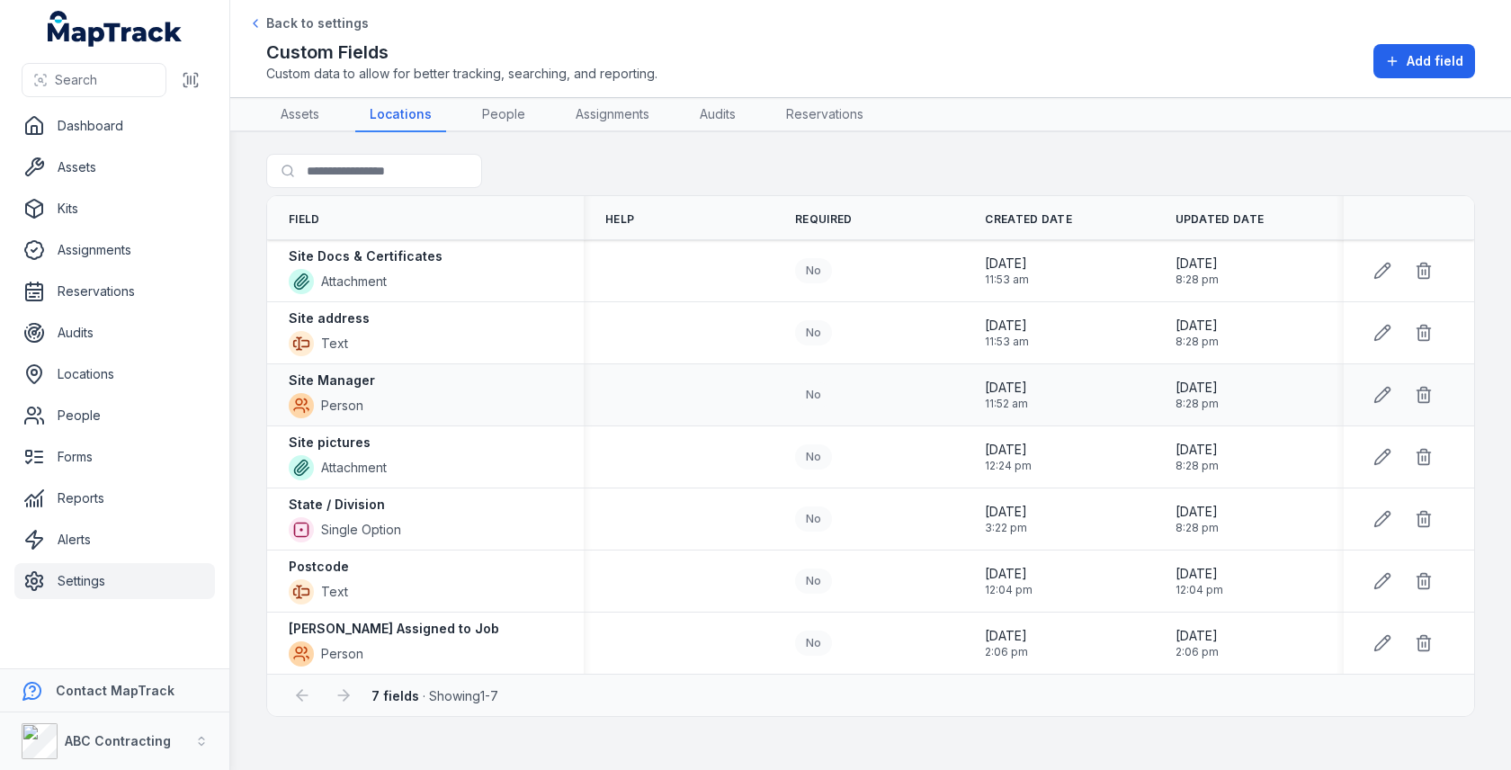
click at [403, 386] on div "Site Manager Person" at bounding box center [425, 395] width 273 height 47
click at [404, 500] on div "State / Division Single Option" at bounding box center [425, 519] width 273 height 47
click at [399, 562] on div "Postcode Text" at bounding box center [425, 581] width 273 height 47
click at [399, 620] on strong "[PERSON_NAME] Assigned to Job" at bounding box center [394, 629] width 210 height 18
click at [493, 124] on link "People" at bounding box center [504, 115] width 72 height 34
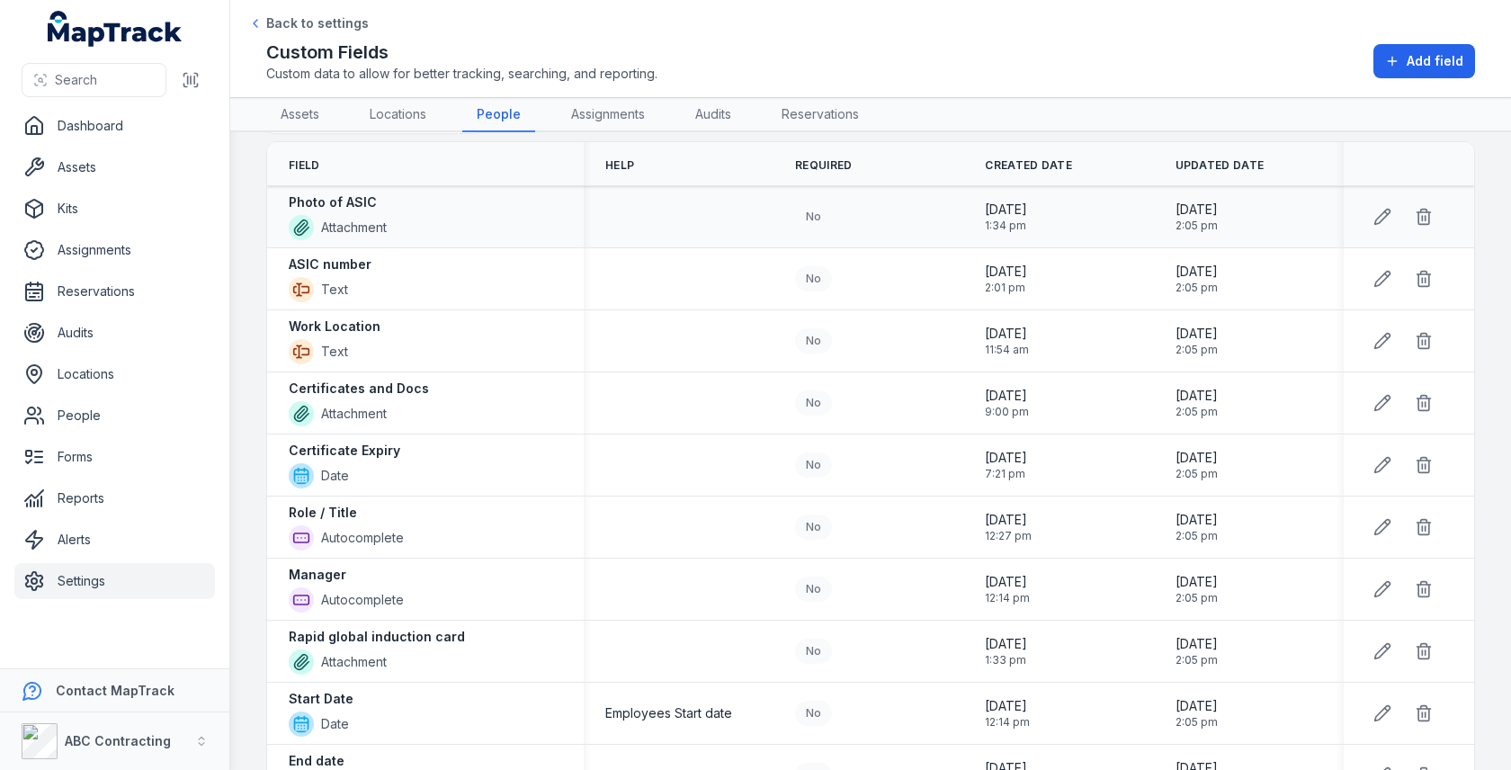
scroll to position [52, 0]
click at [387, 449] on strong "Certificate Expiry" at bounding box center [345, 452] width 112 height 18
click at [506, 443] on div "Certificate Expiry Date" at bounding box center [425, 466] width 273 height 47
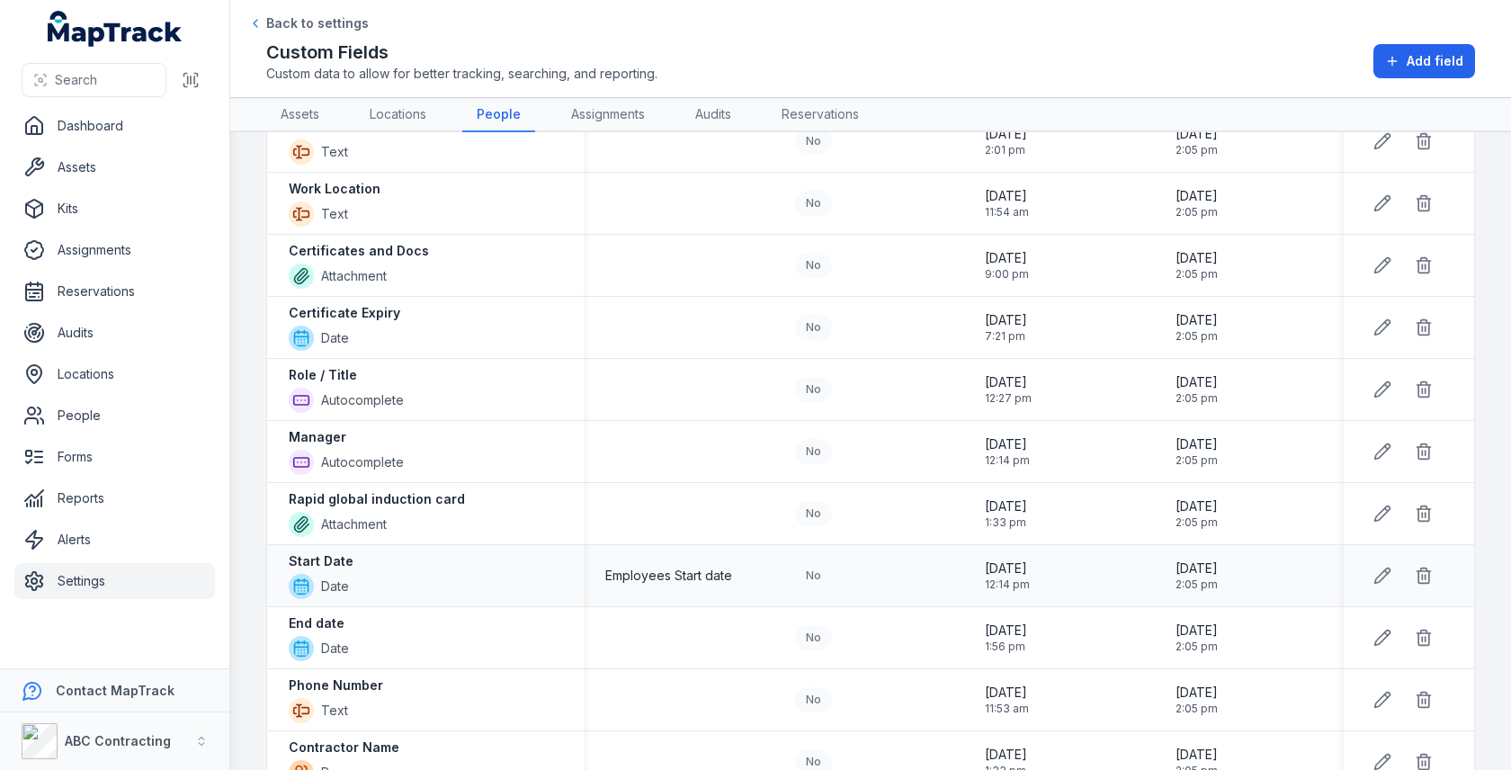
scroll to position [243, 0]
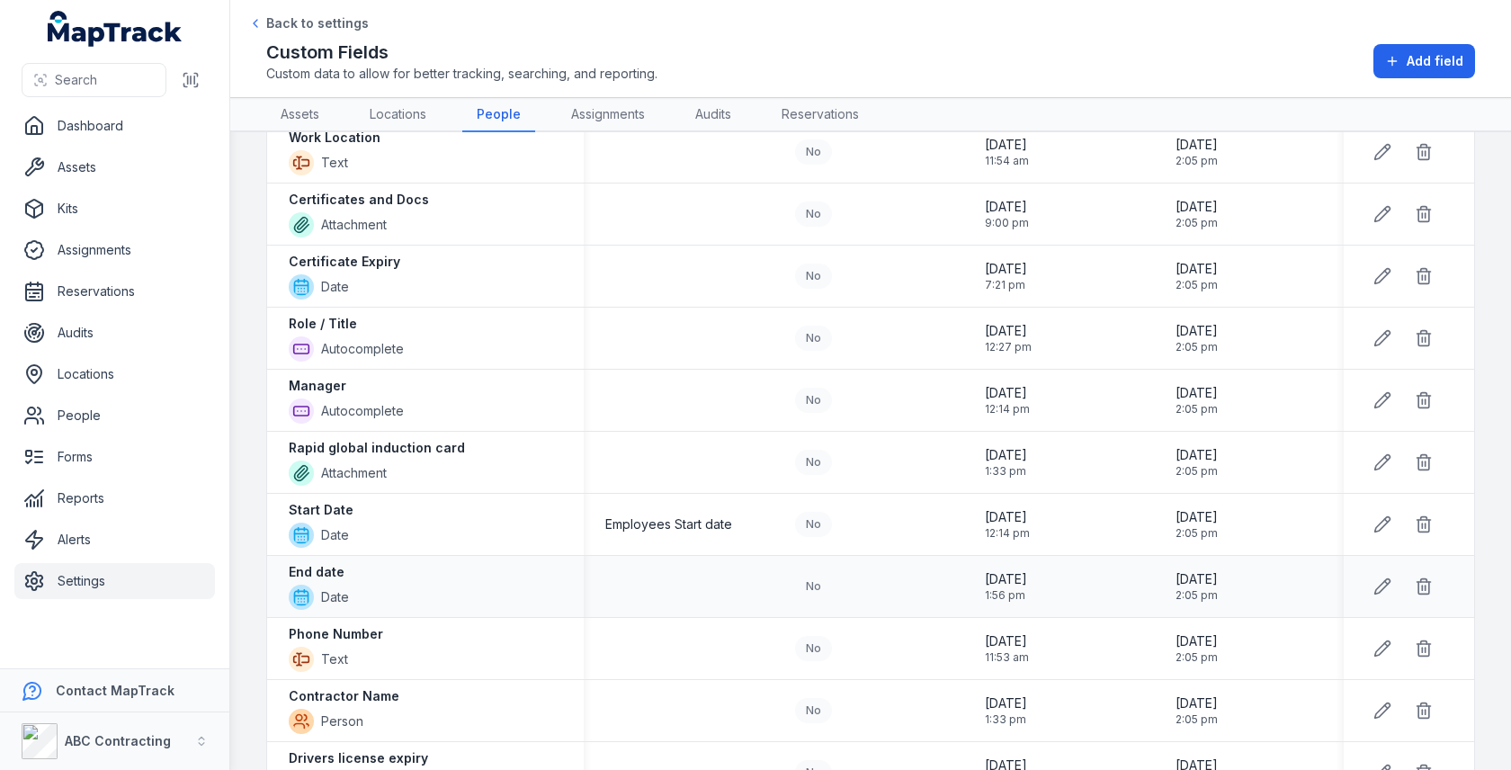
click at [353, 567] on div "End date Date" at bounding box center [425, 586] width 273 height 47
click at [542, 570] on div "End date Date" at bounding box center [425, 586] width 273 height 47
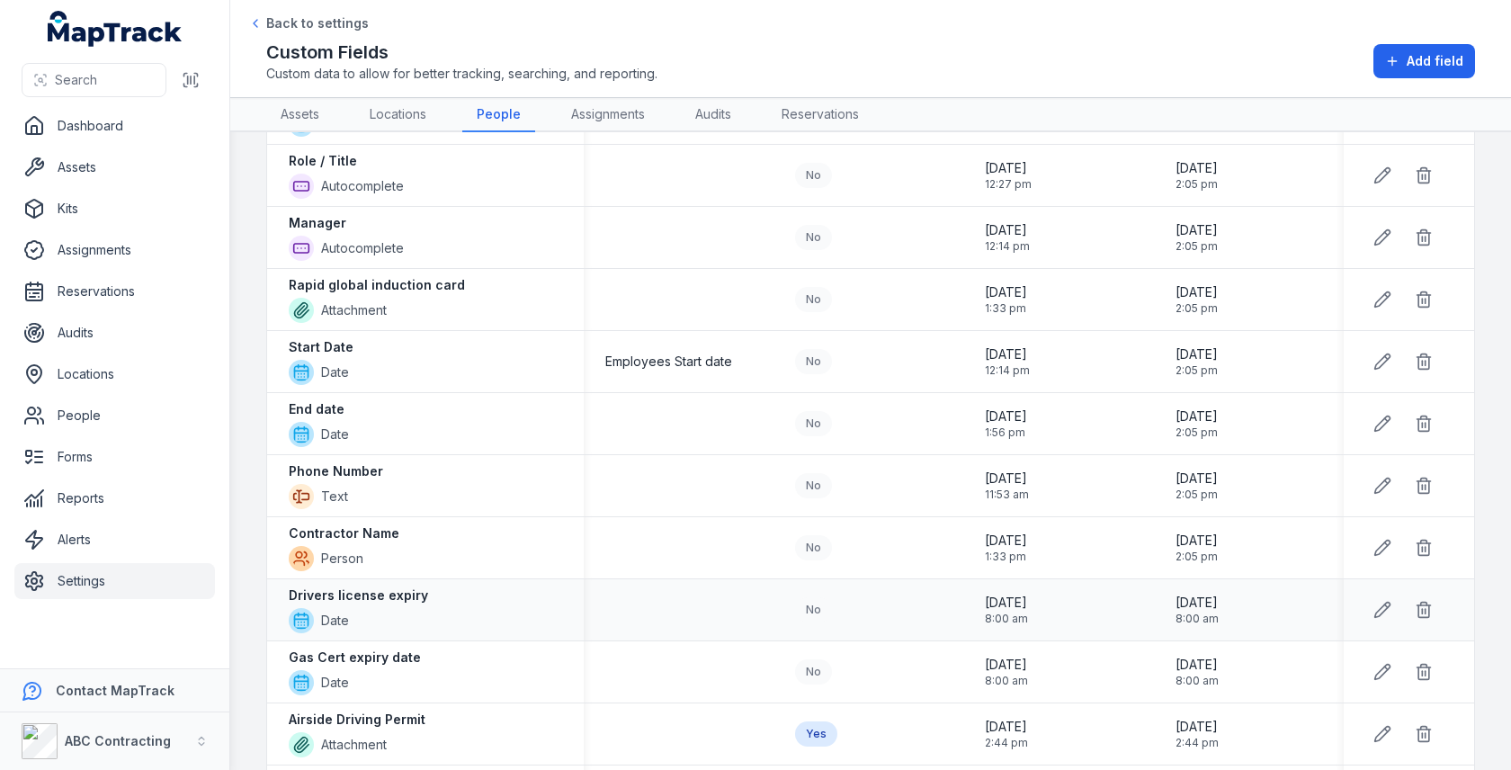
scroll to position [515, 0]
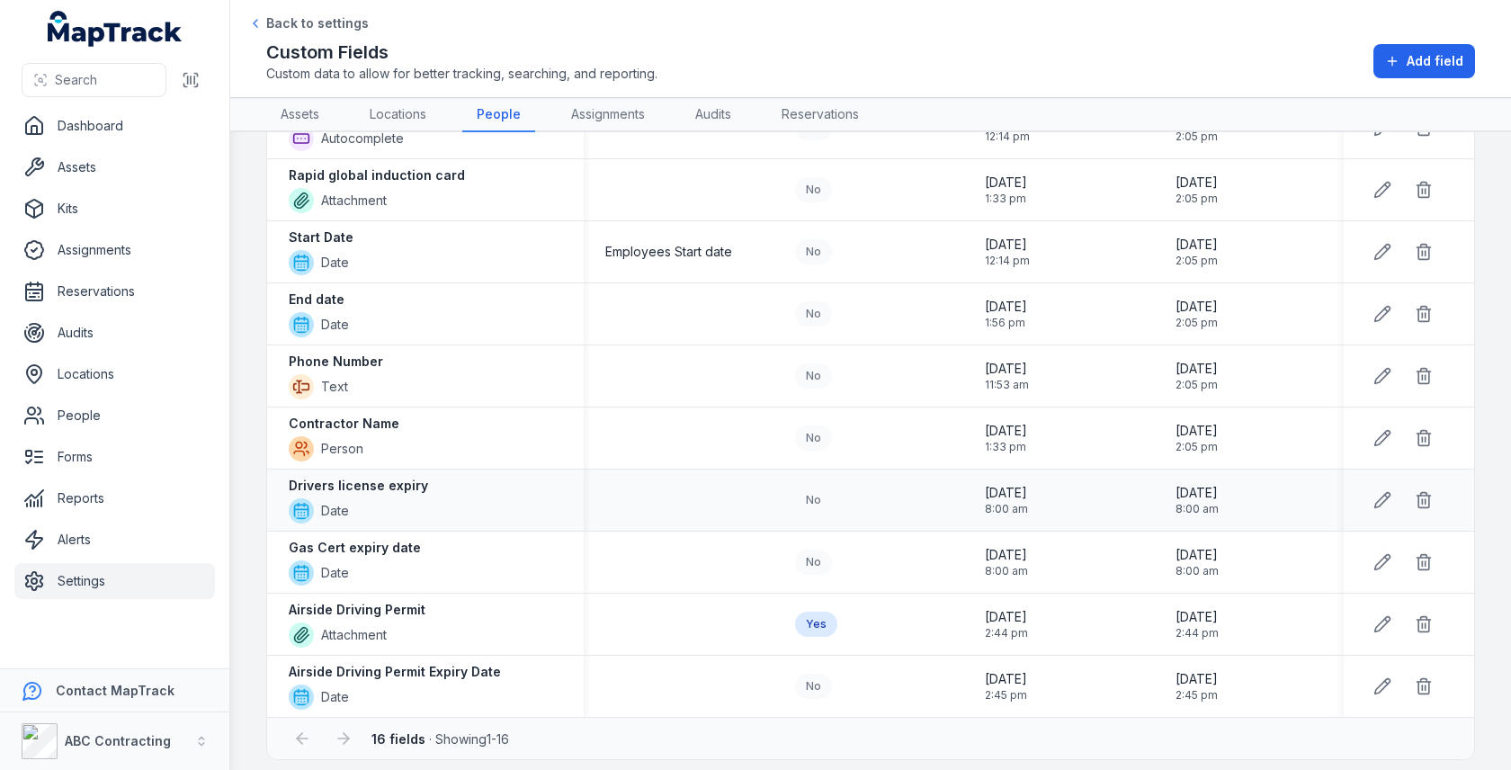
click at [374, 477] on strong "Drivers license expiry" at bounding box center [358, 486] width 139 height 18
click at [388, 663] on strong "Airside Driving Permit Expiry Date" at bounding box center [395, 672] width 212 height 18
click at [470, 656] on div "Airside Driving Permit Expiry Date Date" at bounding box center [425, 686] width 317 height 61
click at [470, 663] on strong "Airside Driving Permit Expiry Date" at bounding box center [395, 672] width 212 height 18
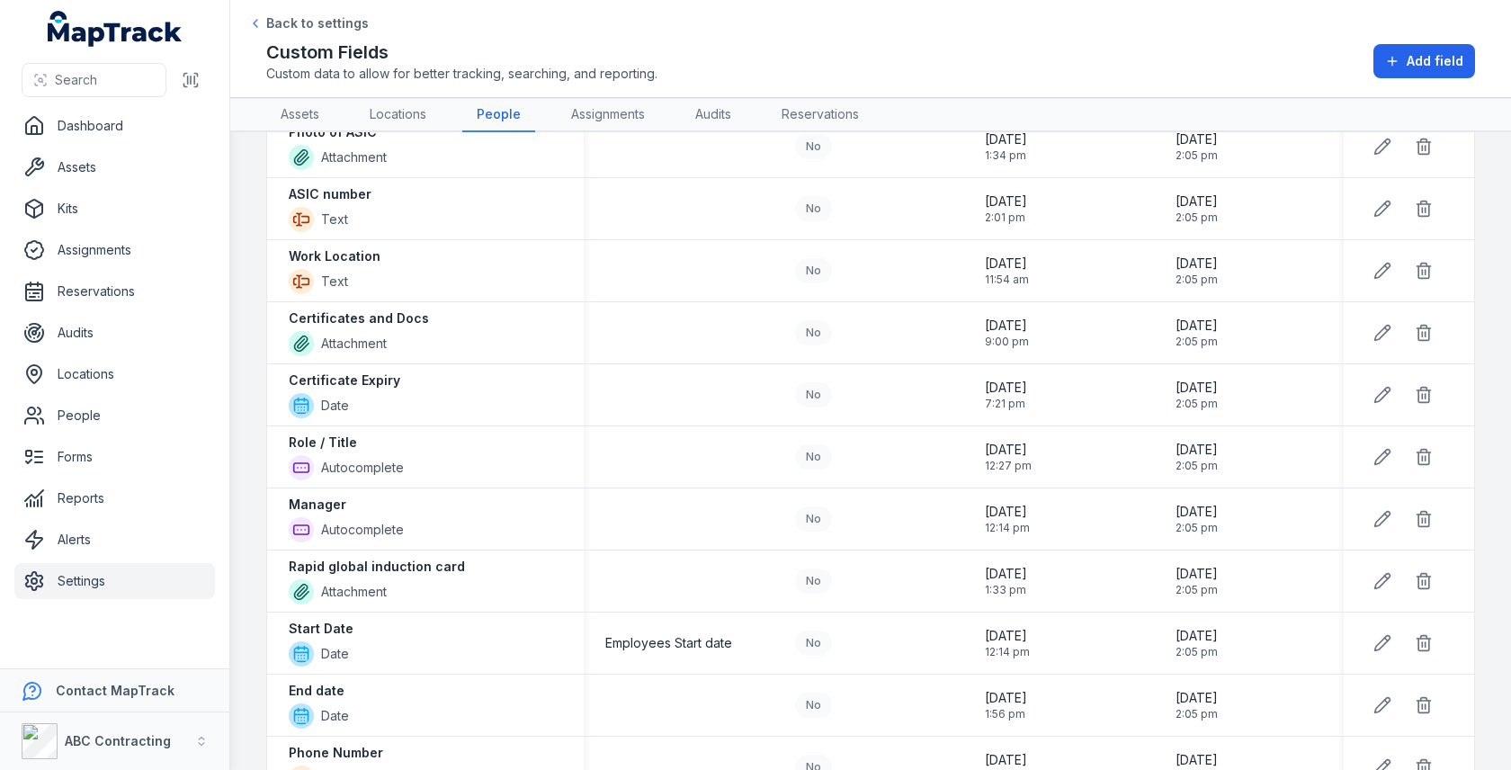
scroll to position [0, 0]
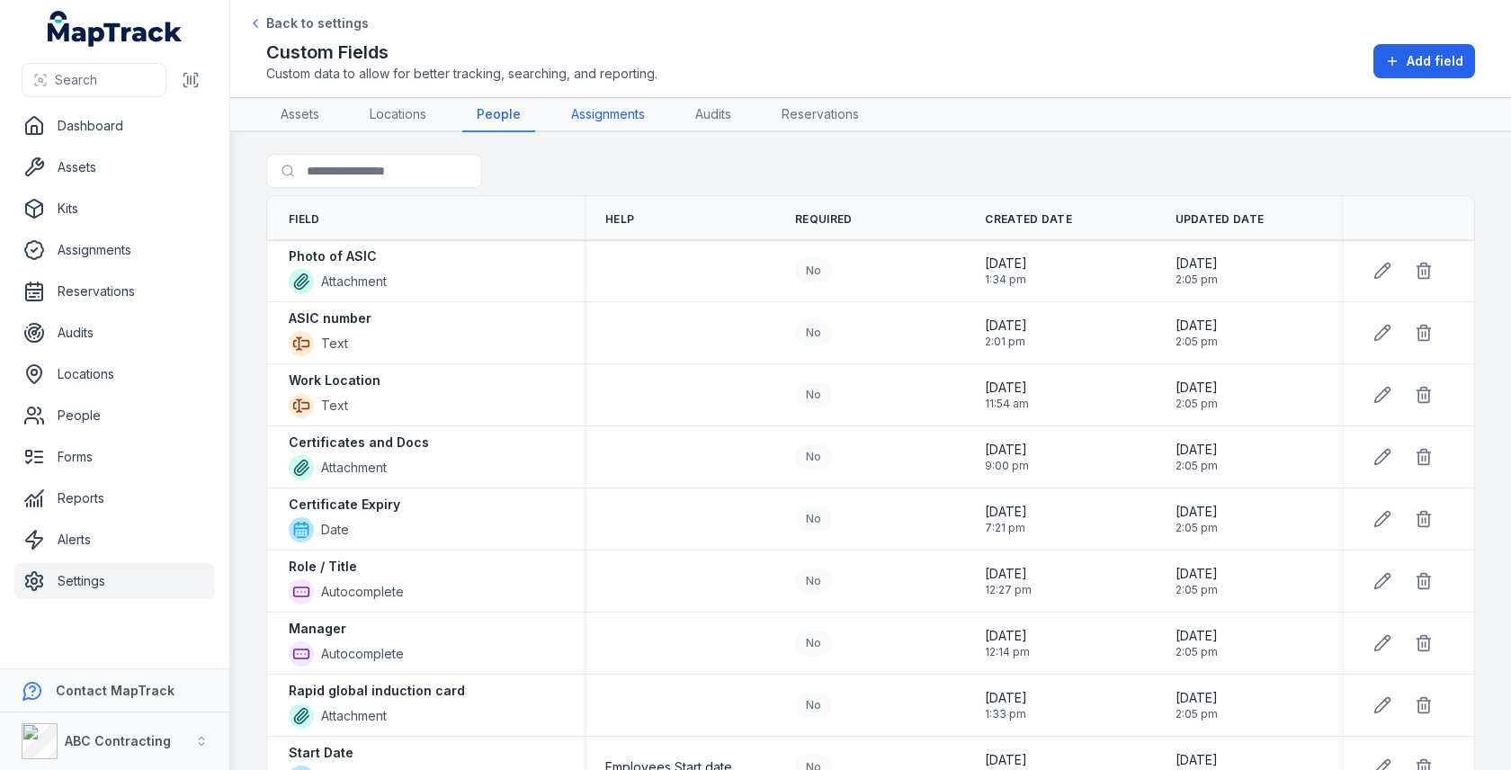
click at [572, 121] on link "Assignments" at bounding box center [608, 115] width 103 height 34
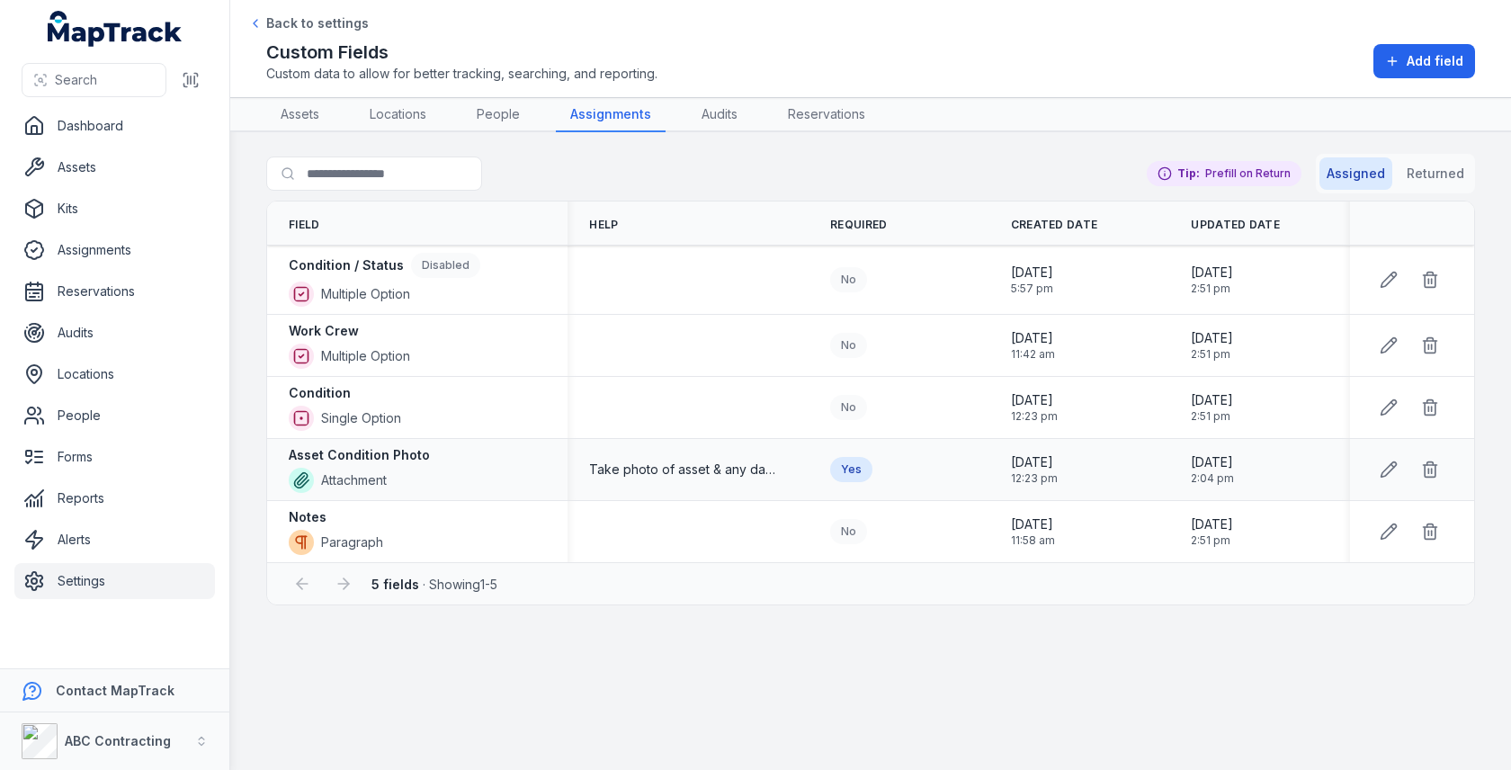
click at [856, 465] on div "Yes" at bounding box center [851, 469] width 42 height 25
click at [1420, 278] on button at bounding box center [1430, 280] width 34 height 34
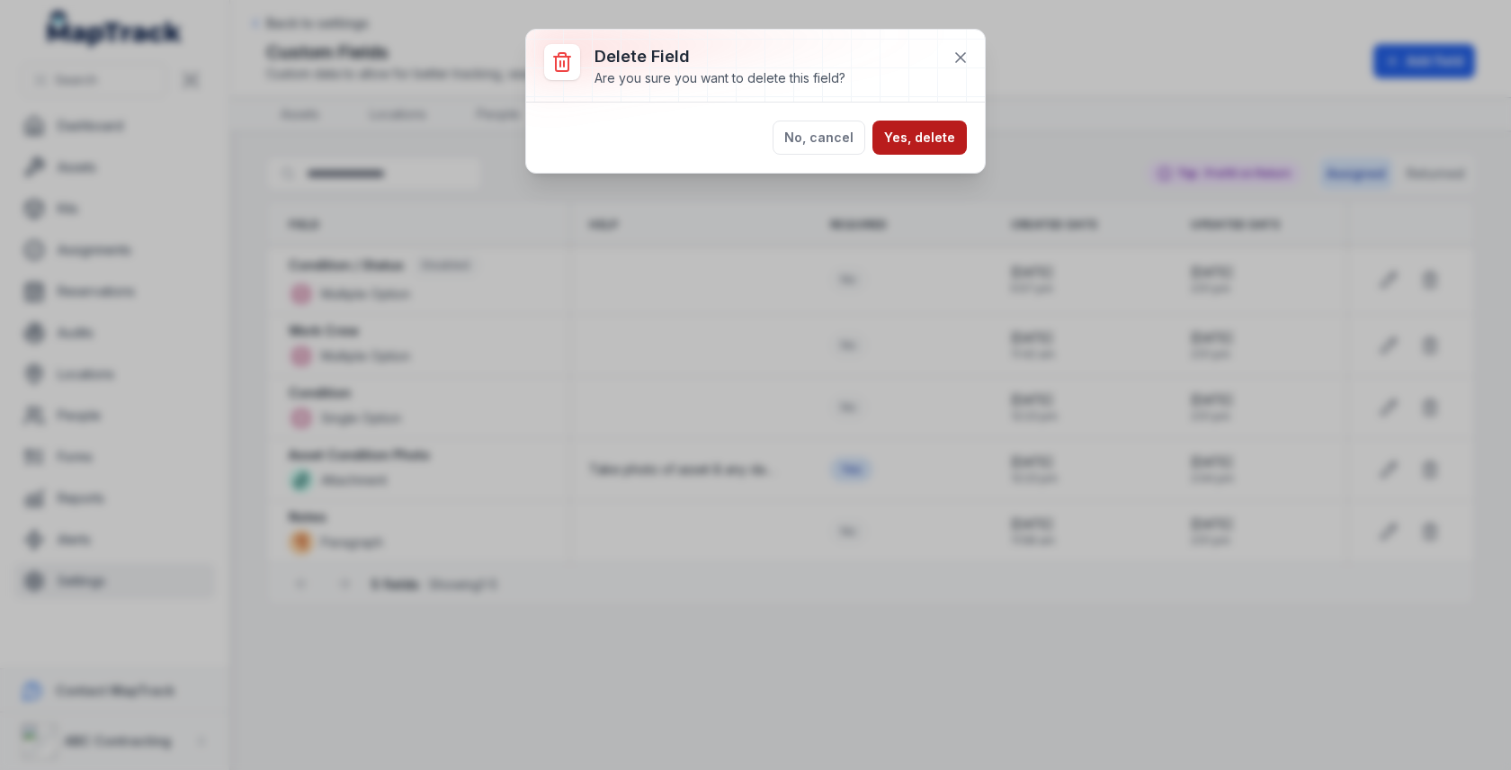
click at [940, 148] on button "Yes, delete" at bounding box center [920, 138] width 94 height 34
